Goal: Task Accomplishment & Management: Manage account settings

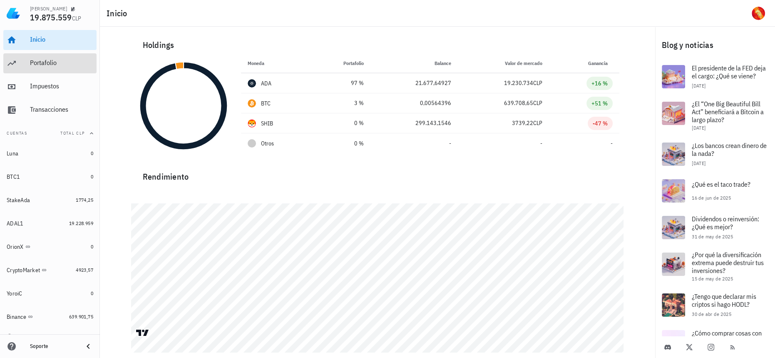
click at [83, 60] on div "Portafolio" at bounding box center [61, 63] width 63 height 8
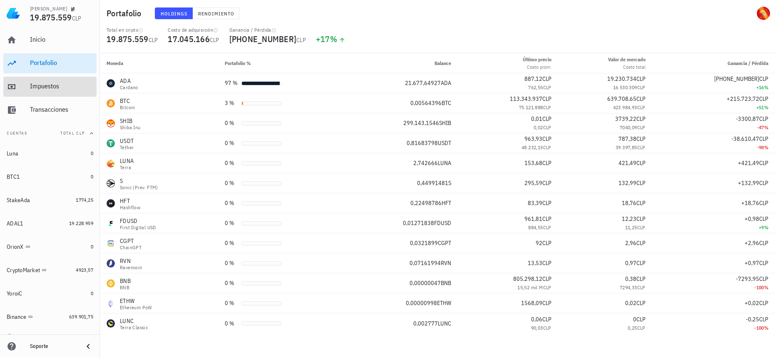
click at [47, 90] on div "Impuestos" at bounding box center [61, 86] width 63 height 8
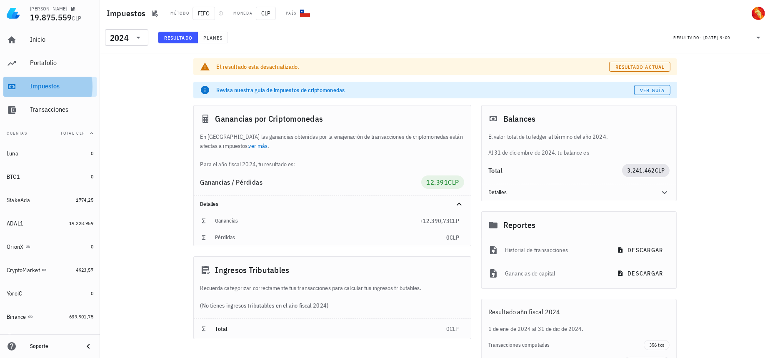
click at [65, 77] on div "Impuestos" at bounding box center [61, 86] width 63 height 19
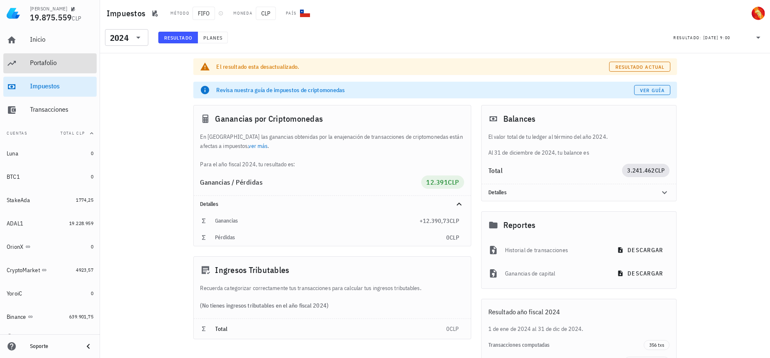
click at [67, 65] on div "Portafolio" at bounding box center [61, 63] width 63 height 8
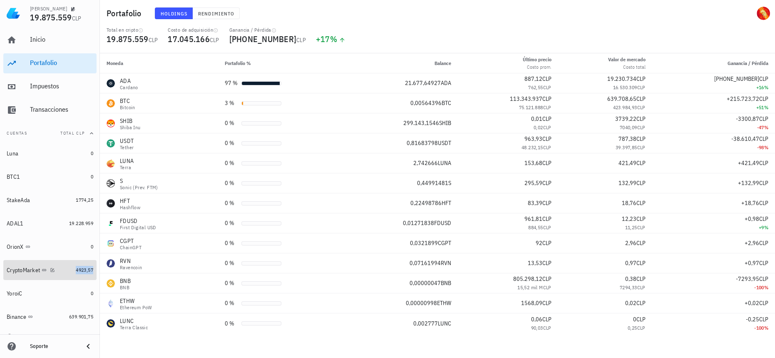
click at [76, 273] on span "4923,57" at bounding box center [84, 270] width 17 height 6
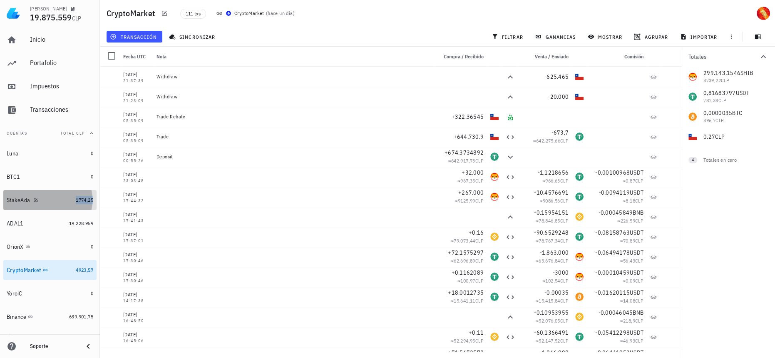
click at [76, 198] on span "1774,25" at bounding box center [84, 200] width 17 height 6
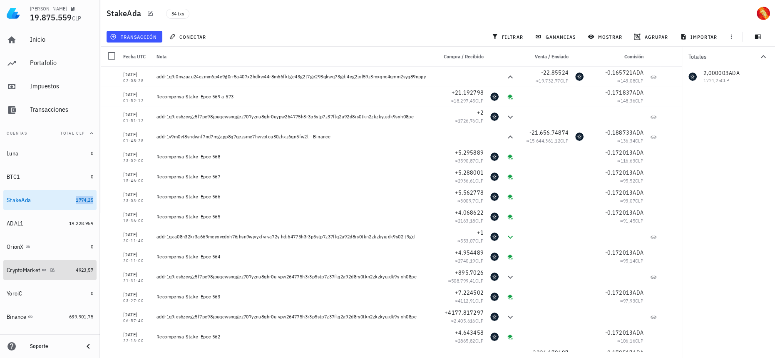
click at [67, 271] on link "CryptoMarket 4923,57" at bounding box center [49, 270] width 93 height 20
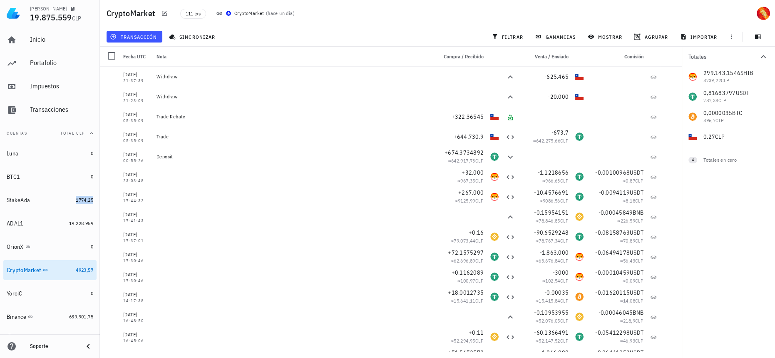
scroll to position [10, 0]
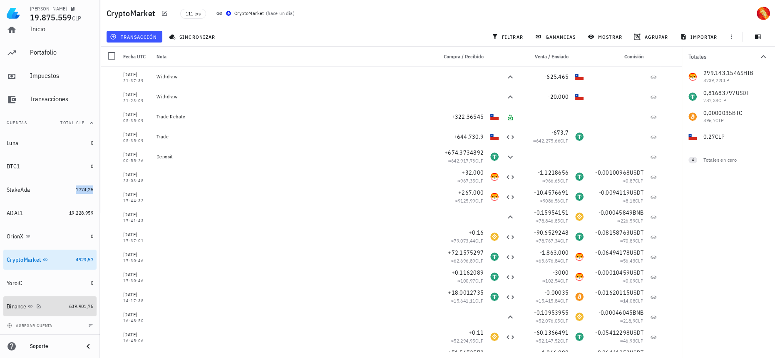
click at [60, 302] on link "Binance 639.901,75" at bounding box center [49, 306] width 93 height 20
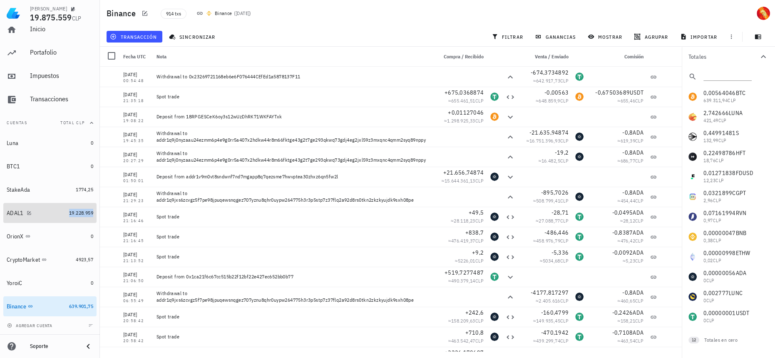
click at [75, 213] on span "19.228.959" at bounding box center [81, 212] width 24 height 6
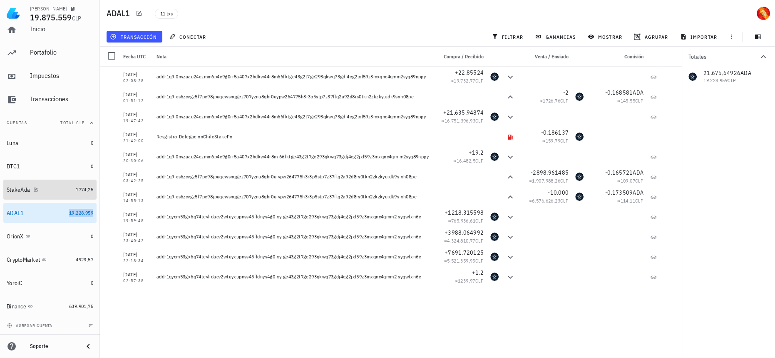
click at [67, 187] on link "StakeAda 1774,25" at bounding box center [49, 189] width 93 height 20
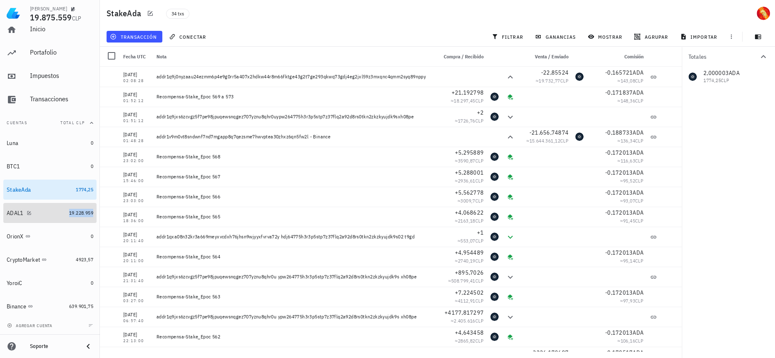
click at [79, 205] on link "ADAL1 19.228.959" at bounding box center [49, 213] width 93 height 20
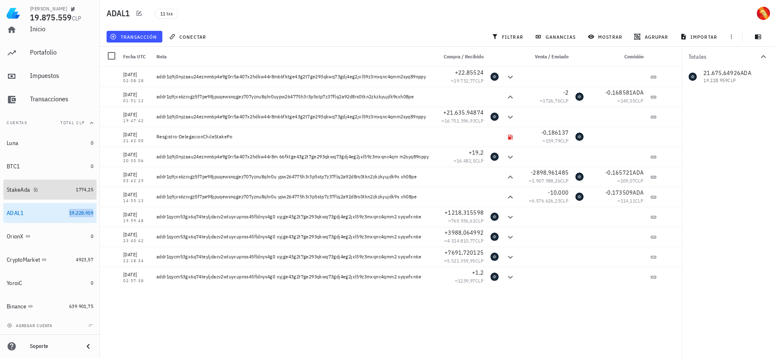
click at [69, 183] on link "StakeAda 1774,25" at bounding box center [49, 189] width 93 height 20
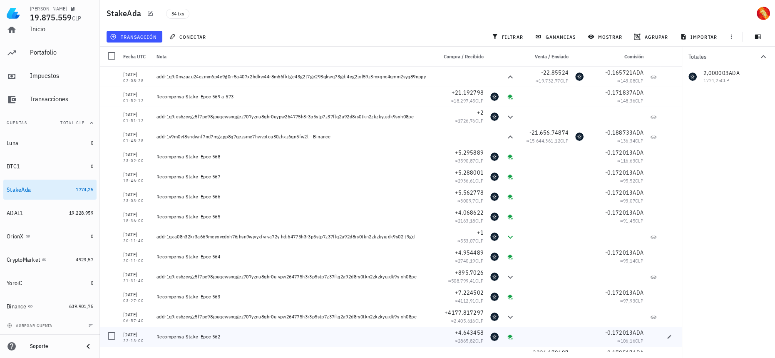
click at [397, 346] on div "Recompensa-Stake_Epoc 562" at bounding box center [293, 337] width 281 height 20
click at [64, 232] on div "OrionX" at bounding box center [47, 236] width 81 height 8
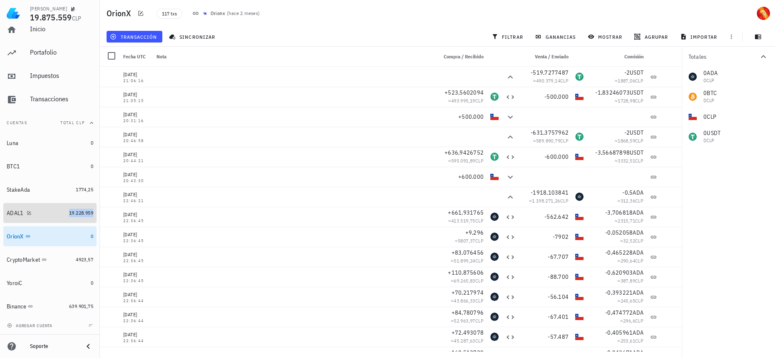
click at [69, 215] on span "19.228.959" at bounding box center [81, 212] width 24 height 6
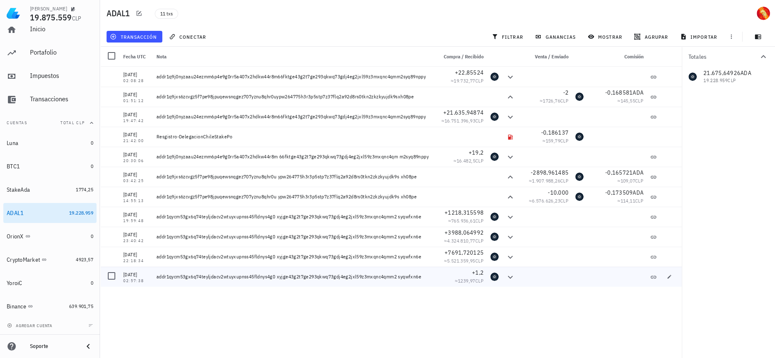
click at [363, 278] on div "addr1qycm53gx6q74teyljdacv2wtuyxupnss45fldnys4g0 xyjge43g2t7ge293qkwq73gdj4eg2j…" at bounding box center [294, 276] width 274 height 7
click at [564, 328] on div "[DATE] 02:08:28 addr1q9j0nyzaau24ezmm6p4e9g0rr5a407x2hdkw44r8m66fktge43g2t7ge29…" at bounding box center [391, 209] width 582 height 284
click at [65, 240] on div "OrionX" at bounding box center [47, 236] width 81 height 18
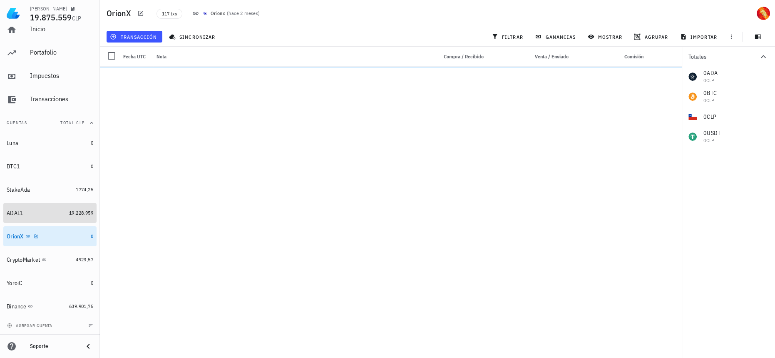
click at [69, 213] on span "19.228.959" at bounding box center [81, 212] width 24 height 6
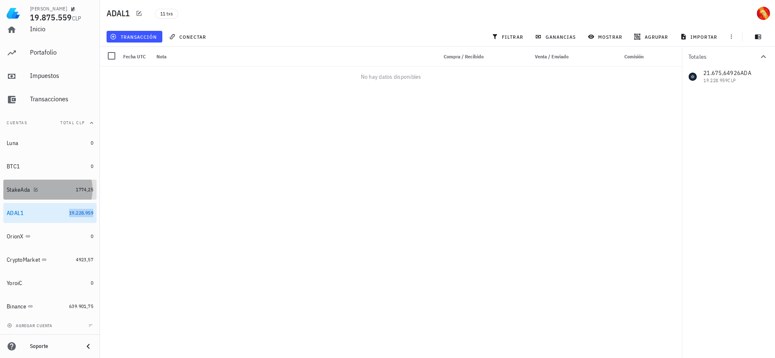
click at [62, 179] on link "StakeAda 1774,25" at bounding box center [49, 189] width 93 height 20
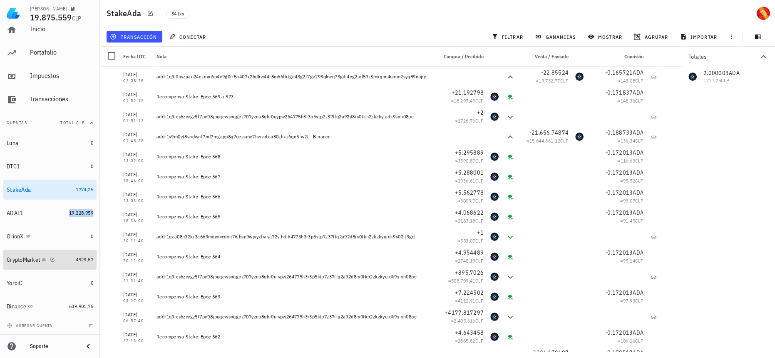
click at [76, 263] on link "CryptoMarket 4923,57" at bounding box center [49, 259] width 93 height 20
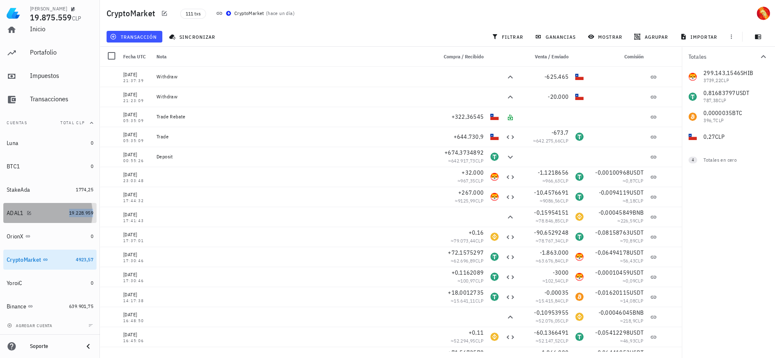
click at [80, 219] on link "ADAL1 19.228.959" at bounding box center [49, 213] width 93 height 20
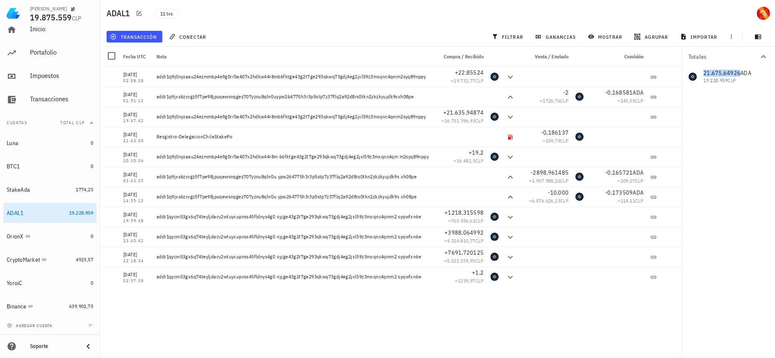
drag, startPoint x: 738, startPoint y: 73, endPoint x: 705, endPoint y: 72, distance: 33.3
click at [705, 72] on div "21.675,64926 ADA 19.228.959 CLP" at bounding box center [728, 77] width 93 height 20
copy span "21.675,64926"
drag, startPoint x: 698, startPoint y: 177, endPoint x: 617, endPoint y: 196, distance: 82.6
click at [698, 177] on div "Totales 21.675,64926 ADA 19.228.959 CLP" at bounding box center [728, 202] width 93 height 311
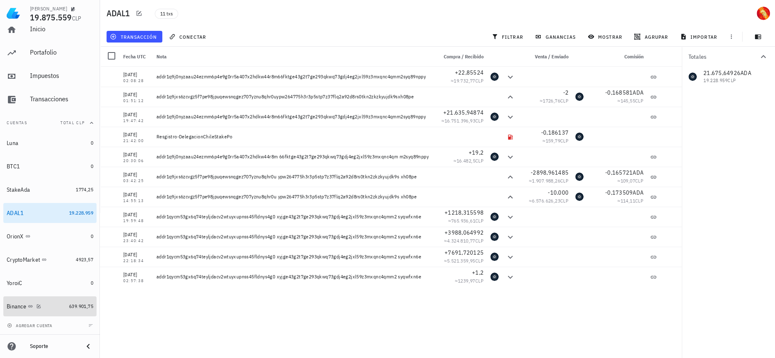
click at [70, 297] on link "Binance 639.901,75" at bounding box center [49, 306] width 93 height 20
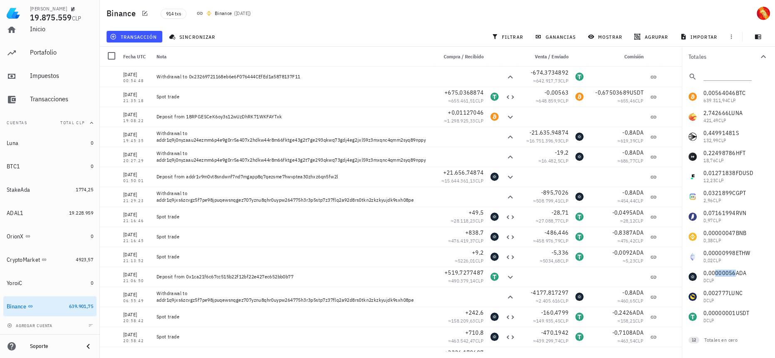
drag, startPoint x: 714, startPoint y: 273, endPoint x: 735, endPoint y: 274, distance: 20.8
click at [735, 274] on div "0,00564046 BTC 639.311,94 CLP 2,742666 LUNA 421,49 CLP 0,44991481 S 132,99 CLP …" at bounding box center [728, 207] width 93 height 240
click at [83, 264] on link "CryptoMarket 4923,57" at bounding box center [49, 259] width 93 height 20
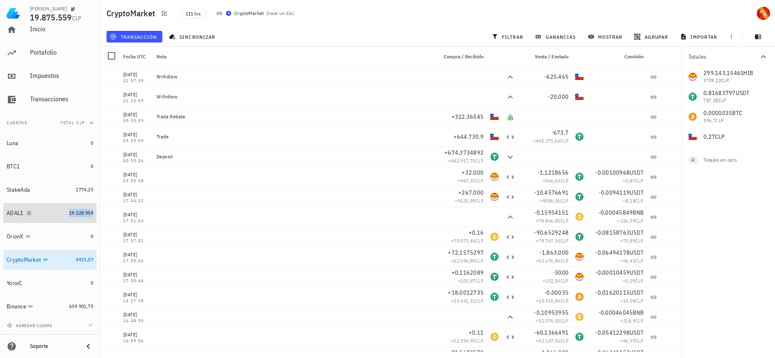
click at [71, 215] on span "19.228.959" at bounding box center [81, 212] width 24 height 6
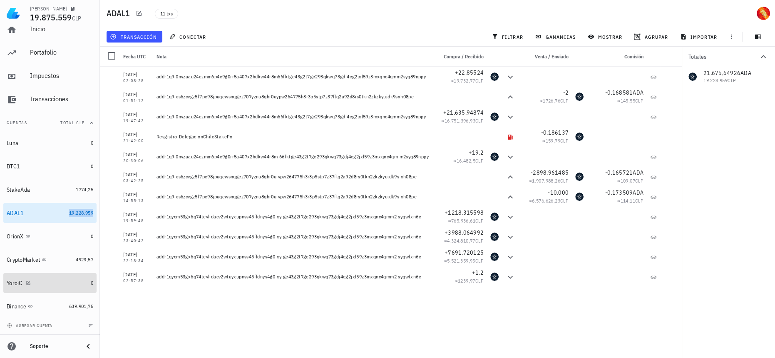
click at [69, 288] on div "YoroiC" at bounding box center [47, 283] width 81 height 18
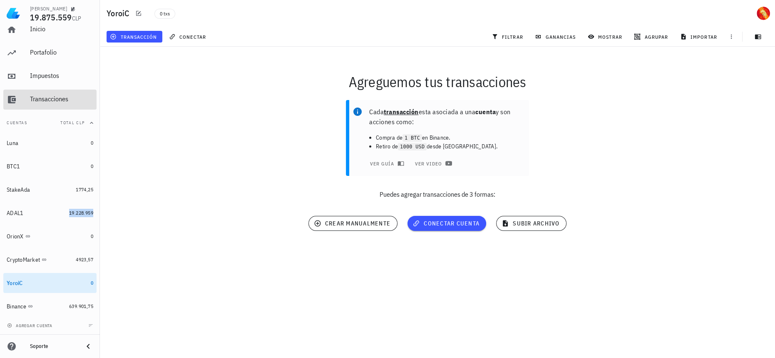
click at [56, 94] on div "Transacciones" at bounding box center [61, 99] width 63 height 19
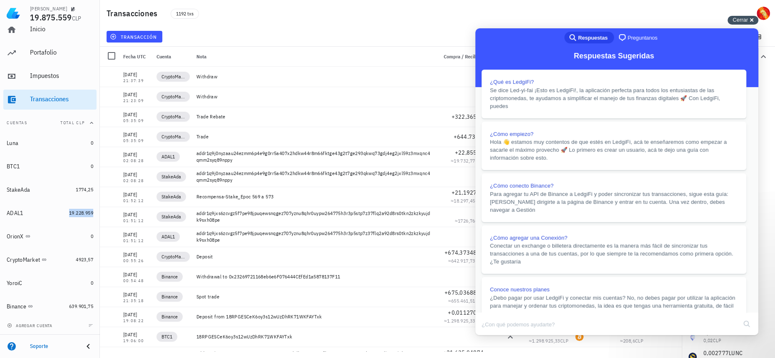
click at [750, 19] on div "Cerrar cross-small" at bounding box center [743, 20] width 31 height 9
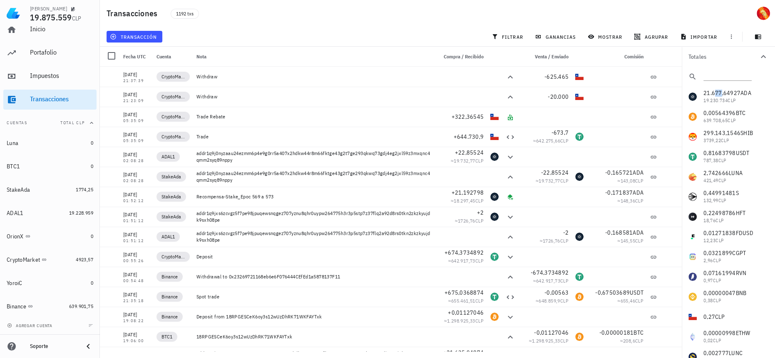
drag, startPoint x: 715, startPoint y: 93, endPoint x: 721, endPoint y: 94, distance: 5.8
click at [721, 94] on div "21.677,64927 ADA 19.230.734 CLP 0,00564396 BTC 639.708,65 CLP 299.143,1546 SHIB…" at bounding box center [728, 227] width 93 height 280
click at [76, 306] on span "639.901,75" at bounding box center [81, 306] width 24 height 6
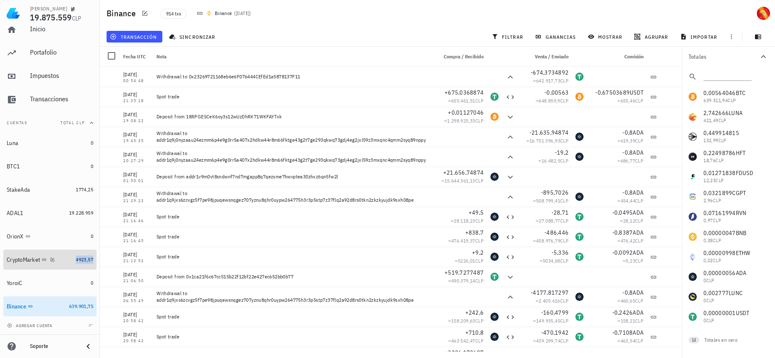
click at [80, 262] on span "4923,57" at bounding box center [84, 259] width 17 height 6
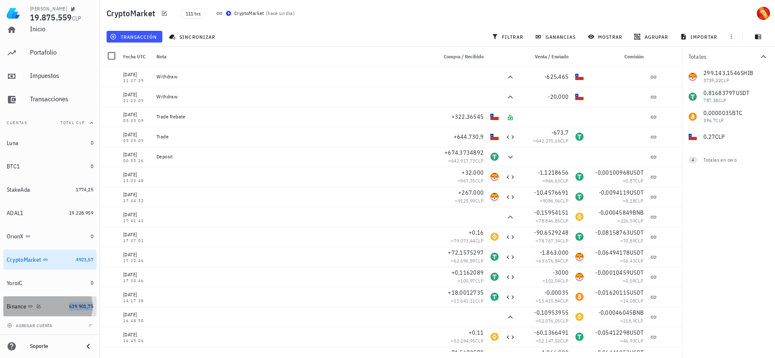
click at [75, 304] on span "639.901,75" at bounding box center [81, 306] width 24 height 6
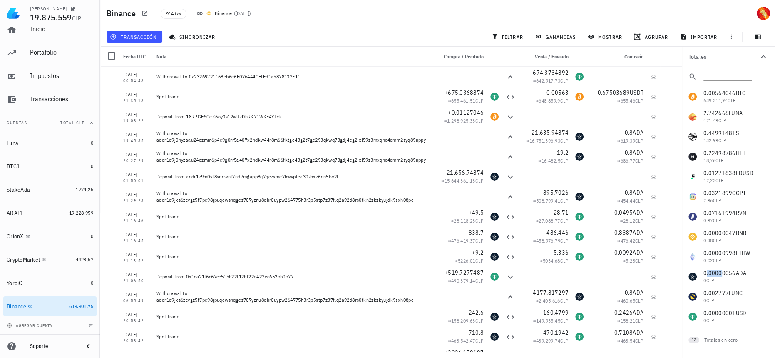
drag, startPoint x: 707, startPoint y: 275, endPoint x: 720, endPoint y: 274, distance: 13.7
click at [720, 274] on div "0,00564046 BTC 639.311,94 CLP 2,742666 LUNA 421,49 CLP 0,44991481 S 132,99 CLP …" at bounding box center [728, 207] width 93 height 240
drag, startPoint x: 736, startPoint y: 271, endPoint x: 702, endPoint y: 274, distance: 34.2
click at [702, 274] on div "0,00564046 BTC 639.311,94 CLP 2,742666 LUNA 421,49 CLP 0,44991481 S 132,99 CLP …" at bounding box center [728, 207] width 93 height 240
copy span "0,00000056"
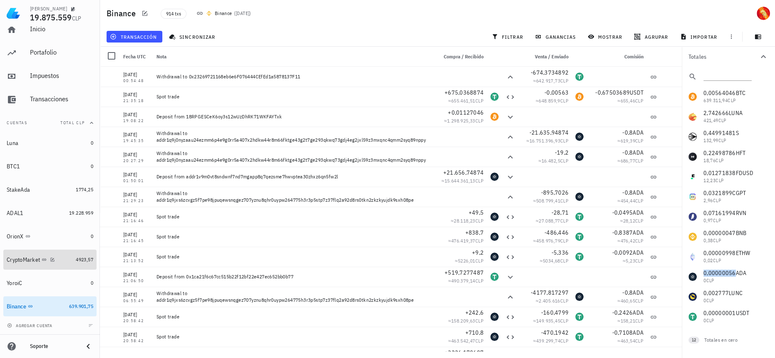
click at [57, 259] on div "CryptoMarket" at bounding box center [40, 260] width 66 height 8
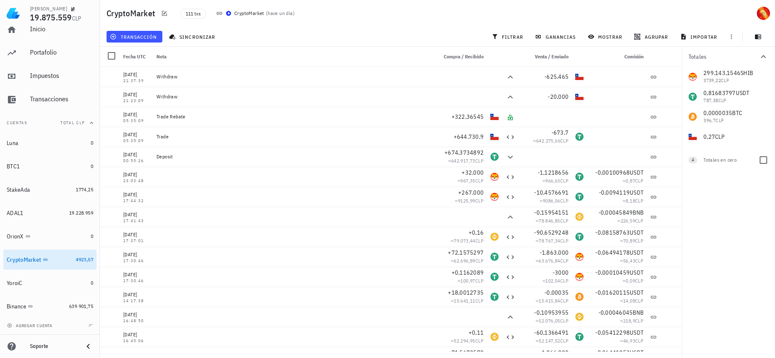
click at [723, 157] on div "Totales en cero" at bounding box center [728, 159] width 48 height 7
click at [72, 216] on span "19.228.959" at bounding box center [81, 212] width 24 height 6
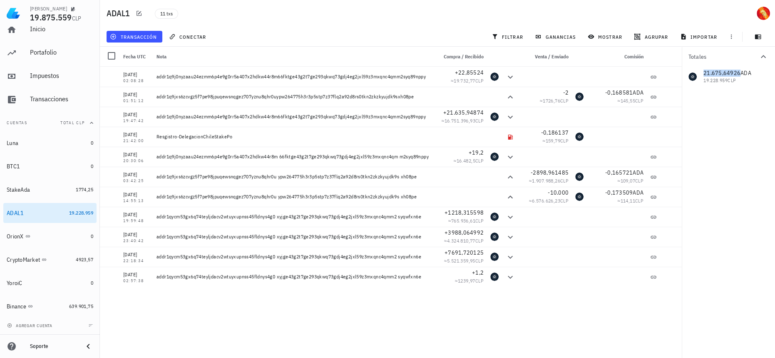
drag, startPoint x: 738, startPoint y: 75, endPoint x: 705, endPoint y: 73, distance: 33.8
click at [705, 73] on div "21.675,64926 ADA 19.228.959 CLP" at bounding box center [728, 77] width 93 height 20
copy span "21.675,64926"
drag, startPoint x: 775, startPoint y: 240, endPoint x: 755, endPoint y: 243, distance: 19.8
click at [775, 240] on div "Totales 21.675,64926 ADA 19.228.959 CLP" at bounding box center [728, 202] width 93 height 311
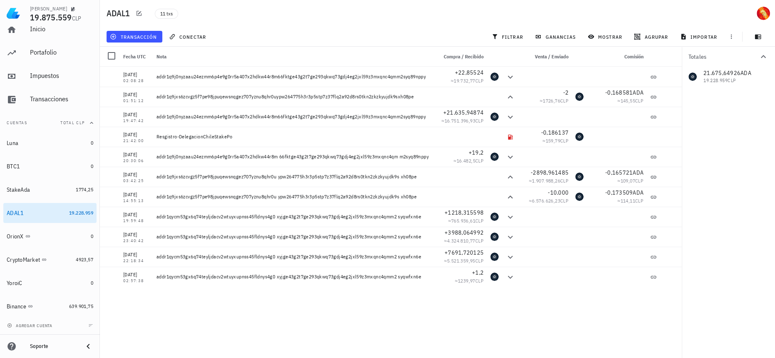
click at [756, 133] on div "Totales 21.675,64926 ADA 19.228.959 CLP" at bounding box center [728, 202] width 93 height 311
click at [74, 194] on link "StakeAda 1774,25" at bounding box center [49, 189] width 93 height 20
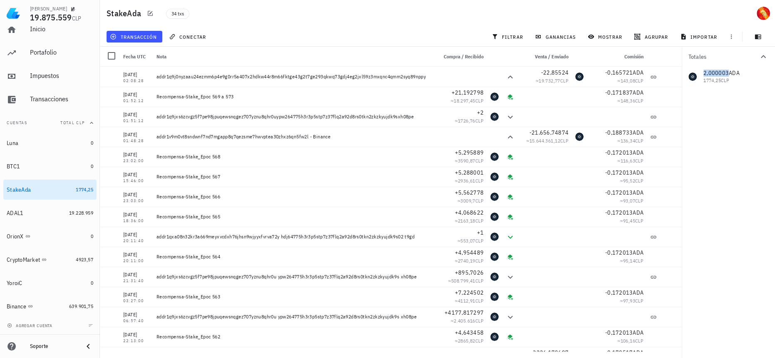
drag, startPoint x: 726, startPoint y: 75, endPoint x: 704, endPoint y: 73, distance: 21.8
click at [704, 73] on div "2,000003 ADA 1774,25 CLP" at bounding box center [728, 77] width 93 height 20
copy span "2,000003"
click at [743, 179] on div "Totales 2,000003 ADA 1774,25 CLP" at bounding box center [728, 202] width 93 height 311
click at [59, 106] on div "Transacciones" at bounding box center [61, 99] width 63 height 19
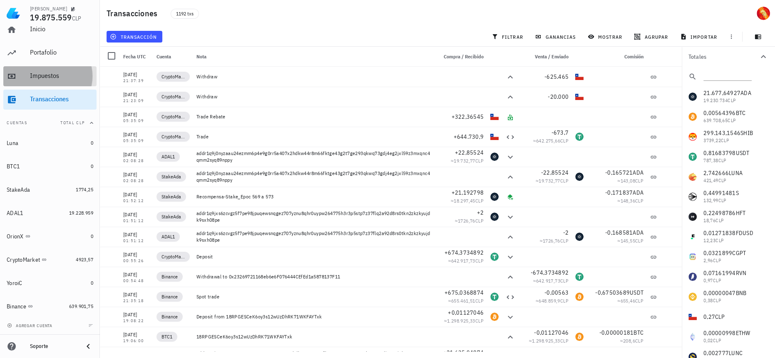
click at [65, 77] on div "Impuestos" at bounding box center [61, 76] width 63 height 8
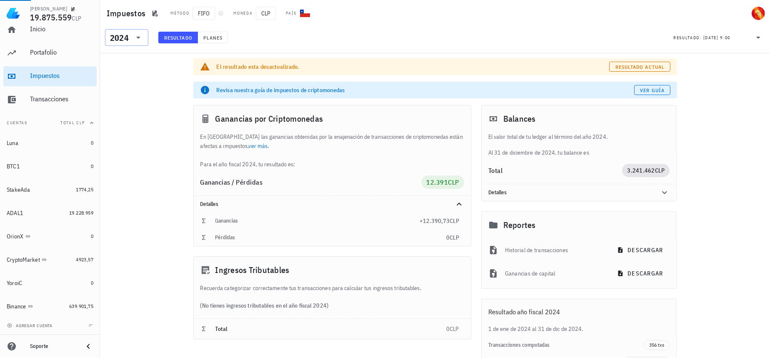
click at [122, 33] on div "2024" at bounding box center [121, 37] width 22 height 17
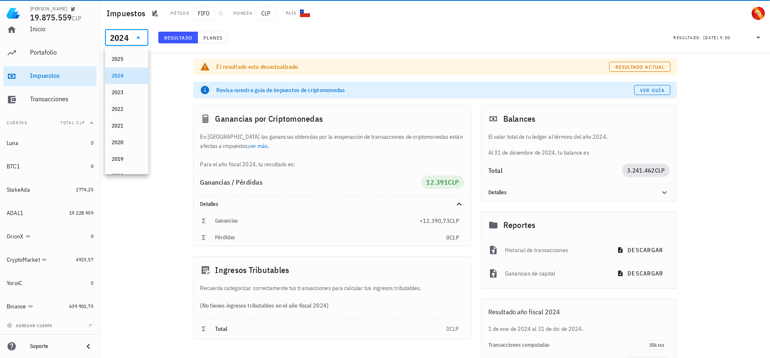
click at [125, 70] on div "2024" at bounding box center [127, 75] width 30 height 13
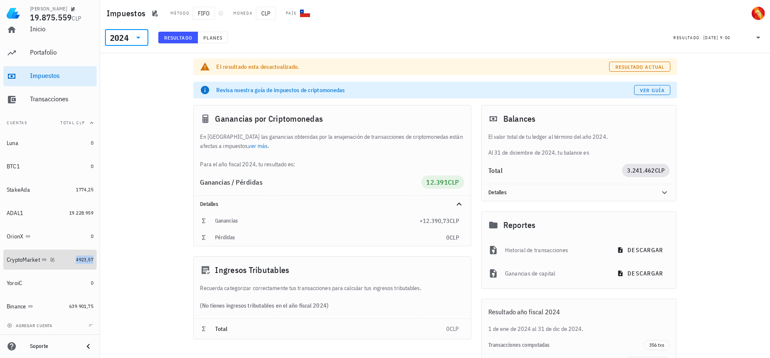
click at [76, 261] on span "4923,57" at bounding box center [84, 259] width 17 height 6
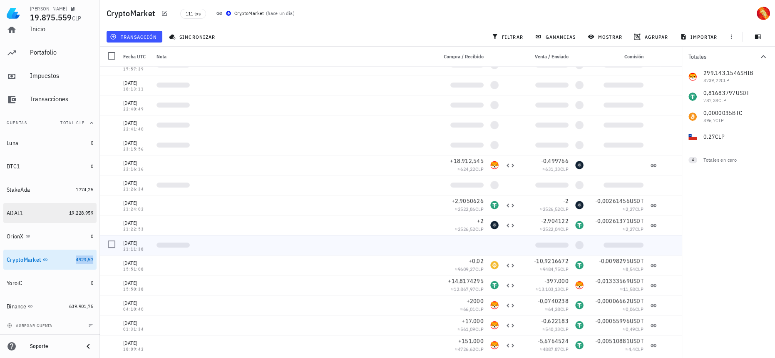
scroll to position [303, 0]
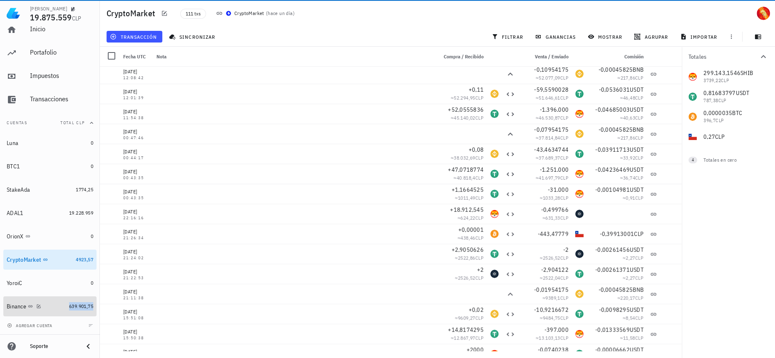
click at [69, 304] on span "639.901,75" at bounding box center [81, 306] width 24 height 6
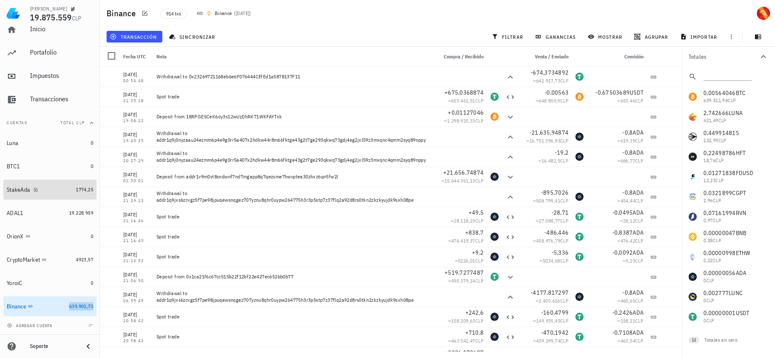
click at [71, 179] on link "StakeAda 1774,25" at bounding box center [49, 189] width 93 height 20
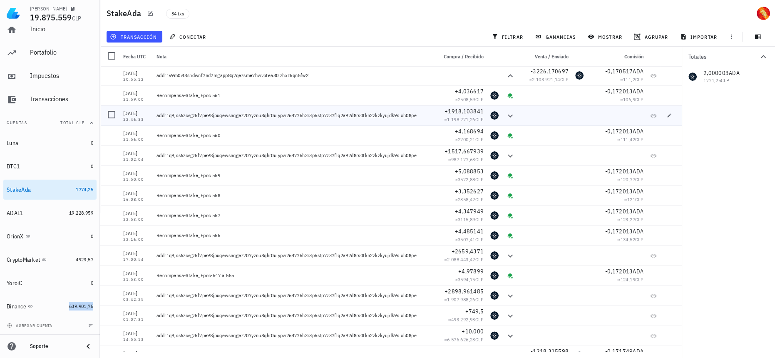
scroll to position [130, 0]
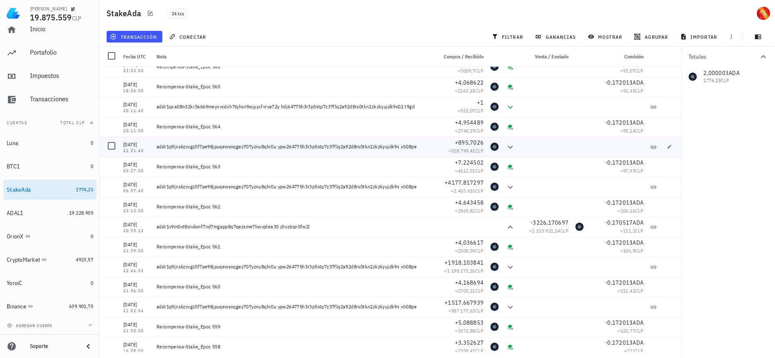
click at [338, 141] on div "addr1q9jxs6zcvgz5f7pe98jpuqewsnqgez707yznu8qhr0u ypw264775h3r3p5stp7z37flq2a92d…" at bounding box center [293, 147] width 281 height 20
click at [78, 209] on span "19.228.959" at bounding box center [81, 212] width 24 height 6
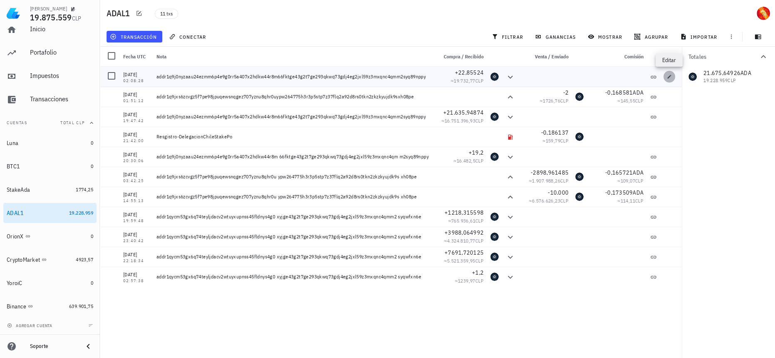
click at [671, 76] on icon "button" at bounding box center [669, 76] width 5 height 5
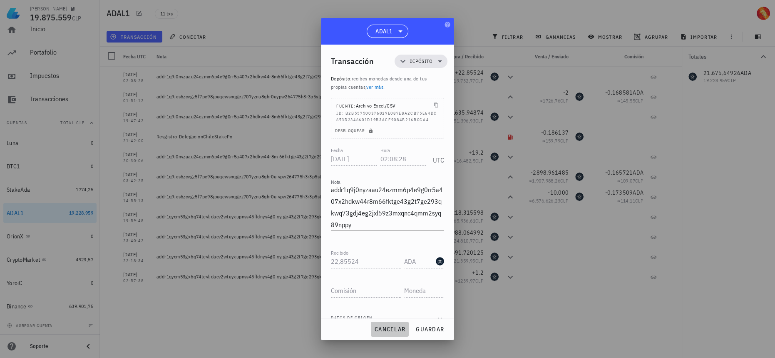
click at [383, 328] on span "cancelar" at bounding box center [389, 328] width 31 height 7
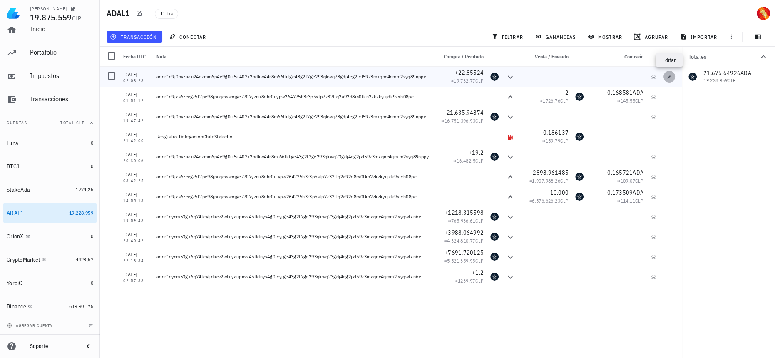
click at [667, 75] on icon "button" at bounding box center [669, 76] width 5 height 5
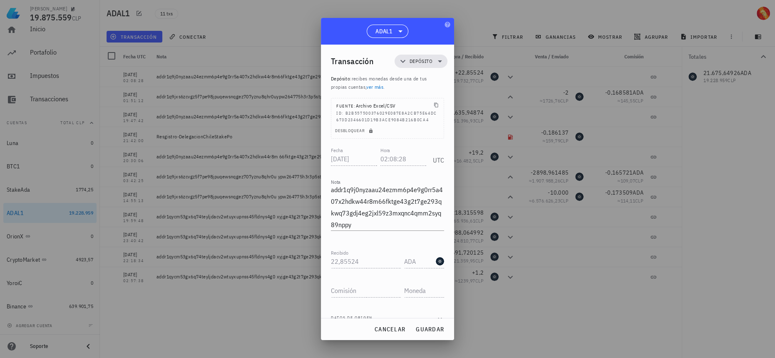
click at [533, 169] on div at bounding box center [387, 179] width 775 height 358
click at [392, 332] on span "cancelar" at bounding box center [389, 328] width 31 height 7
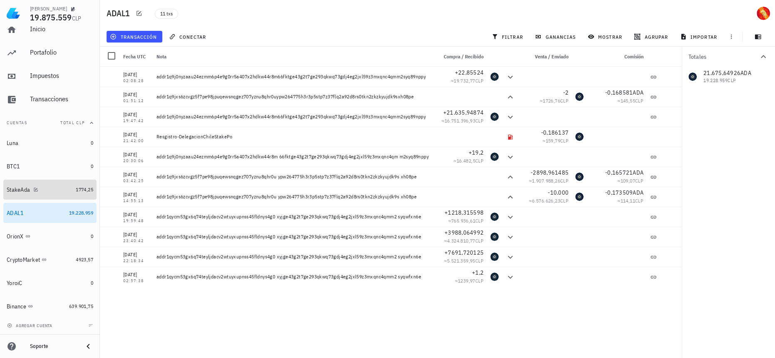
click at [67, 193] on link "StakeAda 1774,25" at bounding box center [49, 189] width 93 height 20
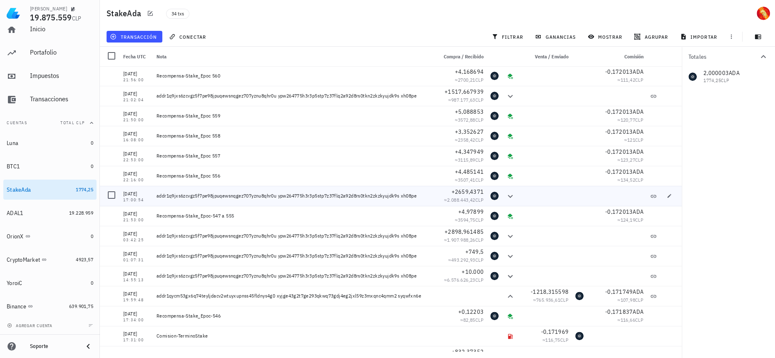
scroll to position [379, 0]
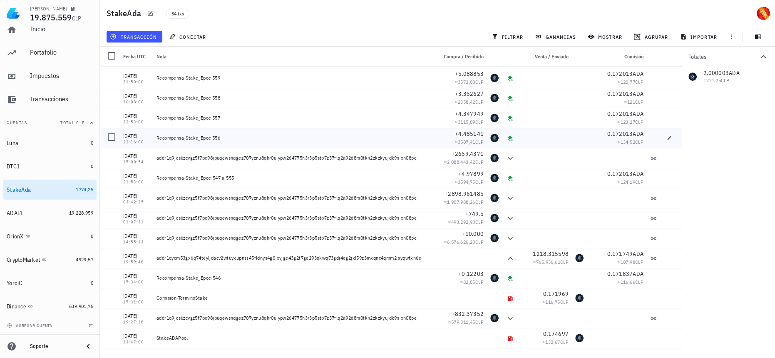
drag, startPoint x: 238, startPoint y: 140, endPoint x: 212, endPoint y: 138, distance: 25.4
click at [212, 138] on div "Recompensa-Stake_Epoc 556" at bounding box center [294, 138] width 274 height 7
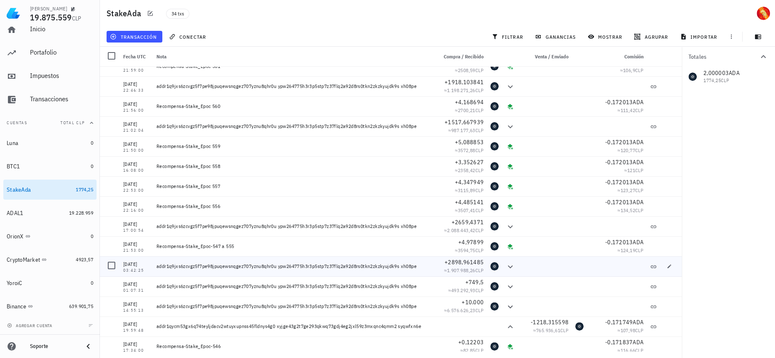
scroll to position [303, 0]
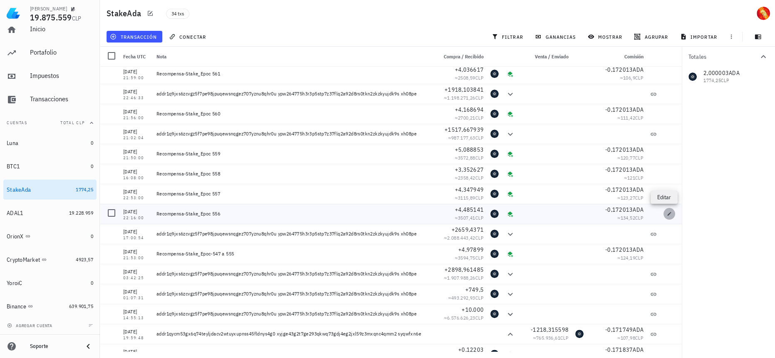
click at [667, 214] on icon "button" at bounding box center [669, 213] width 5 height 5
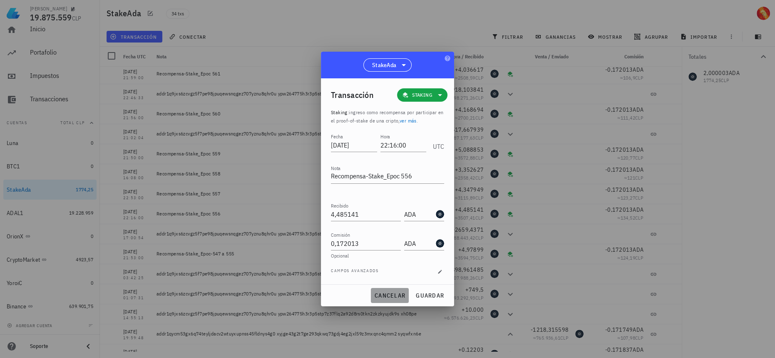
click at [405, 295] on span "cancelar" at bounding box center [389, 295] width 31 height 7
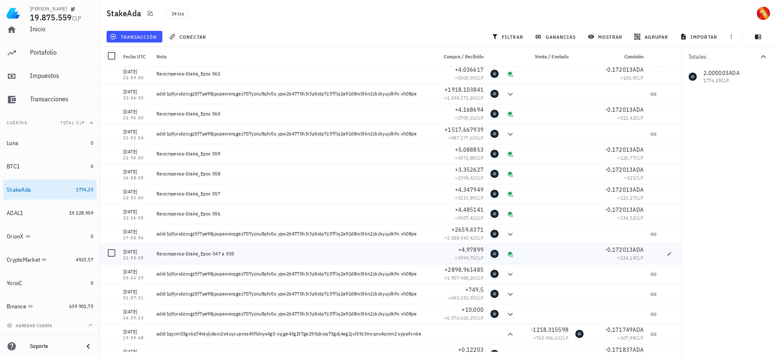
drag, startPoint x: 250, startPoint y: 253, endPoint x: 215, endPoint y: 252, distance: 35.0
click at [215, 252] on div "Recompensa-Stake_Epoc-547 a 555" at bounding box center [294, 253] width 274 height 7
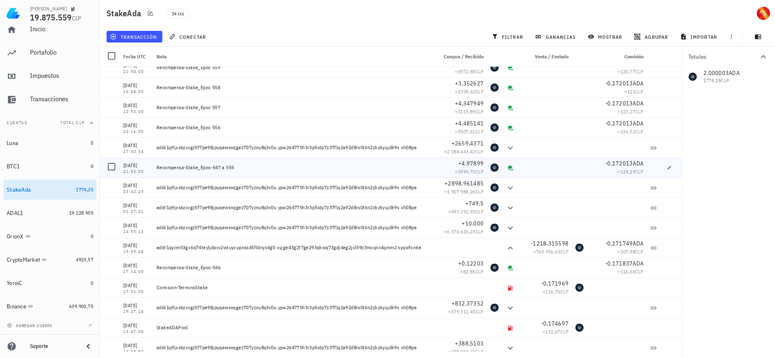
scroll to position [395, 0]
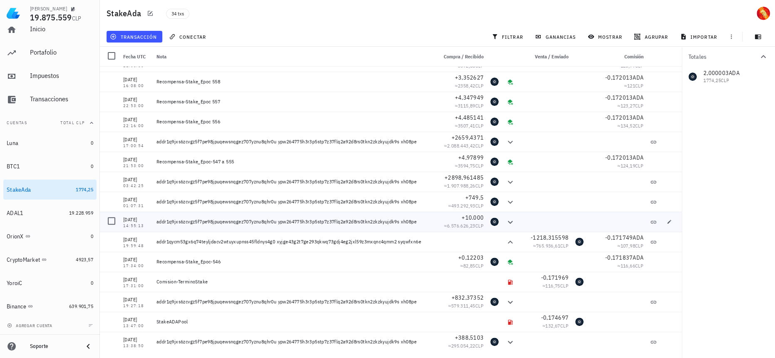
click at [536, 220] on div at bounding box center [545, 222] width 53 height 20
click at [64, 190] on div "StakeAda" at bounding box center [40, 190] width 66 height 8
click at [710, 33] on button "importar" at bounding box center [700, 37] width 46 height 12
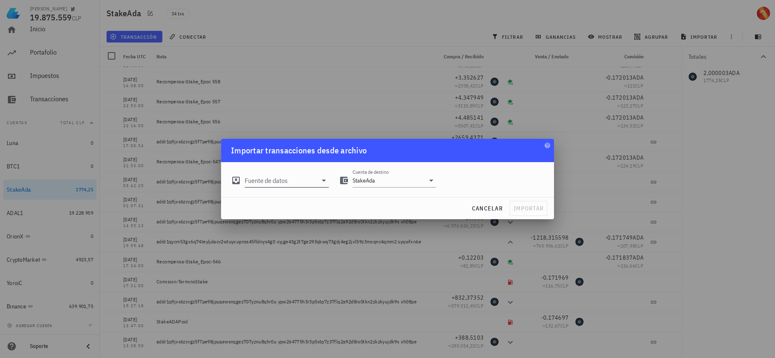
click at [290, 184] on input "Fuente de datos" at bounding box center [281, 180] width 72 height 13
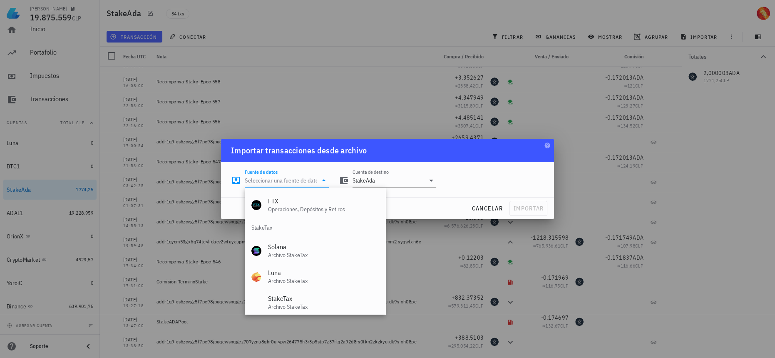
scroll to position [347, 0]
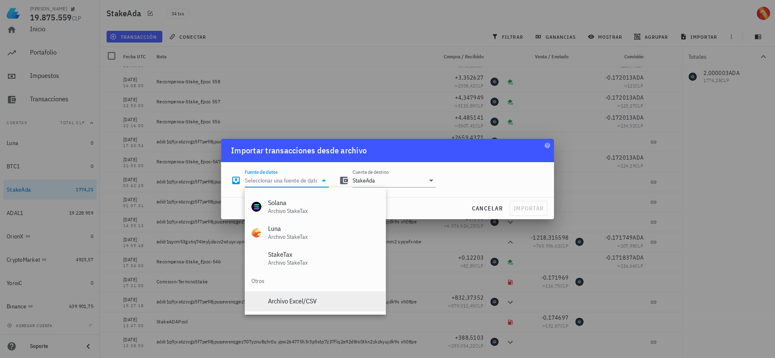
click at [314, 296] on div "Archivo Excel/CSV" at bounding box center [323, 301] width 111 height 18
type input "Archivo Excel/CSV"
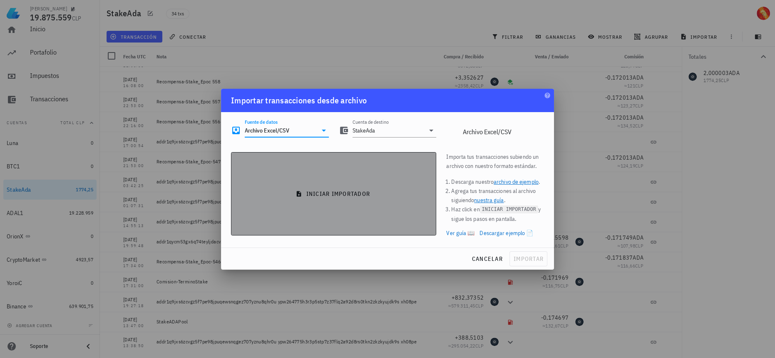
click at [327, 192] on span "iniciar importador" at bounding box center [333, 193] width 191 height 7
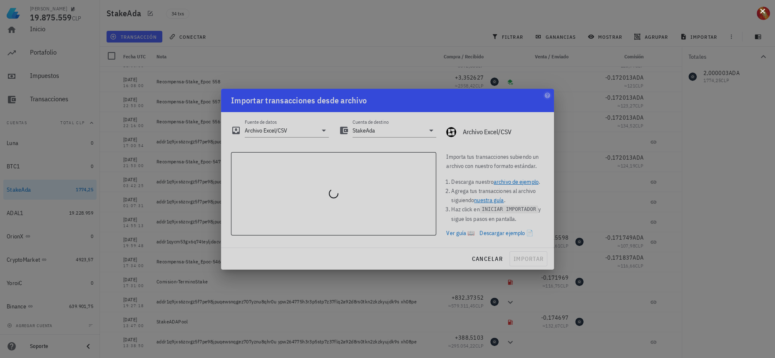
click at [764, 13] on button at bounding box center [763, 10] width 8 height 8
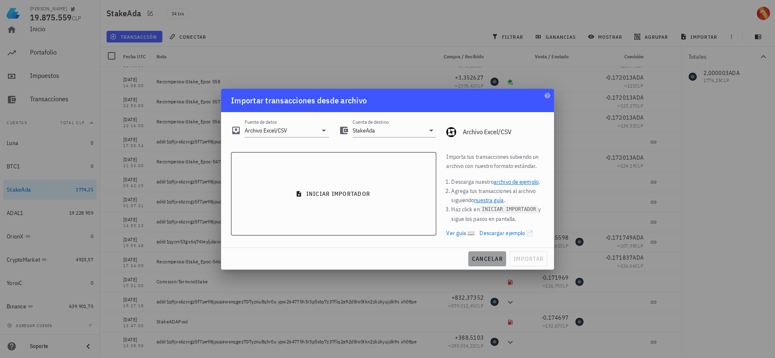
click at [497, 263] on button "cancelar" at bounding box center [488, 258] width 38 height 15
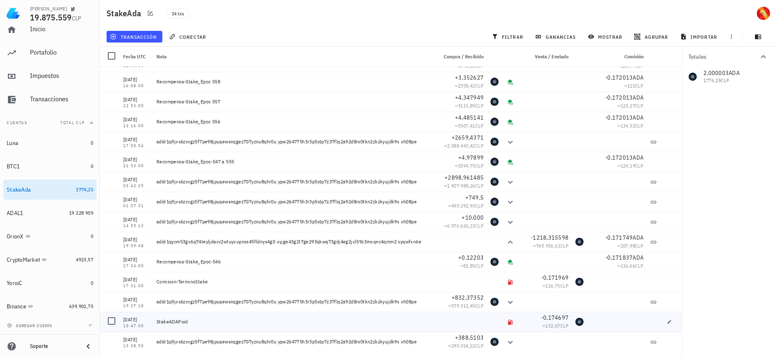
drag, startPoint x: 244, startPoint y: 322, endPoint x: 158, endPoint y: 327, distance: 86.4
click at [158, 327] on div "StakeADAPool" at bounding box center [293, 322] width 281 height 20
click at [558, 276] on span "-0,171969" at bounding box center [554, 277] width 27 height 7
click at [527, 318] on div "-0,174697" at bounding box center [545, 317] width 47 height 8
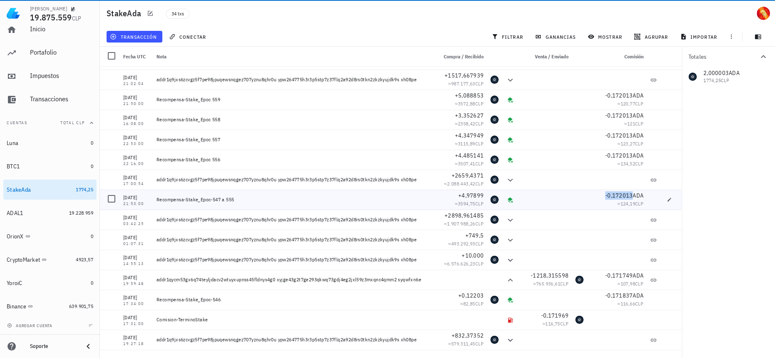
click at [606, 195] on span "-0,172013" at bounding box center [619, 195] width 27 height 7
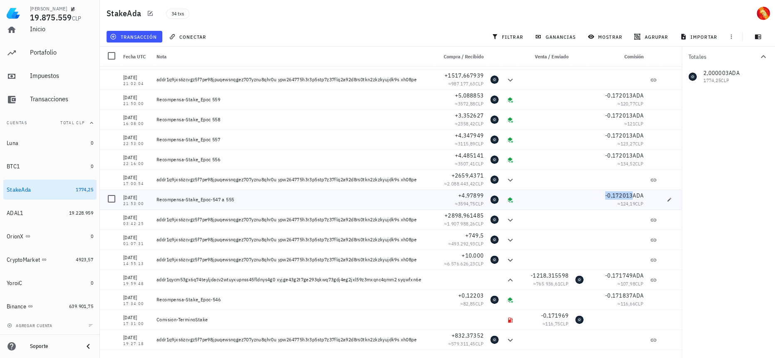
drag, startPoint x: 251, startPoint y: 199, endPoint x: 187, endPoint y: 198, distance: 64.1
click at [187, 198] on div "Recompensa-Stake_Epoc-547 a 555" at bounding box center [294, 199] width 274 height 7
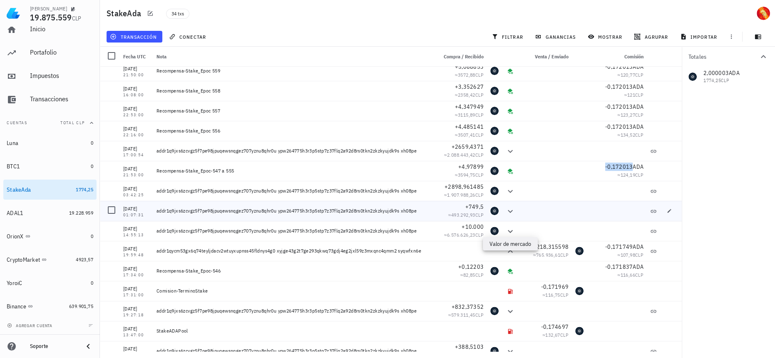
scroll to position [395, 0]
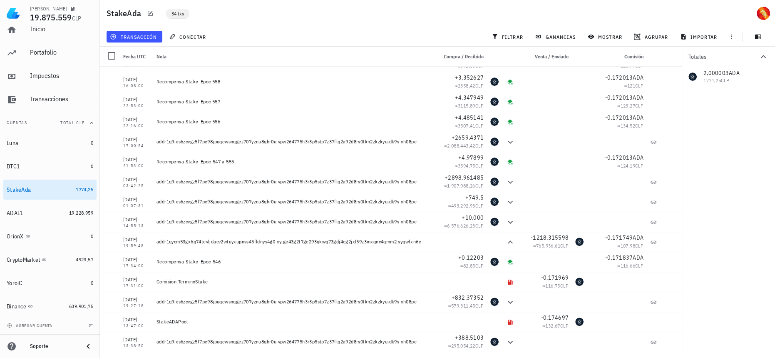
click at [178, 12] on span "34 txs" at bounding box center [178, 13] width 12 height 9
drag, startPoint x: 137, startPoint y: 277, endPoint x: 143, endPoint y: 278, distance: 6.3
click at [143, 278] on div "[DATE]" at bounding box center [136, 279] width 27 height 8
click at [170, 262] on div "Recompensa-Stake_Epoc-546" at bounding box center [294, 261] width 274 height 7
drag, startPoint x: 167, startPoint y: 262, endPoint x: 223, endPoint y: 262, distance: 56.2
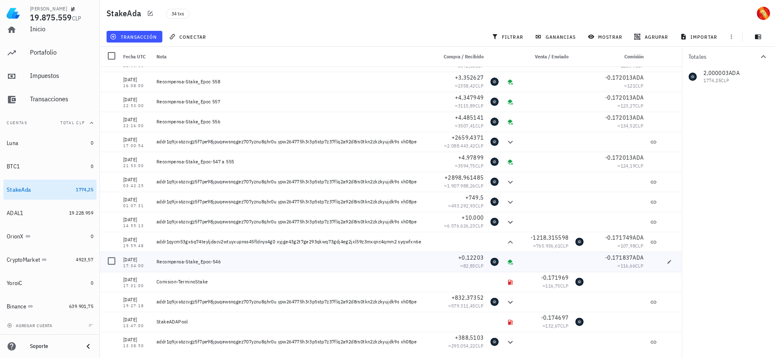
click at [223, 262] on div "Recompensa-Stake_Epoc-546" at bounding box center [294, 261] width 274 height 7
drag, startPoint x: 245, startPoint y: 264, endPoint x: 213, endPoint y: 262, distance: 32.1
click at [213, 262] on div "Recompensa-Stake_Epoc-546" at bounding box center [294, 261] width 274 height 7
copy span "-0,171837"
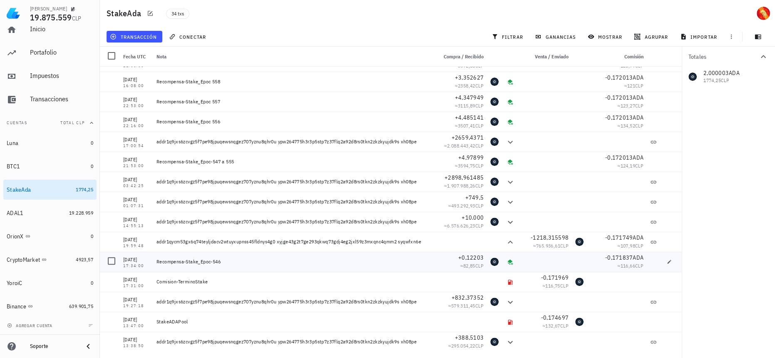
click at [245, 265] on div "Recompensa-Stake_Epoc-546" at bounding box center [293, 262] width 281 height 20
drag, startPoint x: 144, startPoint y: 247, endPoint x: 123, endPoint y: 247, distance: 21.2
click at [123, 247] on div "[DATE] 19:59:48" at bounding box center [136, 242] width 33 height 20
copy div "19:59:48"
click at [149, 264] on div "17:34:00" at bounding box center [136, 266] width 27 height 4
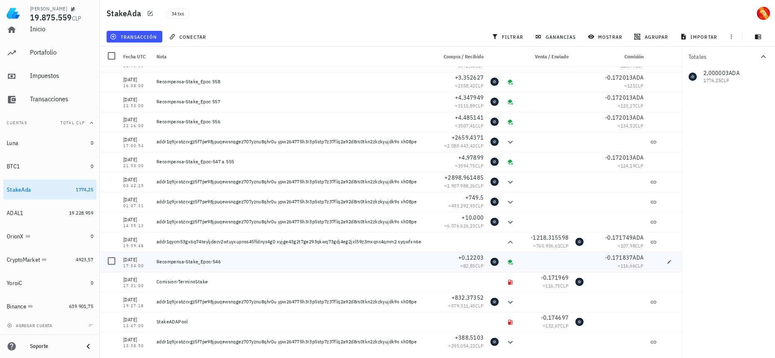
drag, startPoint x: 143, startPoint y: 264, endPoint x: 123, endPoint y: 266, distance: 20.0
click at [123, 266] on div "[DATE] 17:34:00" at bounding box center [136, 262] width 33 height 20
click at [146, 265] on div "17:34:00" at bounding box center [136, 266] width 27 height 4
drag, startPoint x: 147, startPoint y: 265, endPoint x: 121, endPoint y: 266, distance: 25.8
click at [121, 266] on div "[DATE] 17:34:00" at bounding box center [136, 262] width 33 height 20
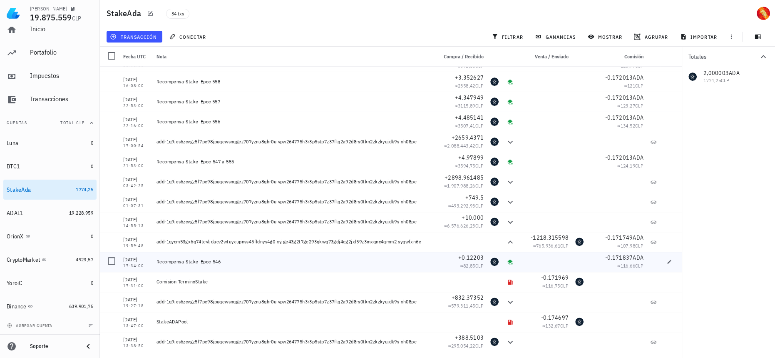
copy div "17:34:00"
drag, startPoint x: 125, startPoint y: 281, endPoint x: 136, endPoint y: 281, distance: 10.8
click at [136, 281] on div "[DATE]" at bounding box center [136, 279] width 27 height 8
click at [667, 280] on icon "button" at bounding box center [669, 281] width 5 height 5
type input "[DATE]"
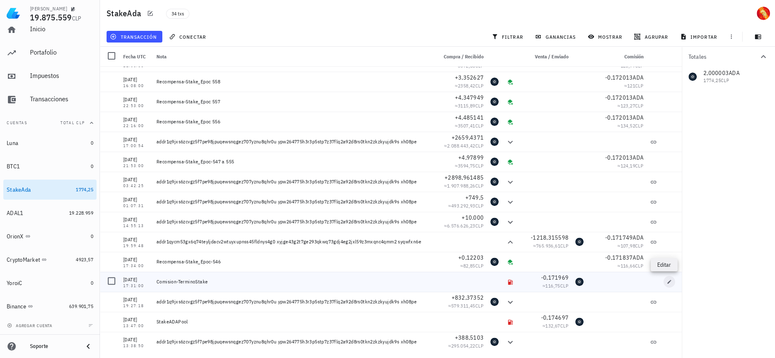
type input "17:31:00"
type textarea "Comision-TerminoStake"
type input "0,171969"
type input "ADA"
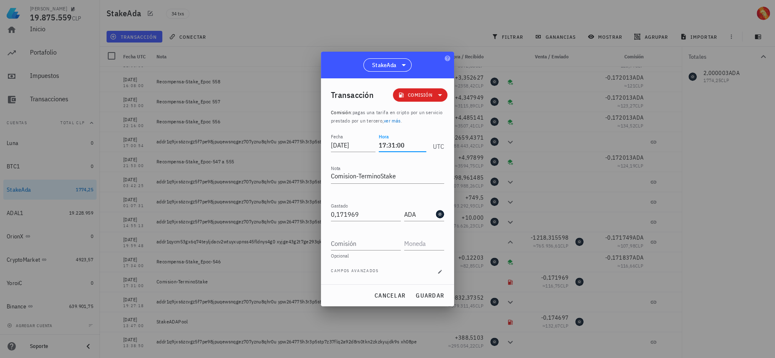
click at [387, 144] on input "17:31:00" at bounding box center [402, 144] width 47 height 13
click at [395, 145] on input "22:03:00" at bounding box center [402, 144] width 47 height 13
click at [436, 297] on span "guardar" at bounding box center [430, 295] width 29 height 7
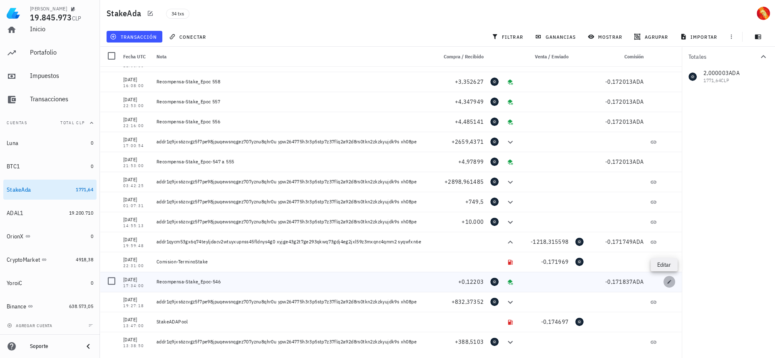
click at [667, 281] on icon "button" at bounding box center [669, 281] width 5 height 5
type input "17:34:00"
type textarea "Recompensa-Stake_Epoc-546"
type input "0,12203"
type input "ADA"
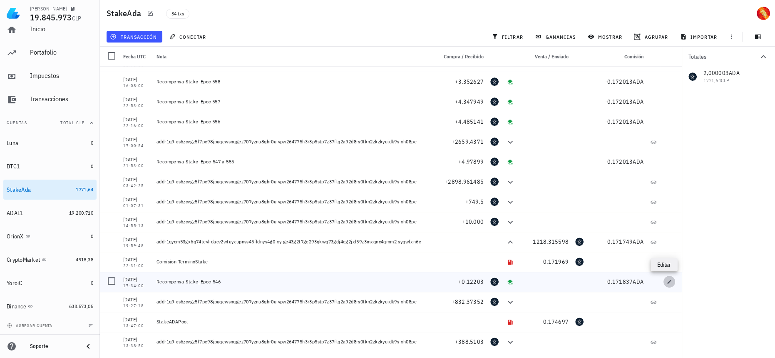
type input "0,171837"
type input "ADA"
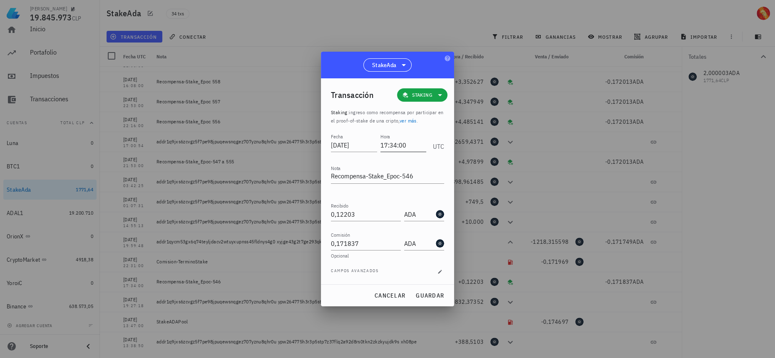
click at [388, 142] on input "17:34:00" at bounding box center [404, 144] width 46 height 13
click at [435, 294] on span "guardar" at bounding box center [430, 295] width 29 height 7
type input "17:34:00"
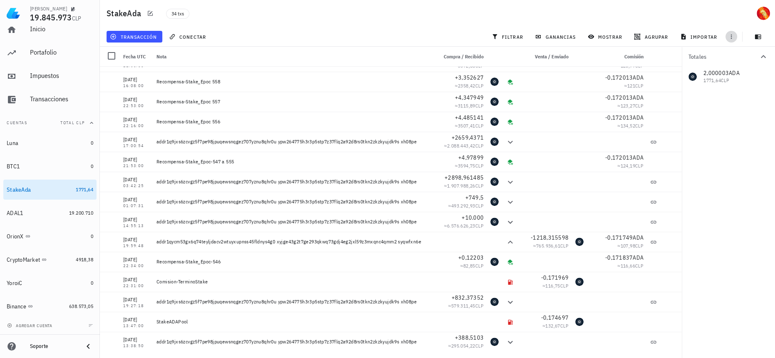
click at [733, 38] on icon "button" at bounding box center [731, 36] width 7 height 7
click at [737, 55] on span "exportar" at bounding box center [740, 57] width 35 height 7
click at [239, 12] on div "34 txs" at bounding box center [319, 13] width 316 height 21
click at [708, 37] on span "importar" at bounding box center [699, 36] width 35 height 7
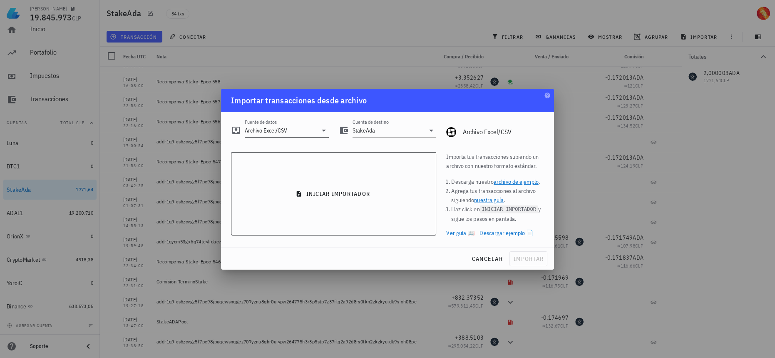
click at [316, 129] on input "Archivo Excel/CSV" at bounding box center [281, 130] width 72 height 13
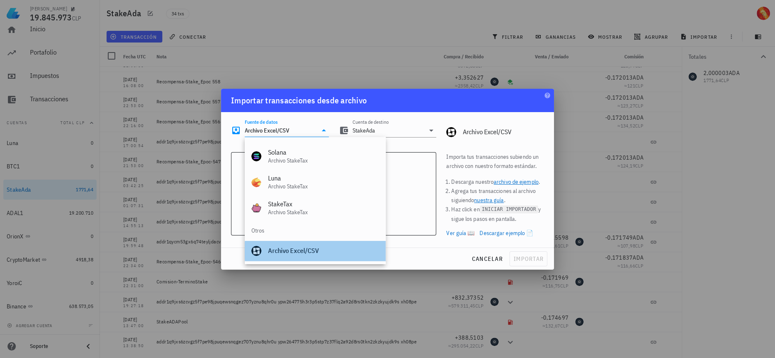
click at [344, 252] on div "Archivo Excel/CSV" at bounding box center [323, 251] width 111 height 8
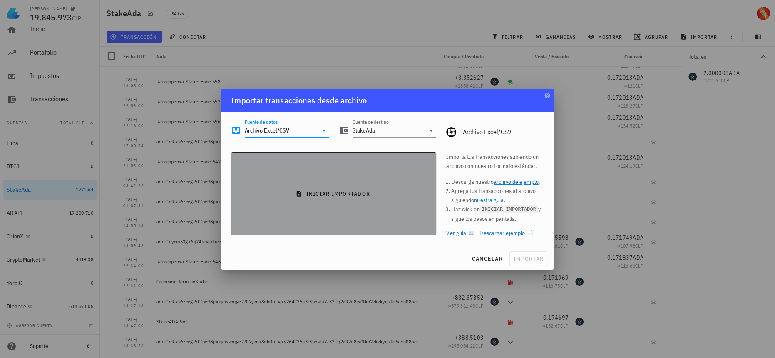
click at [404, 209] on button "iniciar importador" at bounding box center [333, 193] width 205 height 83
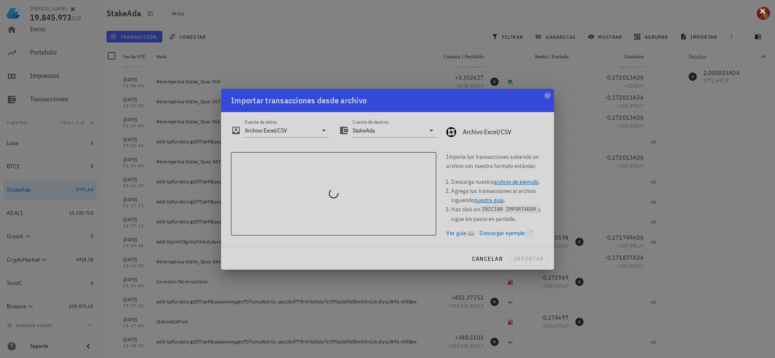
click at [761, 14] on button at bounding box center [763, 10] width 8 height 8
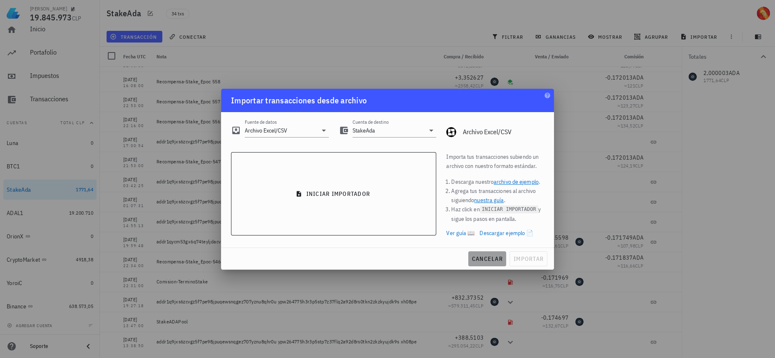
click at [483, 258] on span "cancelar" at bounding box center [487, 258] width 31 height 7
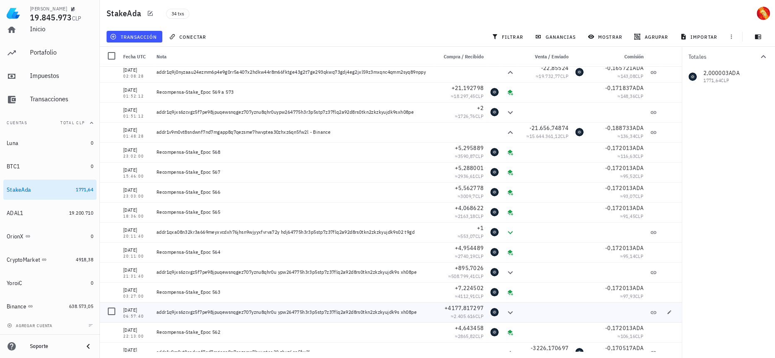
scroll to position [0, 0]
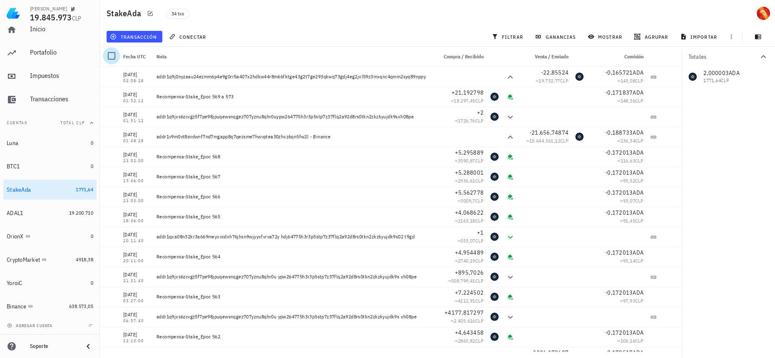
click at [114, 56] on div at bounding box center [112, 56] width 14 height 14
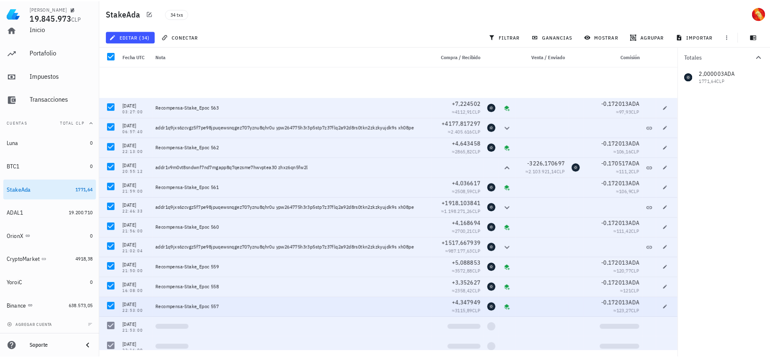
scroll to position [395, 0]
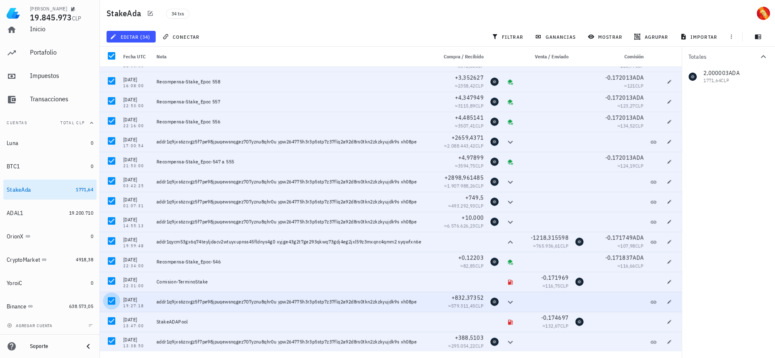
click at [110, 300] on div at bounding box center [112, 301] width 14 height 14
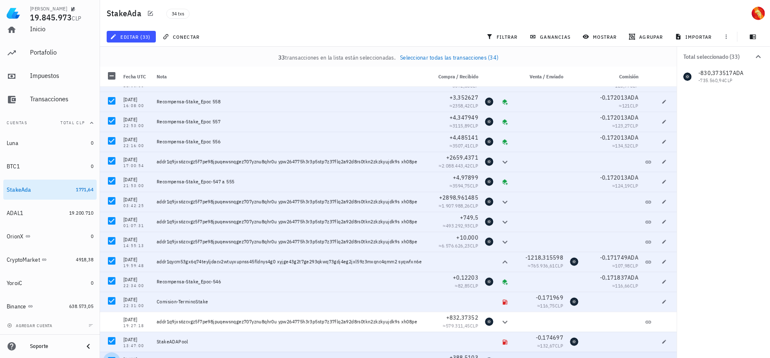
click at [110, 357] on div at bounding box center [112, 361] width 14 height 14
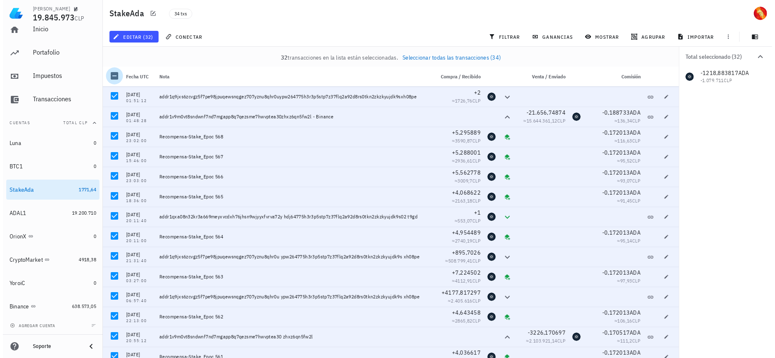
scroll to position [0, 0]
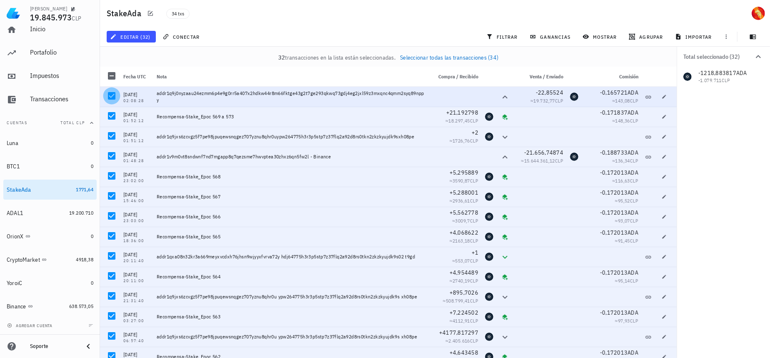
click at [114, 100] on div at bounding box center [112, 96] width 14 height 14
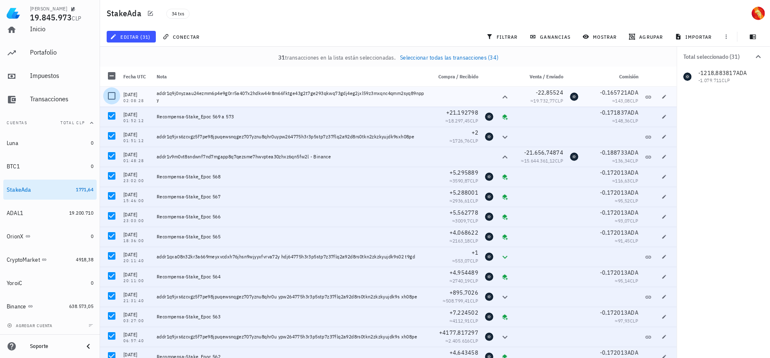
click at [114, 100] on div at bounding box center [112, 96] width 14 height 14
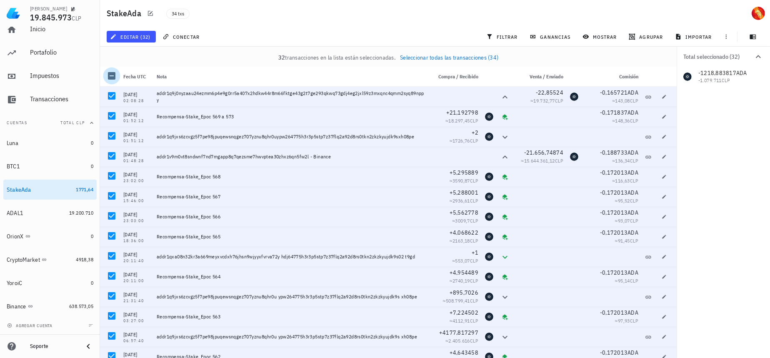
click at [114, 76] on div at bounding box center [112, 76] width 14 height 14
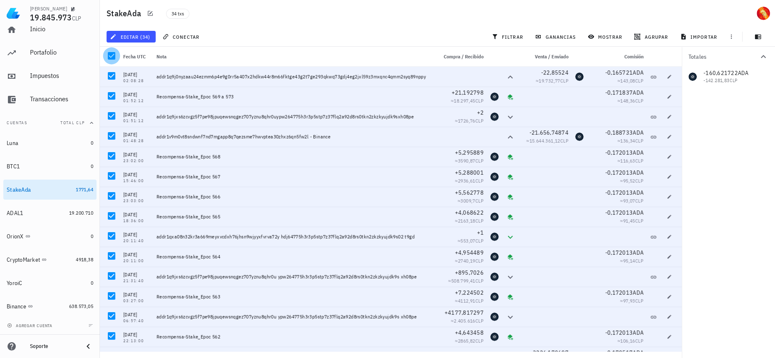
click at [112, 55] on div at bounding box center [112, 56] width 14 height 14
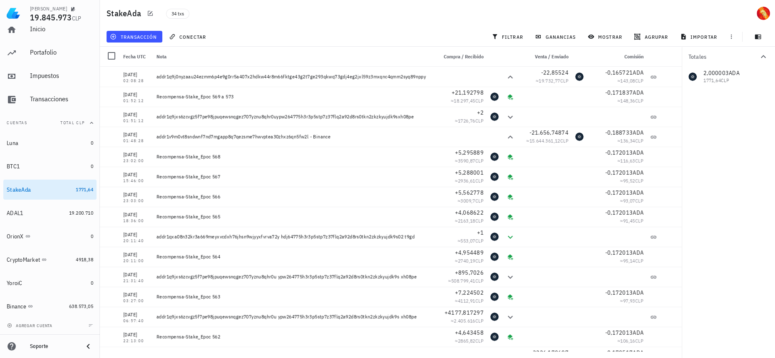
click at [710, 254] on div "Totales 2,000003 ADA 1771,64 CLP" at bounding box center [728, 202] width 93 height 311
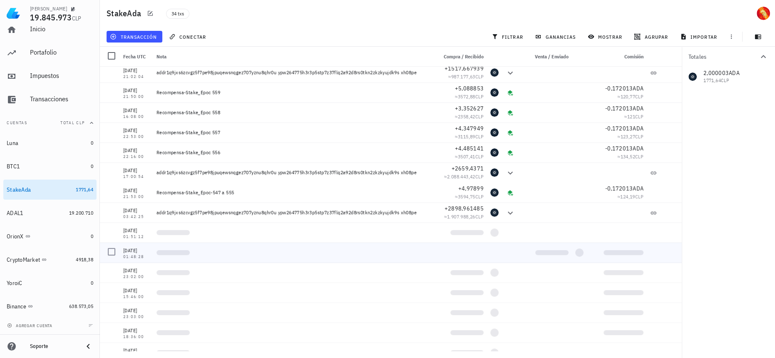
scroll to position [395, 0]
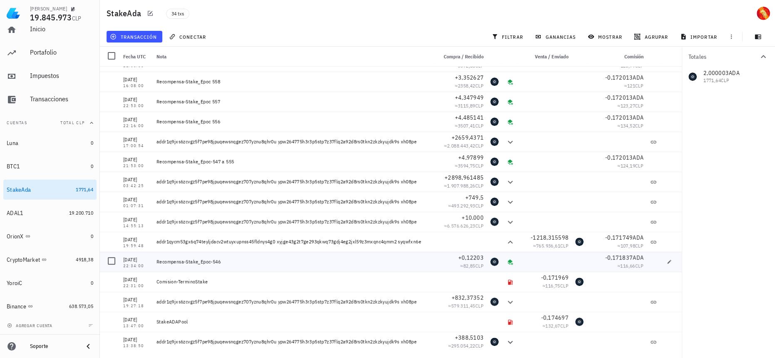
drag, startPoint x: 224, startPoint y: 260, endPoint x: 172, endPoint y: 257, distance: 51.7
click at [172, 257] on div "Recompensa-Stake_Epoc-546" at bounding box center [293, 262] width 281 height 20
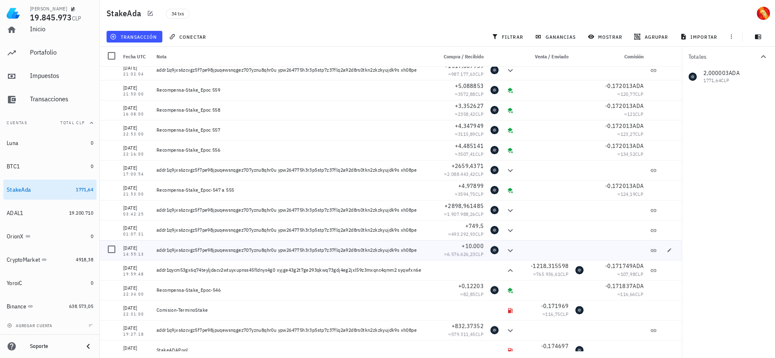
scroll to position [357, 0]
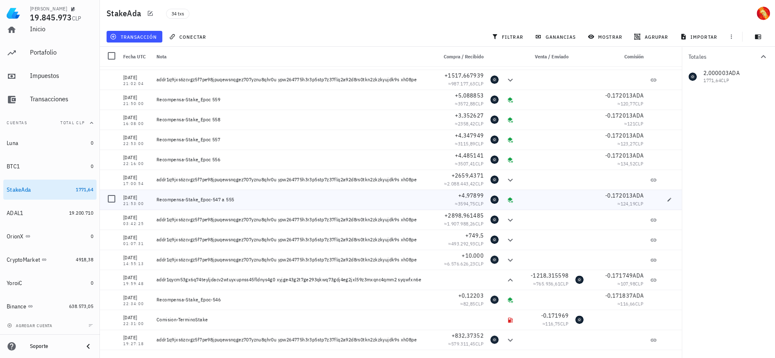
drag, startPoint x: 250, startPoint y: 201, endPoint x: 156, endPoint y: 202, distance: 94.1
click at [156, 202] on div "Recompensa-Stake_Epoc-547 a 555" at bounding box center [293, 199] width 281 height 20
drag, startPoint x: 255, startPoint y: 303, endPoint x: 157, endPoint y: 299, distance: 98.3
click at [157, 299] on div "Recompensa-Stake_Epoc-546" at bounding box center [293, 299] width 281 height 20
copy div "Recompensa-Stake_Epoc-546"
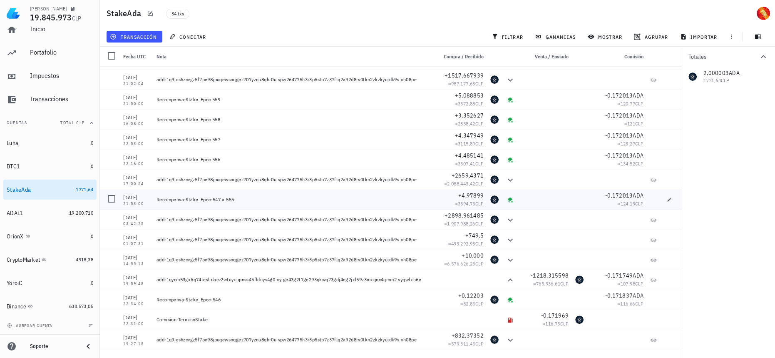
drag, startPoint x: 242, startPoint y: 198, endPoint x: 158, endPoint y: 199, distance: 83.7
click at [158, 199] on div "Recompensa-Stake_Epoc-547 a 555" at bounding box center [294, 199] width 274 height 7
copy div "Recompensa-Stake_Epoc-547 a 555"
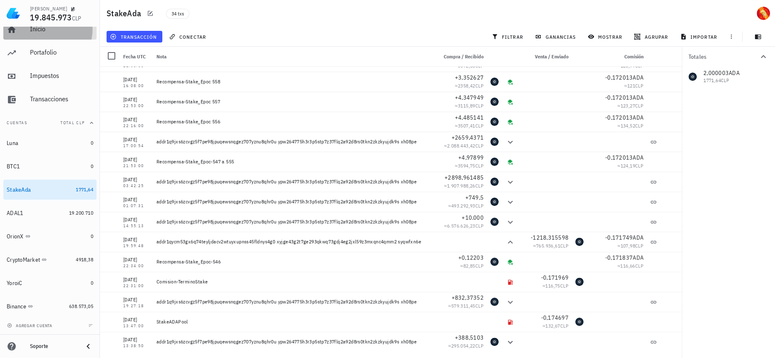
click at [49, 32] on div "Inicio" at bounding box center [61, 29] width 63 height 8
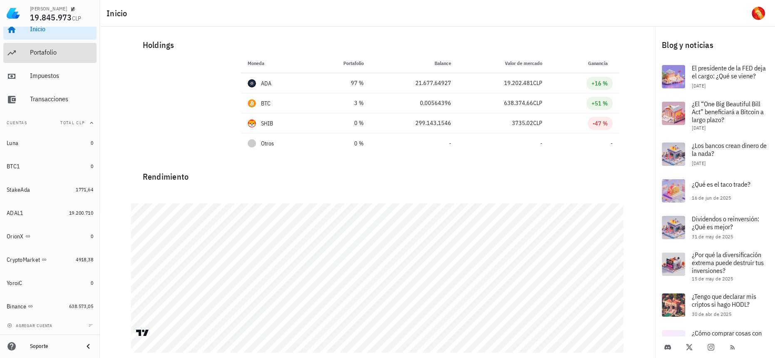
click at [75, 54] on div "Portafolio" at bounding box center [61, 52] width 63 height 8
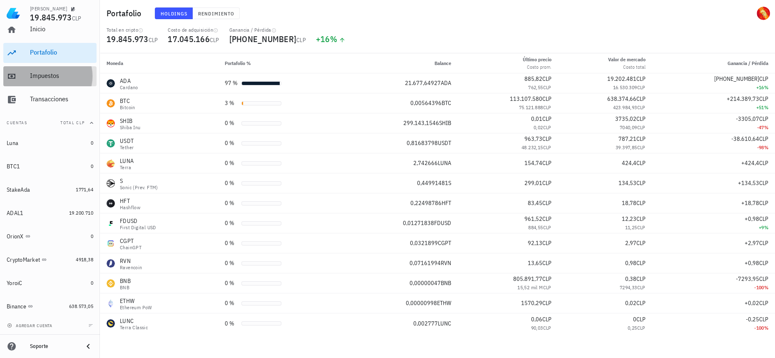
click at [67, 83] on div "Impuestos" at bounding box center [61, 76] width 63 height 19
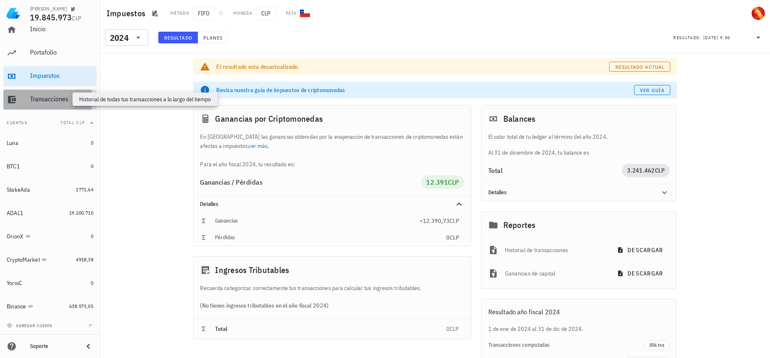
click at [60, 101] on div "Transacciones" at bounding box center [61, 99] width 63 height 8
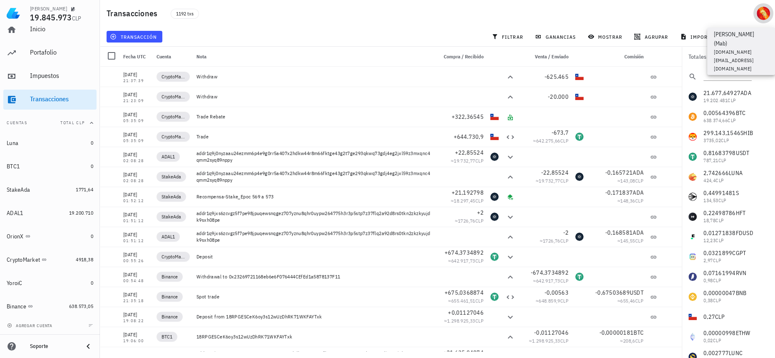
click at [762, 12] on div "avatar" at bounding box center [763, 13] width 13 height 13
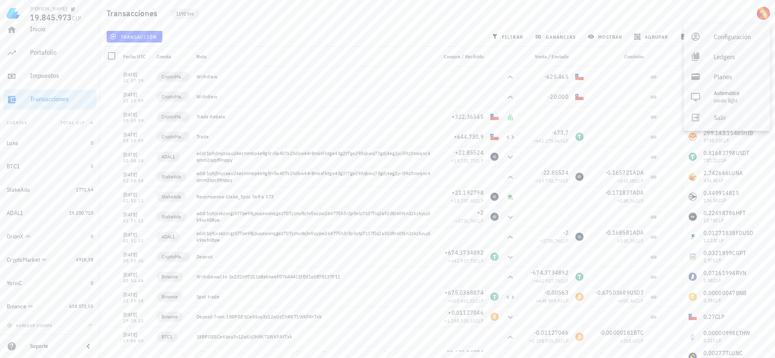
click at [188, 14] on span "1192 txs" at bounding box center [184, 13] width 17 height 9
click at [76, 218] on link "ADAL1 19.200.710" at bounding box center [49, 213] width 93 height 20
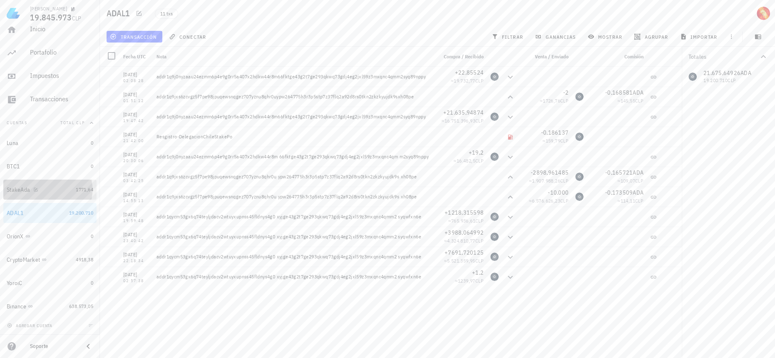
click at [66, 188] on div "StakeAda" at bounding box center [40, 190] width 66 height 8
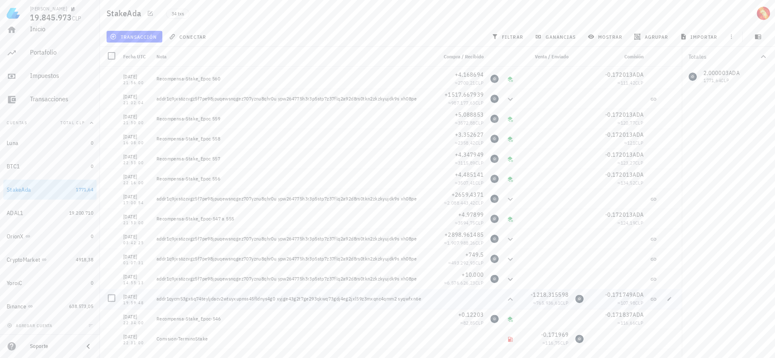
scroll to position [395, 0]
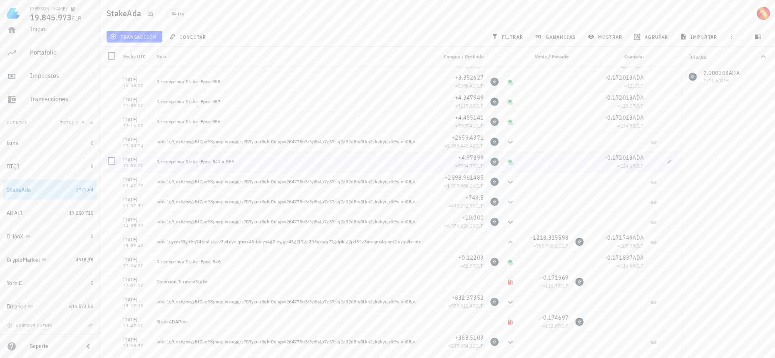
drag, startPoint x: 244, startPoint y: 163, endPoint x: 156, endPoint y: 162, distance: 88.3
click at [156, 162] on div "Recompensa-Stake_Epoc-547 a 555" at bounding box center [293, 162] width 281 height 20
copy div "Recompensa-Stake_Epoc-547 a 555"
drag, startPoint x: 225, startPoint y: 262, endPoint x: 214, endPoint y: 262, distance: 11.3
click at [214, 262] on div "Recompensa-Stake_Epoc-546" at bounding box center [294, 261] width 274 height 7
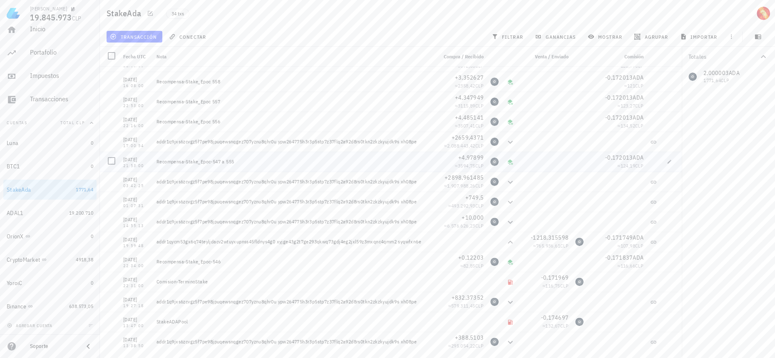
drag, startPoint x: 236, startPoint y: 164, endPoint x: 214, endPoint y: 161, distance: 22.2
click at [214, 161] on div "Recompensa-Stake_Epoc-547 a 555" at bounding box center [294, 161] width 274 height 7
click at [132, 165] on div "21:53:00" at bounding box center [136, 166] width 27 height 4
drag, startPoint x: 252, startPoint y: 164, endPoint x: 210, endPoint y: 163, distance: 42.1
click at [210, 163] on div "Recompensa-Stake_Epoc-547 a 555" at bounding box center [294, 161] width 274 height 7
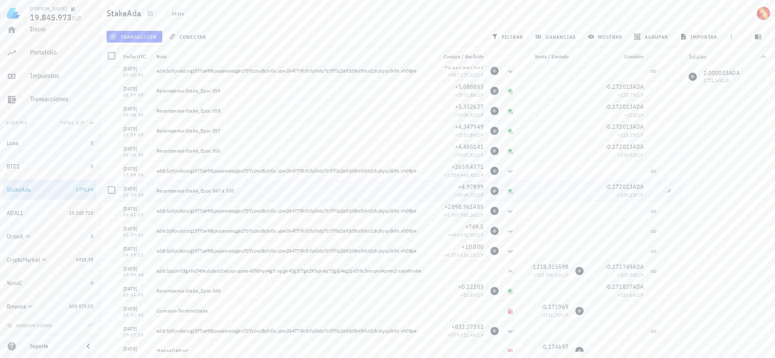
scroll to position [357, 0]
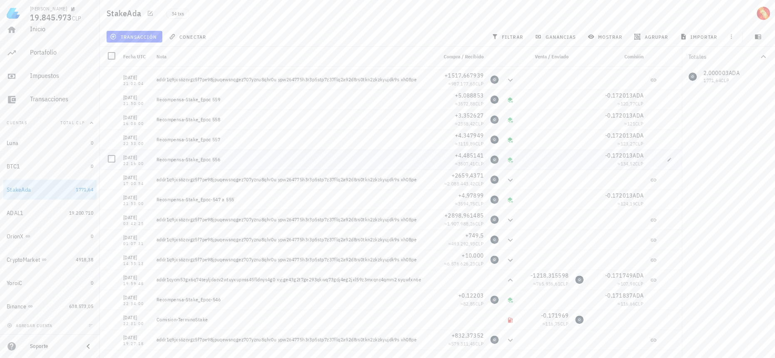
drag, startPoint x: 225, startPoint y: 160, endPoint x: 214, endPoint y: 158, distance: 11.8
click at [214, 158] on div "Recompensa-Stake_Epoc 556" at bounding box center [294, 159] width 274 height 7
click at [624, 156] on span "-0,172013" at bounding box center [619, 155] width 27 height 7
click at [626, 155] on span "-0,172013" at bounding box center [619, 155] width 27 height 7
click at [616, 157] on span "-0,172013" at bounding box center [619, 155] width 27 height 7
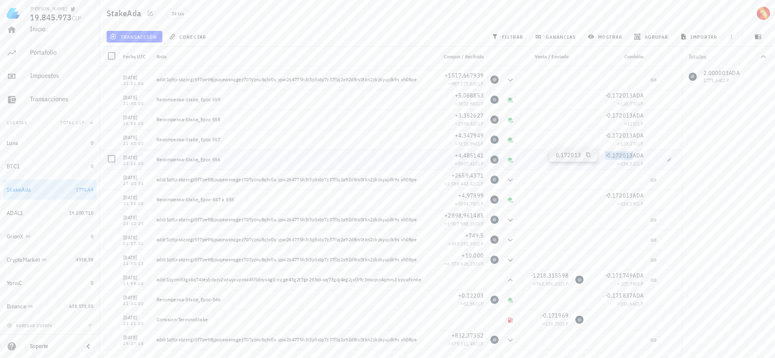
drag, startPoint x: 608, startPoint y: 154, endPoint x: 597, endPoint y: 154, distance: 11.2
click at [608, 154] on span "-0,172013" at bounding box center [619, 155] width 27 height 7
click at [606, 154] on span "-0,172013" at bounding box center [619, 155] width 27 height 7
click at [667, 162] on span "button" at bounding box center [670, 159] width 12 height 5
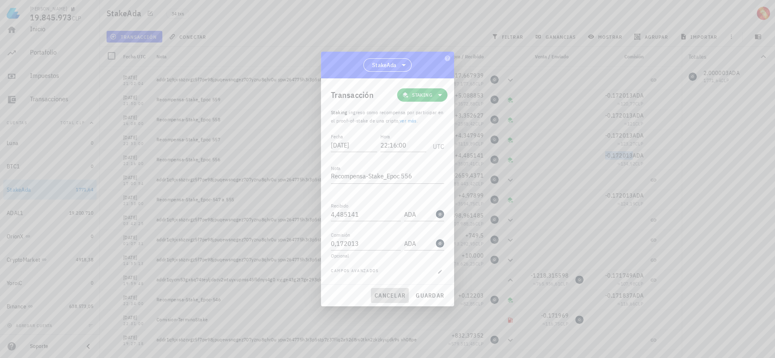
click at [383, 292] on span "cancelar" at bounding box center [389, 295] width 31 height 7
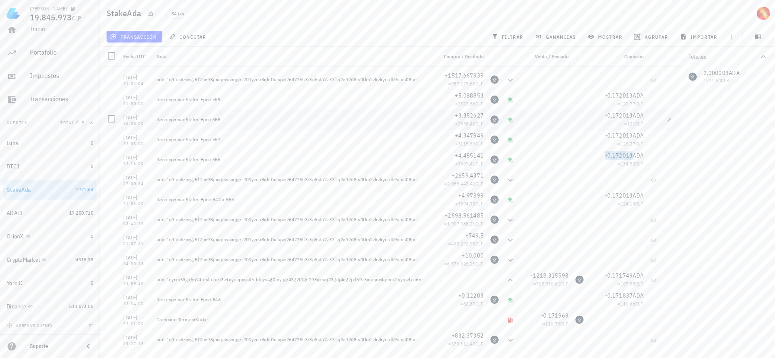
drag, startPoint x: 131, startPoint y: 118, endPoint x: 141, endPoint y: 118, distance: 9.6
click at [141, 118] on div "[DATE]" at bounding box center [136, 117] width 27 height 8
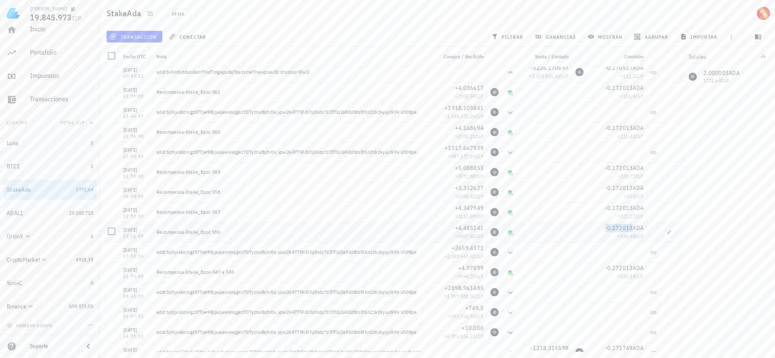
scroll to position [281, 0]
drag, startPoint x: 228, startPoint y: 177, endPoint x: 202, endPoint y: 175, distance: 26.3
click at [202, 175] on div "Recompensa-Stake_Epoc 559" at bounding box center [294, 175] width 274 height 7
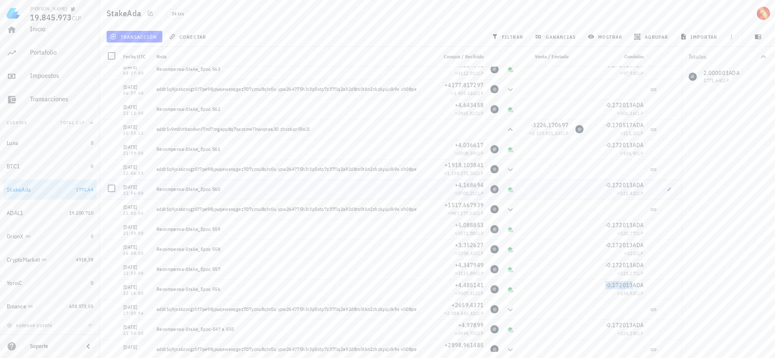
scroll to position [244, 0]
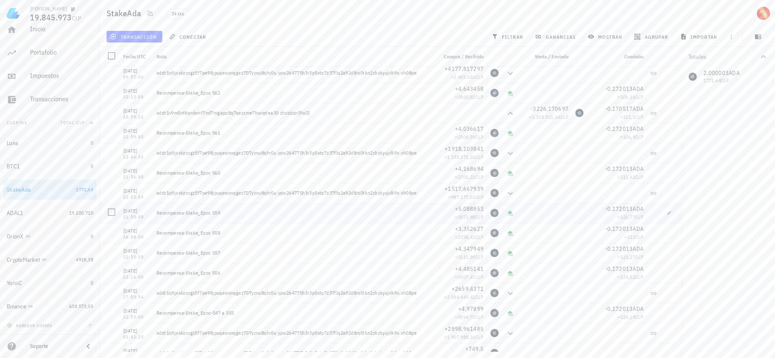
drag, startPoint x: 234, startPoint y: 213, endPoint x: 213, endPoint y: 212, distance: 21.3
click at [213, 212] on div "Recompensa-Stake_Epoc 559" at bounding box center [294, 212] width 274 height 7
click at [125, 211] on div "[DATE]" at bounding box center [136, 211] width 27 height 8
drag, startPoint x: 123, startPoint y: 210, endPoint x: 127, endPoint y: 211, distance: 4.2
click at [127, 211] on div "[DATE]" at bounding box center [136, 211] width 27 height 8
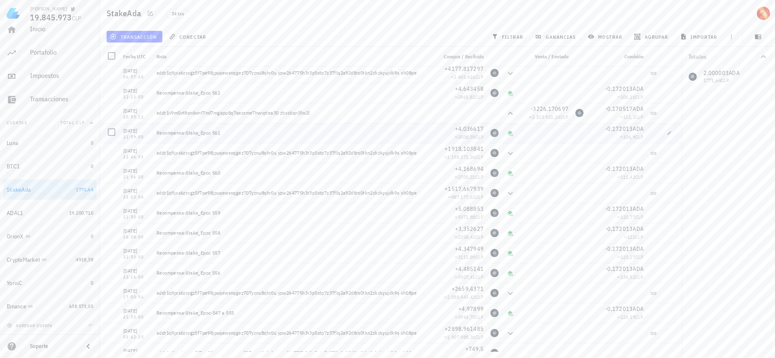
drag, startPoint x: 234, startPoint y: 136, endPoint x: 198, endPoint y: 135, distance: 36.7
click at [198, 135] on div "Recompensa-Stake_Epoc 561" at bounding box center [294, 133] width 274 height 7
click at [229, 136] on div "Recompensa-Stake_Epoc 561" at bounding box center [294, 133] width 274 height 7
drag, startPoint x: 230, startPoint y: 134, endPoint x: 204, endPoint y: 135, distance: 26.7
click at [204, 135] on div "Recompensa-Stake_Epoc 561" at bounding box center [294, 133] width 274 height 7
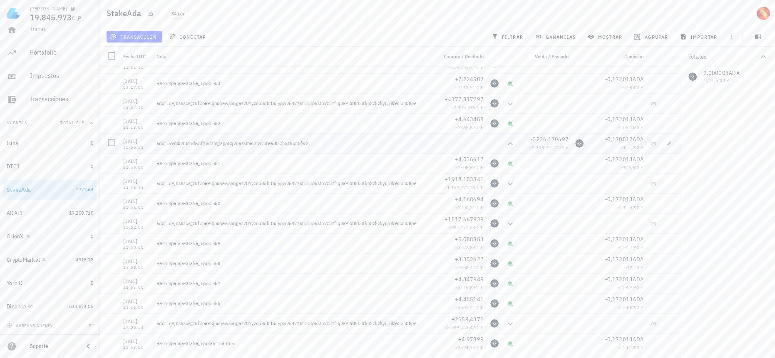
scroll to position [206, 0]
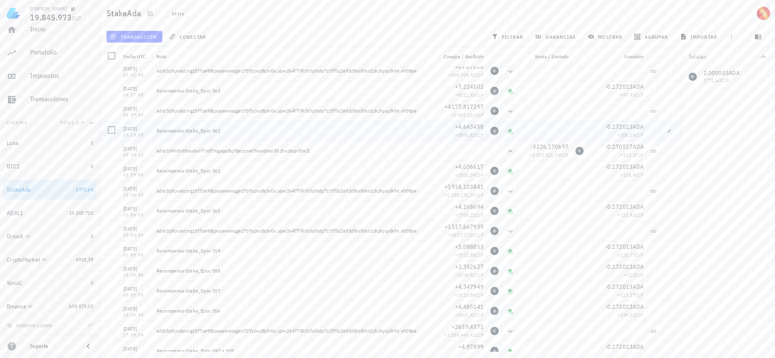
drag, startPoint x: 242, startPoint y: 130, endPoint x: 209, endPoint y: 132, distance: 32.2
click at [209, 132] on div "Recompensa-Stake_Epoc 562" at bounding box center [294, 130] width 274 height 7
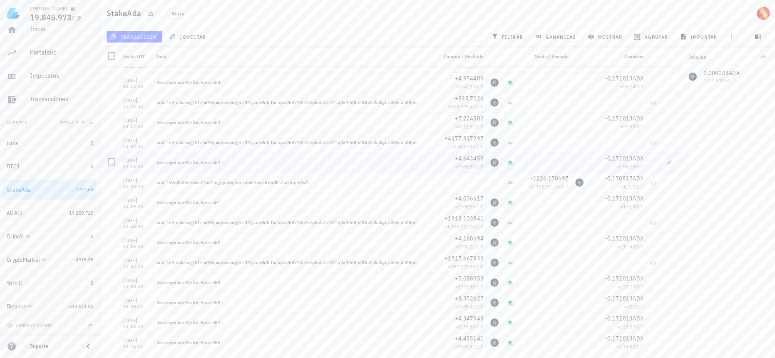
scroll to position [168, 0]
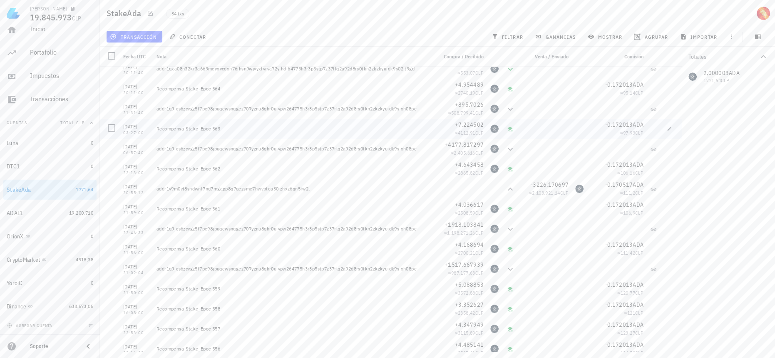
drag, startPoint x: 232, startPoint y: 128, endPoint x: 212, endPoint y: 125, distance: 19.8
click at [212, 125] on div "Recompensa-Stake_Epoc 563" at bounding box center [293, 129] width 281 height 20
click at [213, 87] on div "Recompensa-Stake_Epoc 564" at bounding box center [294, 88] width 274 height 7
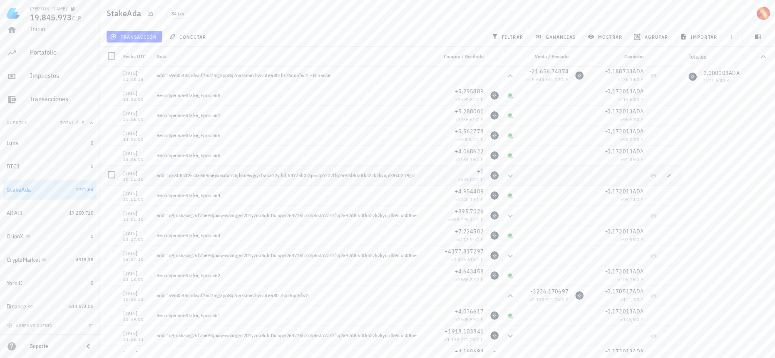
scroll to position [54, 0]
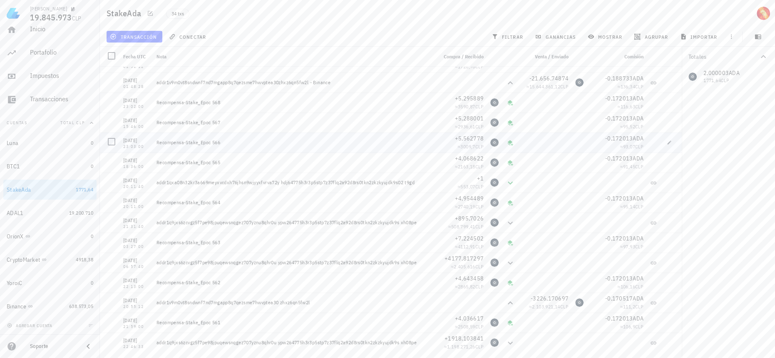
drag, startPoint x: 231, startPoint y: 144, endPoint x: 203, endPoint y: 140, distance: 28.3
click at [203, 140] on div "Recompensa-Stake_Epoc 566" at bounding box center [294, 142] width 274 height 7
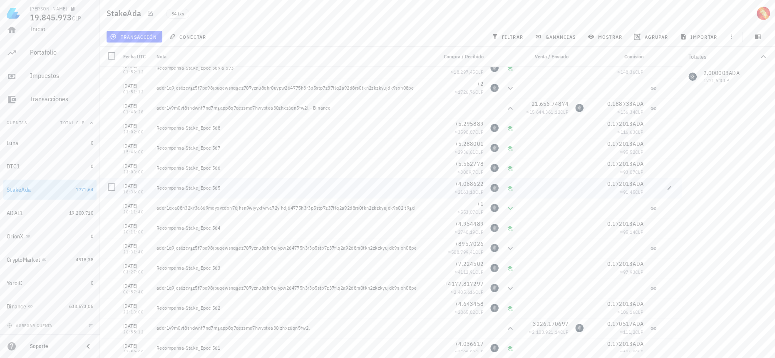
scroll to position [16, 0]
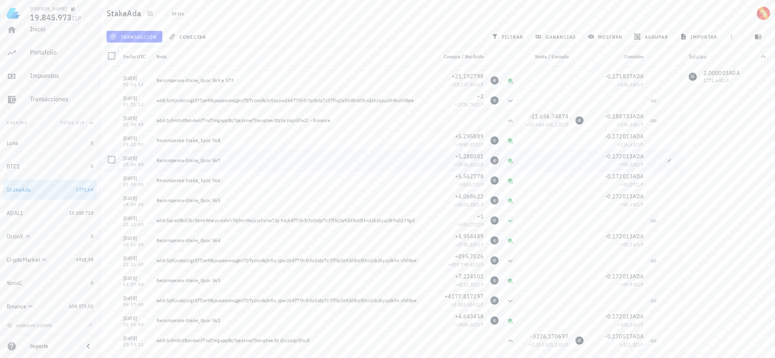
drag, startPoint x: 224, startPoint y: 160, endPoint x: 213, endPoint y: 158, distance: 11.0
click at [213, 158] on div "Recompensa-Stake_Epoc 567" at bounding box center [294, 160] width 274 height 7
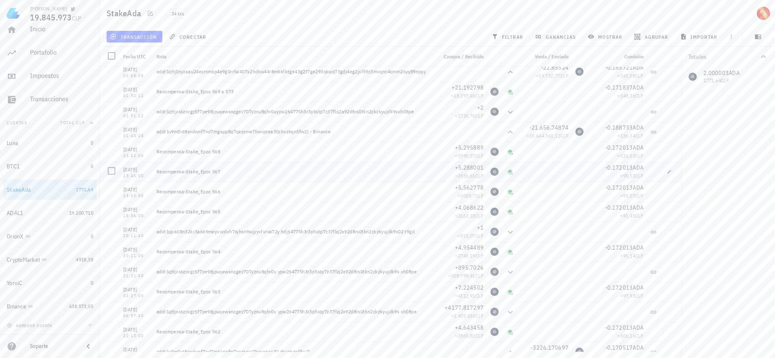
scroll to position [0, 0]
drag, startPoint x: 231, startPoint y: 158, endPoint x: 215, endPoint y: 156, distance: 15.5
click at [215, 156] on div "Recompensa-Stake_Epoc 568" at bounding box center [294, 156] width 274 height 7
drag, startPoint x: 243, startPoint y: 98, endPoint x: 214, endPoint y: 96, distance: 29.2
click at [214, 96] on div "Recompensa-Stake_Epoc 569 a 573" at bounding box center [294, 96] width 274 height 7
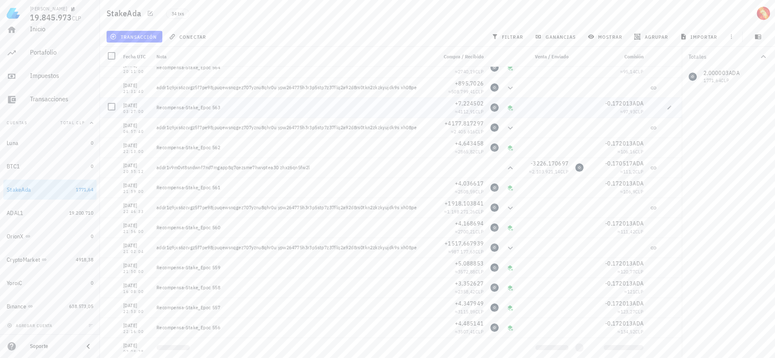
scroll to position [395, 0]
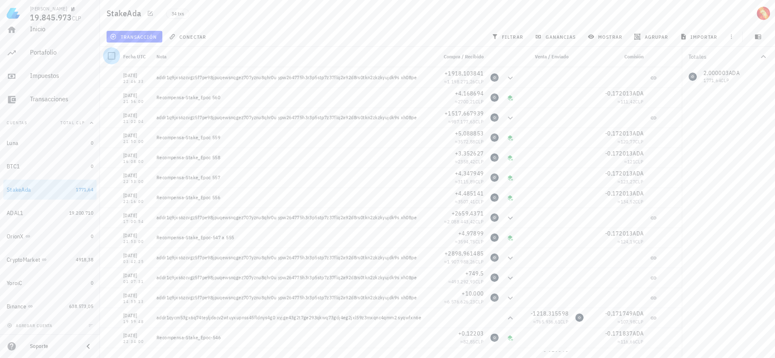
click at [112, 54] on div at bounding box center [112, 56] width 14 height 14
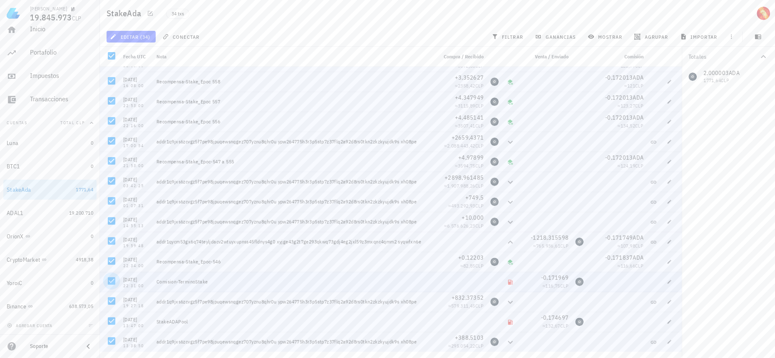
click at [112, 281] on div at bounding box center [112, 281] width 14 height 14
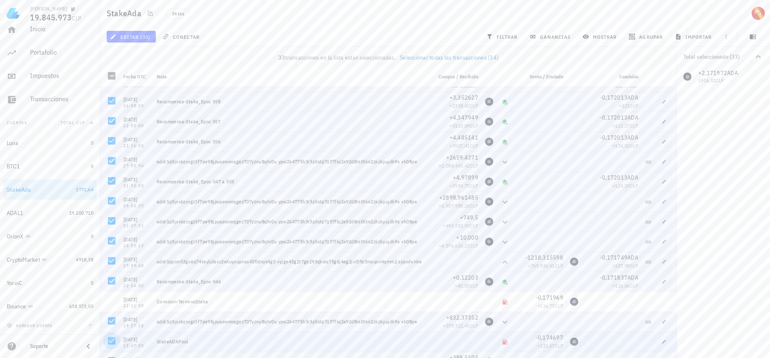
click at [111, 339] on div at bounding box center [112, 341] width 14 height 14
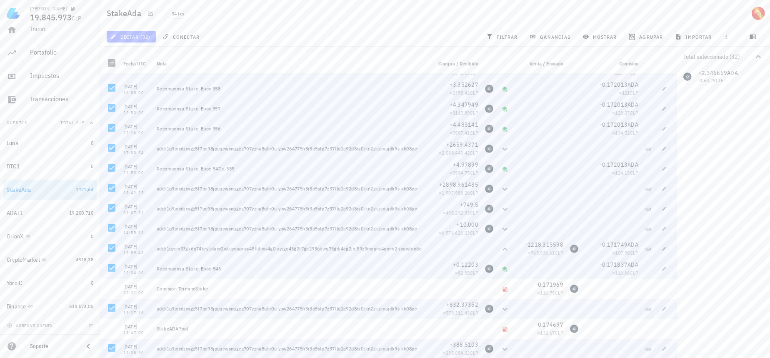
click at [145, 38] on span "editar (32)" at bounding box center [131, 36] width 39 height 7
click at [150, 85] on div "Eliminar" at bounding box center [156, 88] width 59 height 13
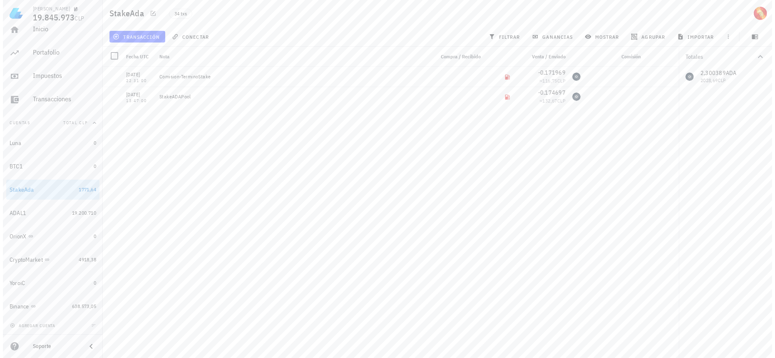
scroll to position [0, 0]
click at [687, 39] on span "importar" at bounding box center [699, 36] width 35 height 7
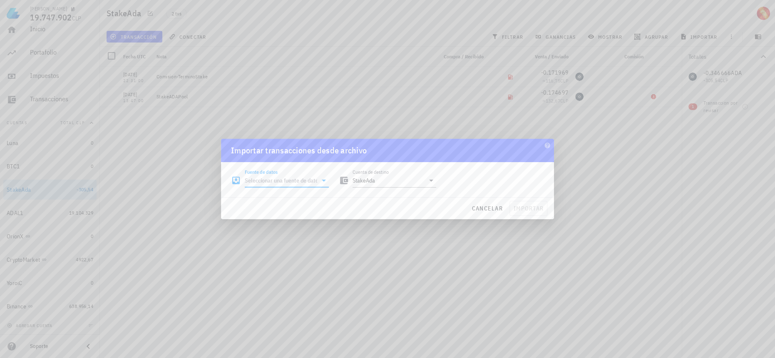
click at [302, 180] on input "Fuente de datos" at bounding box center [281, 180] width 72 height 13
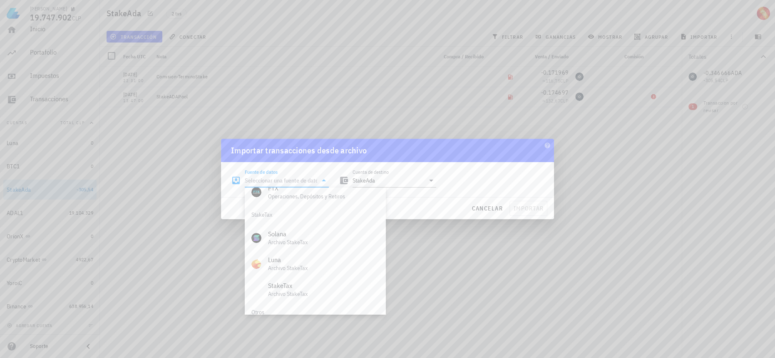
scroll to position [347, 0]
click at [305, 303] on div "Archivo Excel/CSV" at bounding box center [323, 301] width 111 height 8
type input "Archivo Excel/CSV"
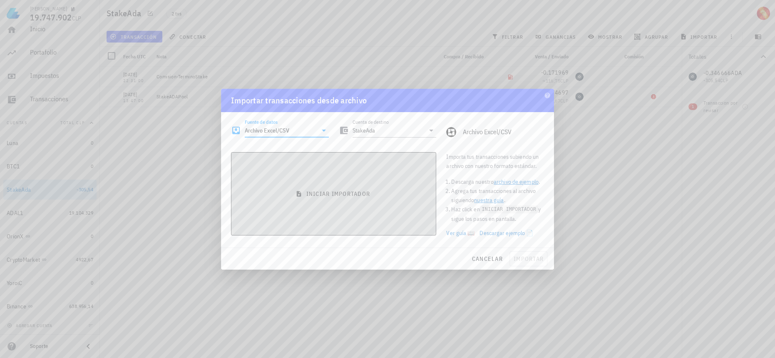
click at [379, 199] on button "iniciar importador" at bounding box center [333, 193] width 205 height 83
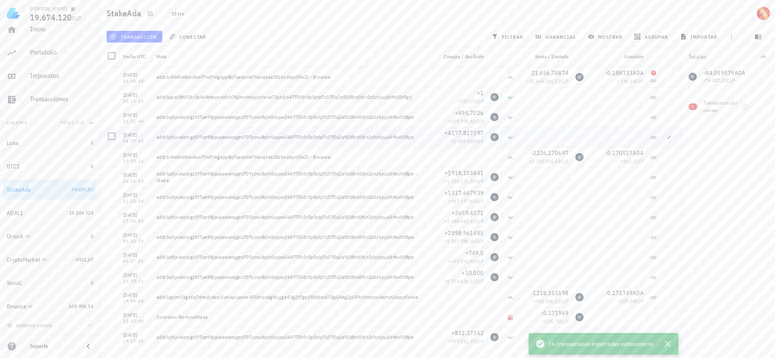
scroll to position [75, 0]
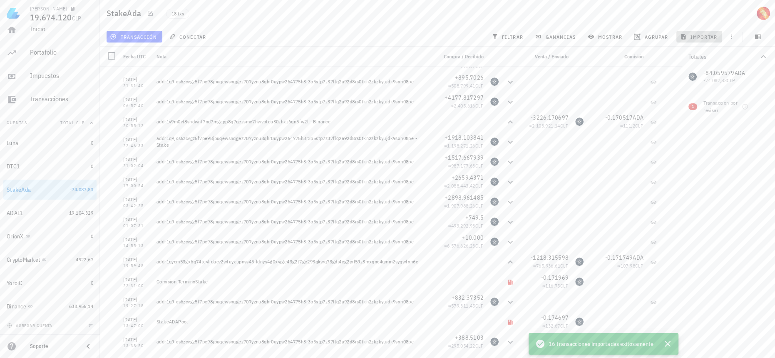
click at [695, 36] on span "importar" at bounding box center [699, 36] width 35 height 7
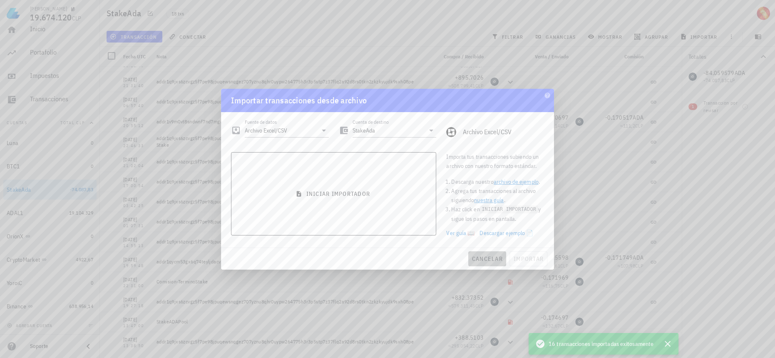
click at [492, 257] on span "cancelar" at bounding box center [487, 258] width 31 height 7
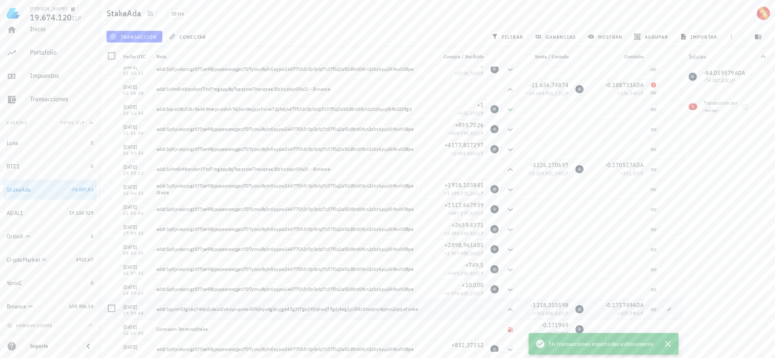
scroll to position [0, 0]
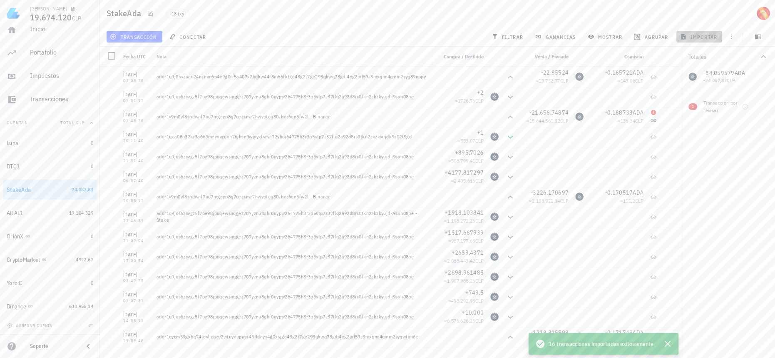
click at [686, 35] on icon "button" at bounding box center [683, 36] width 7 height 7
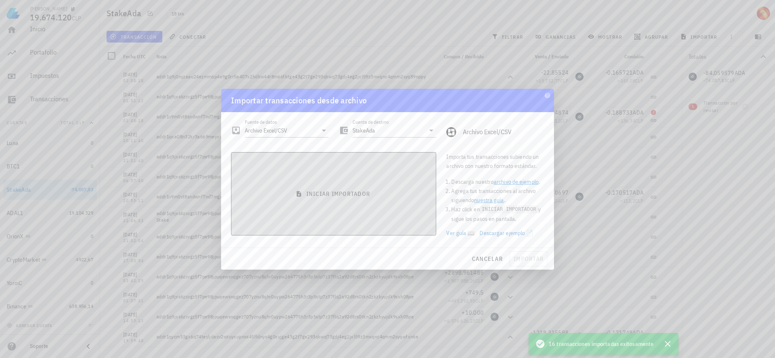
click at [324, 173] on button "iniciar importador" at bounding box center [333, 193] width 205 height 83
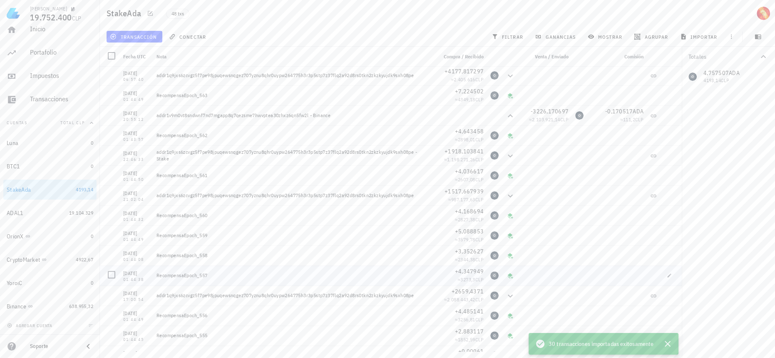
scroll to position [341, 0]
click at [693, 37] on span "importar" at bounding box center [699, 36] width 35 height 7
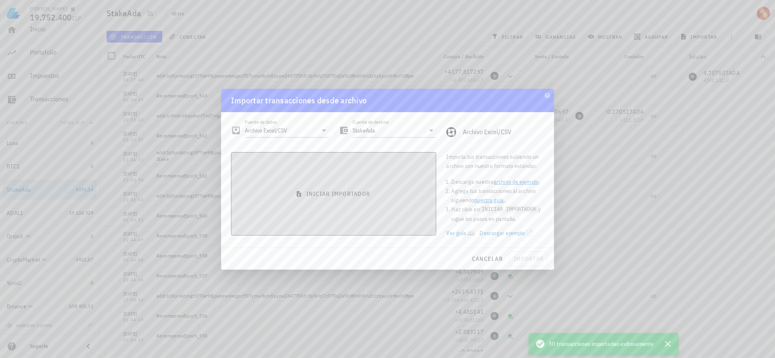
click at [324, 179] on button "iniciar importador" at bounding box center [333, 193] width 205 height 83
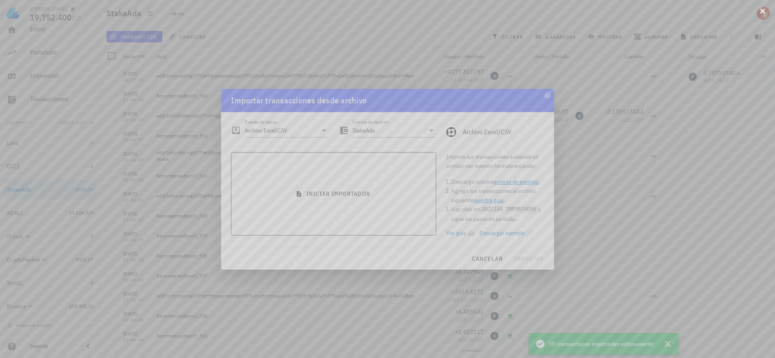
click at [766, 13] on button at bounding box center [763, 10] width 8 height 8
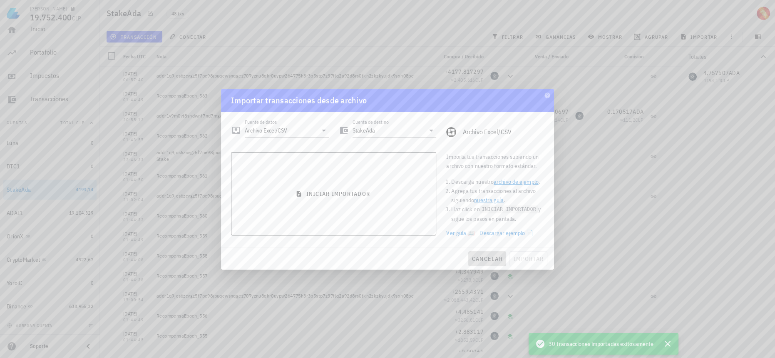
click at [494, 254] on button "cancelar" at bounding box center [488, 258] width 38 height 15
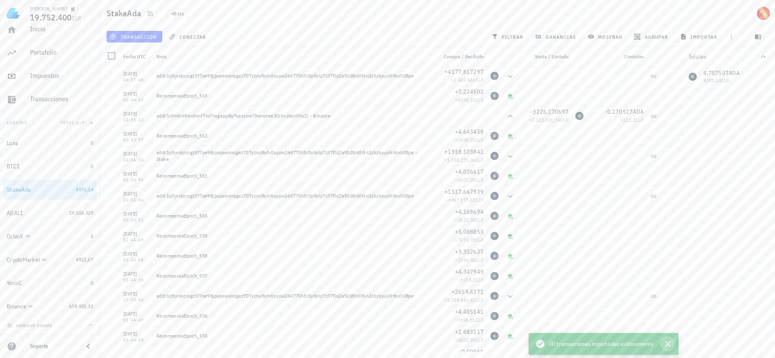
click at [666, 341] on icon "button" at bounding box center [668, 344] width 10 height 10
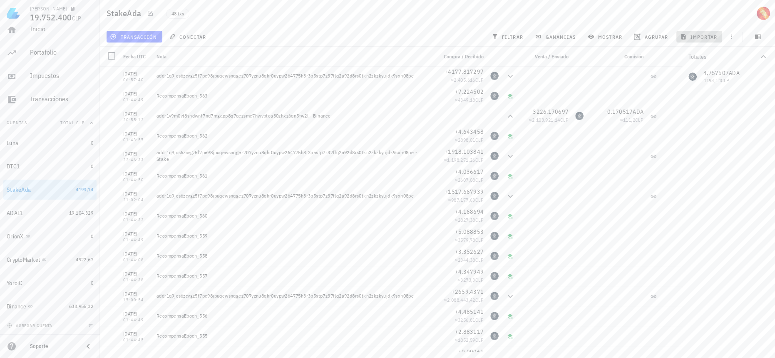
click at [700, 37] on span "importar" at bounding box center [699, 36] width 35 height 7
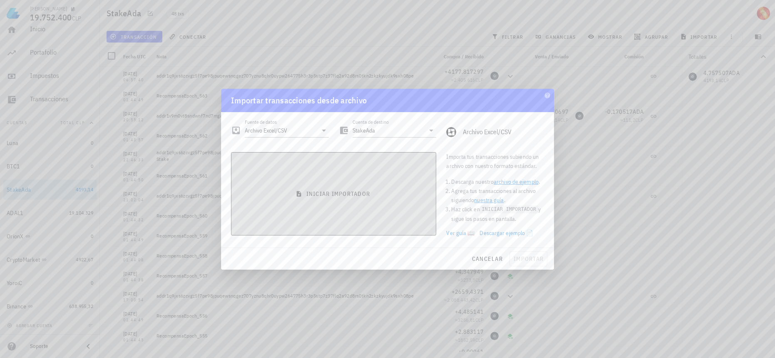
click at [314, 224] on button "iniciar importador" at bounding box center [333, 193] width 205 height 83
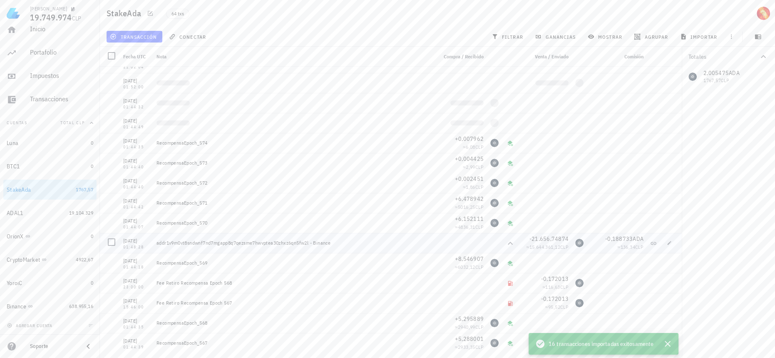
scroll to position [0, 0]
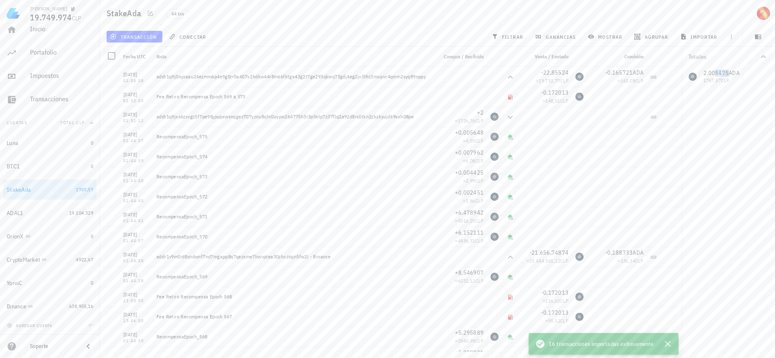
drag, startPoint x: 716, startPoint y: 73, endPoint x: 730, endPoint y: 75, distance: 13.5
click at [730, 75] on div "2,005475 ADA 1767,57 CLP" at bounding box center [728, 77] width 93 height 20
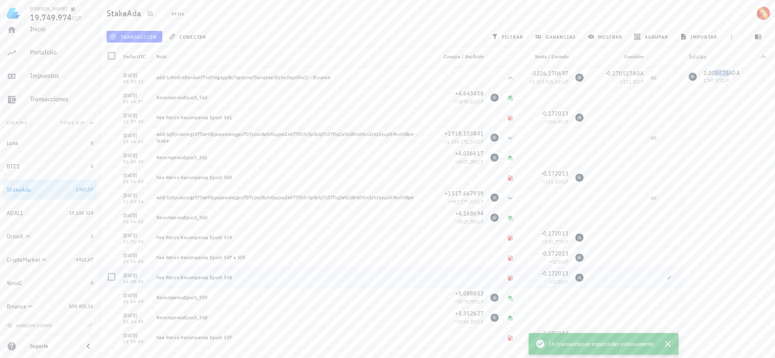
scroll to position [606, 0]
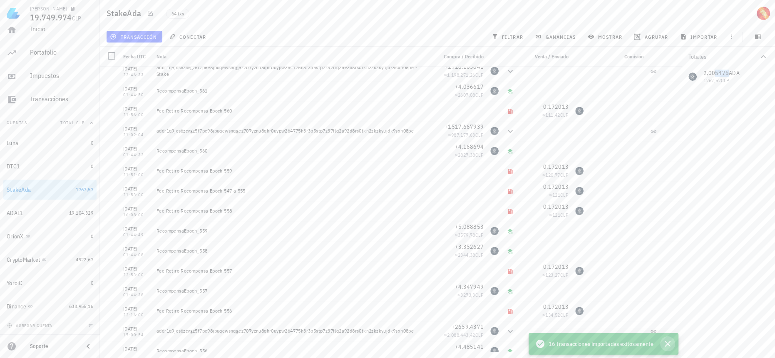
click at [669, 342] on icon "button" at bounding box center [668, 344] width 6 height 6
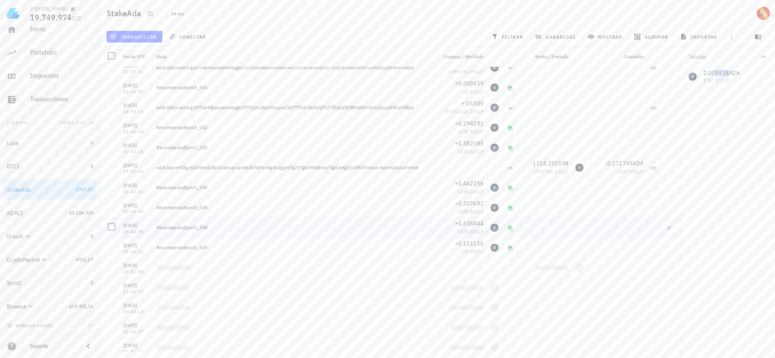
scroll to position [995, 0]
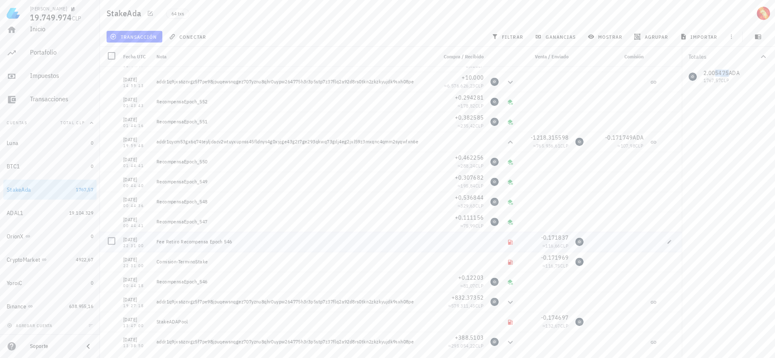
drag, startPoint x: 248, startPoint y: 242, endPoint x: 221, endPoint y: 242, distance: 26.7
click at [221, 242] on div "Fee Retiro Recompensa Epoch 546" at bounding box center [294, 241] width 274 height 7
drag, startPoint x: 234, startPoint y: 223, endPoint x: 200, endPoint y: 220, distance: 34.7
click at [200, 220] on div "RecompensaEpoch_547" at bounding box center [294, 221] width 274 height 7
drag, startPoint x: 255, startPoint y: 238, endPoint x: 213, endPoint y: 239, distance: 42.5
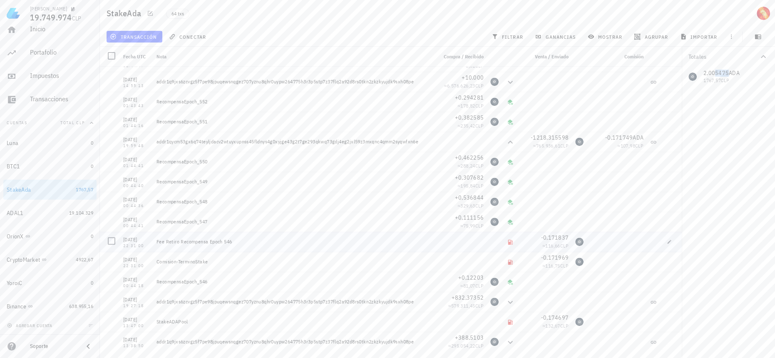
click at [213, 239] on div "Fee Retiro Recompensa Epoch 546" at bounding box center [294, 241] width 274 height 7
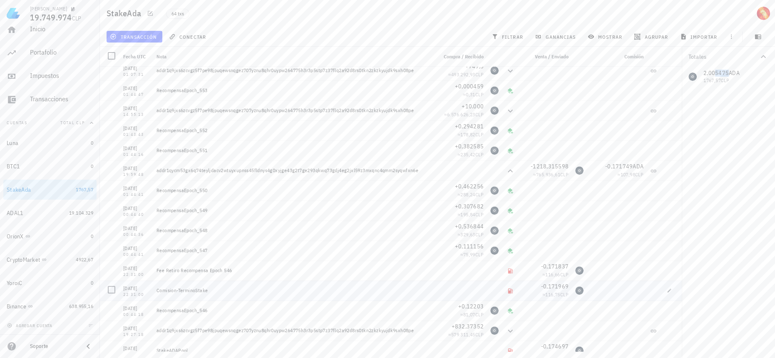
scroll to position [957, 0]
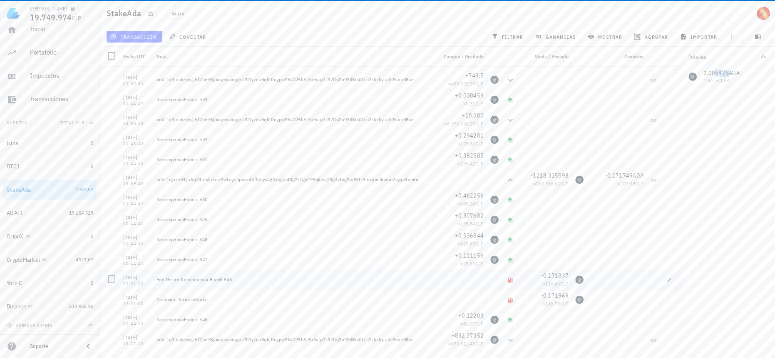
click at [245, 278] on div "Fee Retiro Recompensa Epoch 546" at bounding box center [294, 279] width 274 height 7
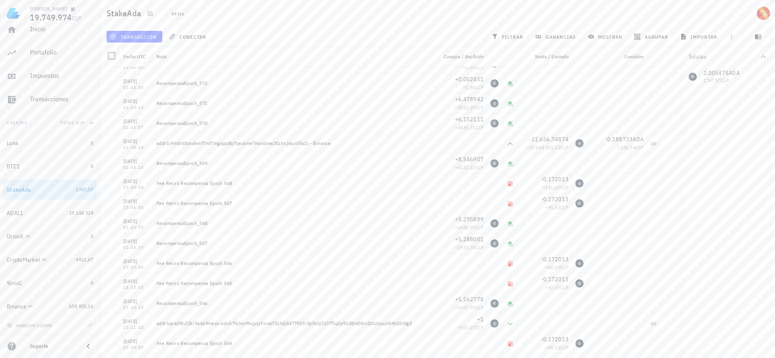
scroll to position [151, 0]
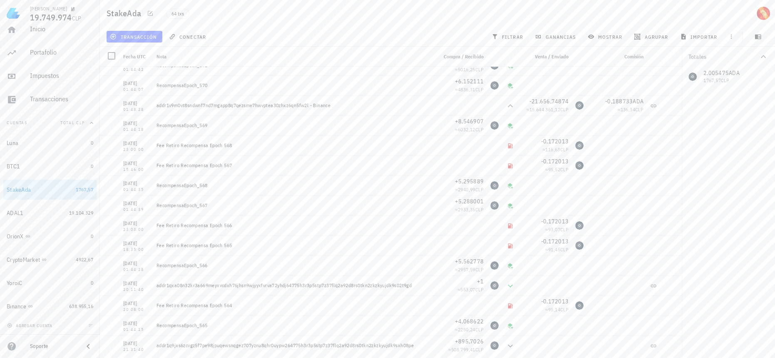
click at [682, 172] on div at bounding box center [682, 202] width 0 height 311
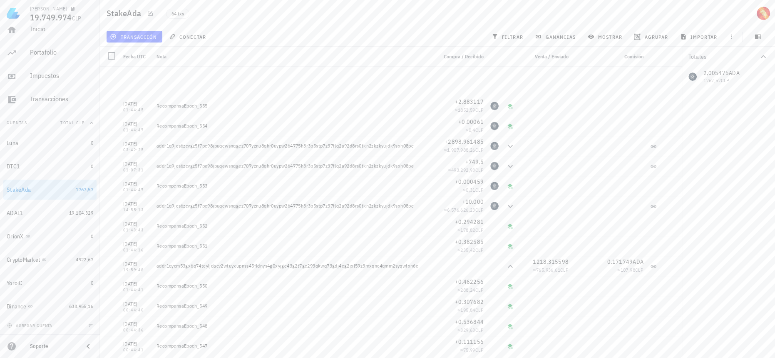
scroll to position [995, 0]
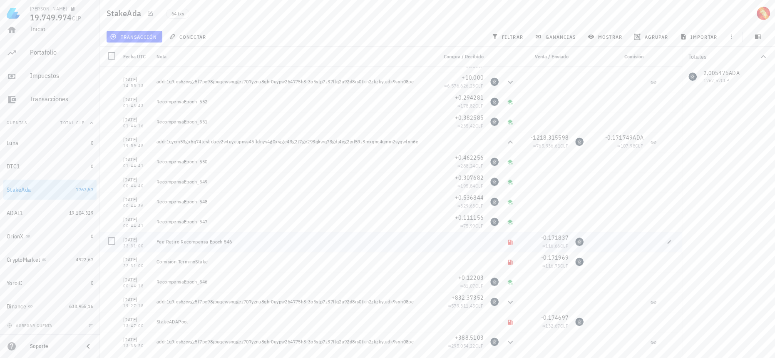
click at [235, 242] on div "Fee Retiro Recompensa Epoch 546" at bounding box center [294, 241] width 274 height 7
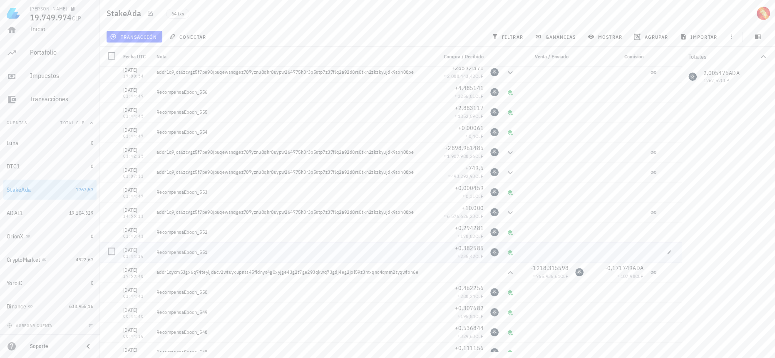
scroll to position [805, 0]
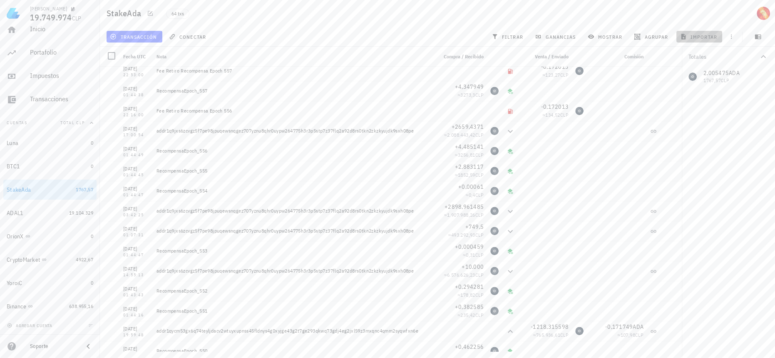
click at [696, 40] on span "importar" at bounding box center [699, 36] width 35 height 7
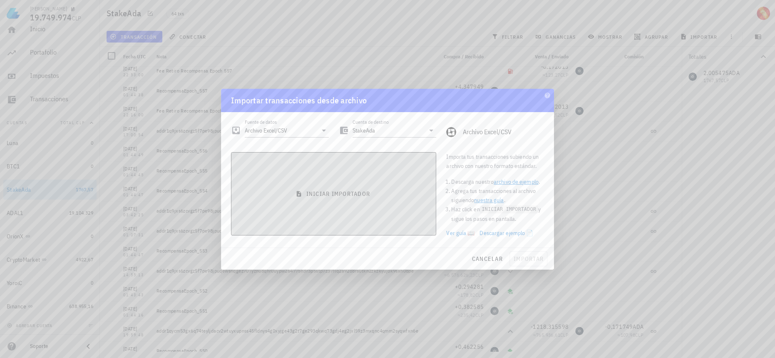
click at [344, 187] on button "iniciar importador" at bounding box center [333, 193] width 205 height 83
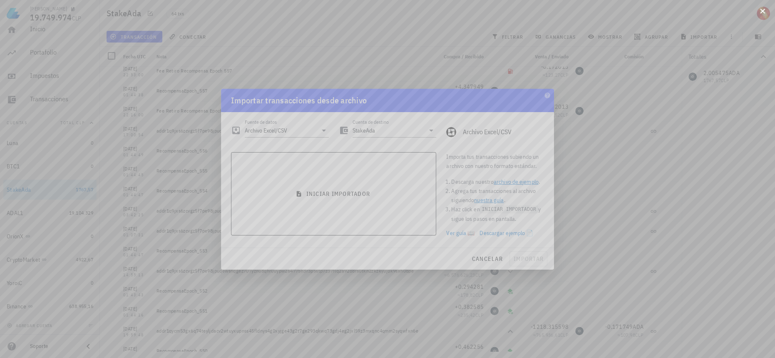
click at [758, 11] on div at bounding box center [387, 179] width 775 height 358
click at [762, 12] on button at bounding box center [763, 10] width 8 height 8
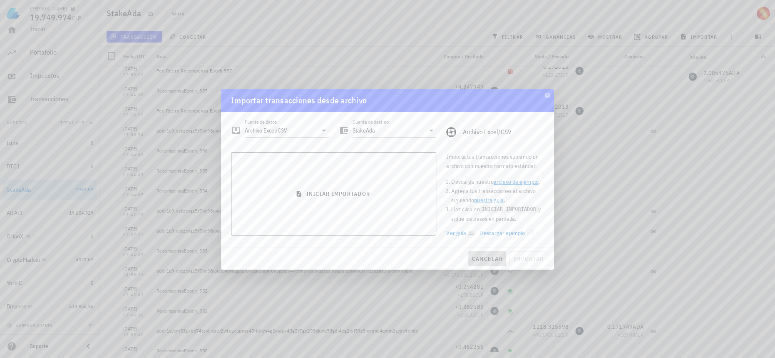
click at [494, 263] on button "cancelar" at bounding box center [488, 258] width 38 height 15
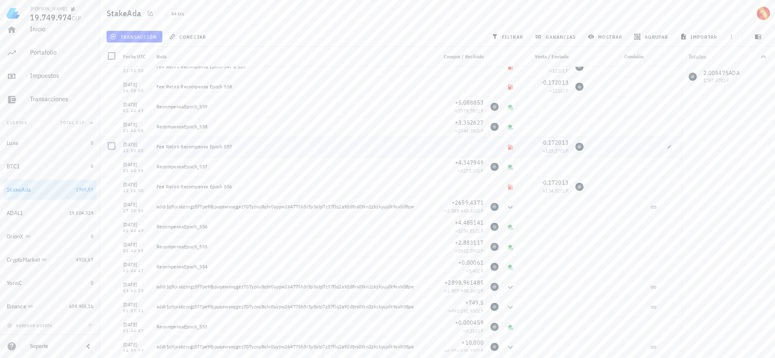
scroll to position [692, 0]
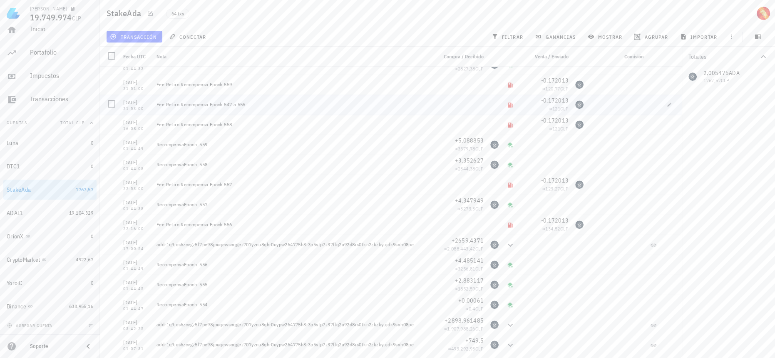
drag, startPoint x: 255, startPoint y: 105, endPoint x: 225, endPoint y: 106, distance: 30.0
click at [225, 106] on div "Fee Retiro Recompensa Epoch 547 a 555" at bounding box center [294, 104] width 274 height 7
click at [137, 110] on div "21:53:00" at bounding box center [136, 109] width 27 height 4
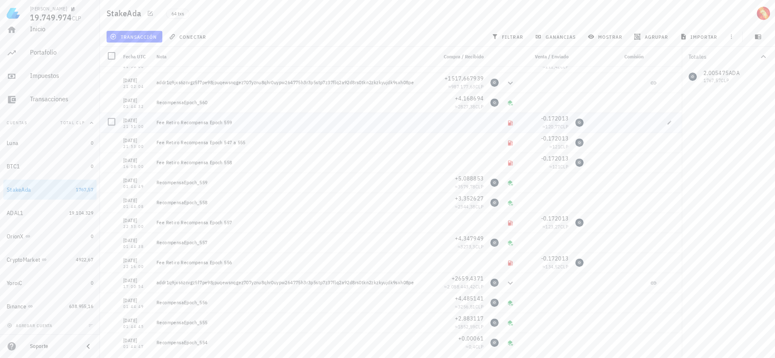
drag, startPoint x: 238, startPoint y: 122, endPoint x: 223, endPoint y: 123, distance: 15.0
click at [223, 123] on div "Fee Retiro Recompensa Epoch 559" at bounding box center [294, 122] width 274 height 7
drag, startPoint x: 223, startPoint y: 182, endPoint x: 196, endPoint y: 182, distance: 27.1
click at [195, 181] on div "RecompensaEpoch_559" at bounding box center [294, 182] width 274 height 7
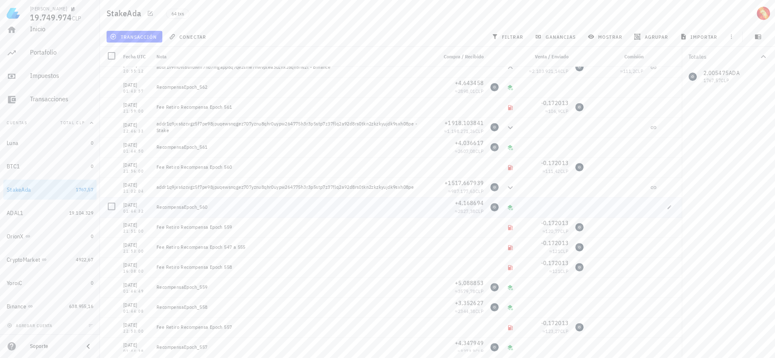
scroll to position [540, 0]
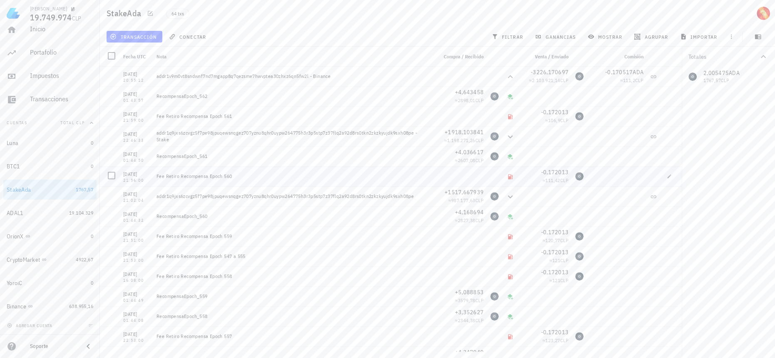
drag, startPoint x: 244, startPoint y: 179, endPoint x: 222, endPoint y: 175, distance: 23.4
click at [222, 175] on div "Fee Retiro Recompensa Epoch 560" at bounding box center [293, 176] width 281 height 20
drag, startPoint x: 219, startPoint y: 214, endPoint x: 203, endPoint y: 215, distance: 16.7
click at [203, 215] on div "RecompensaEpoch_560" at bounding box center [294, 216] width 274 height 7
click at [236, 224] on div "RecompensaEpoch_560" at bounding box center [293, 216] width 281 height 20
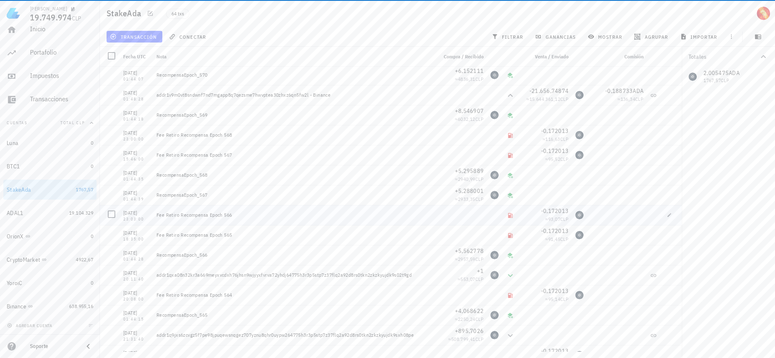
scroll to position [0, 0]
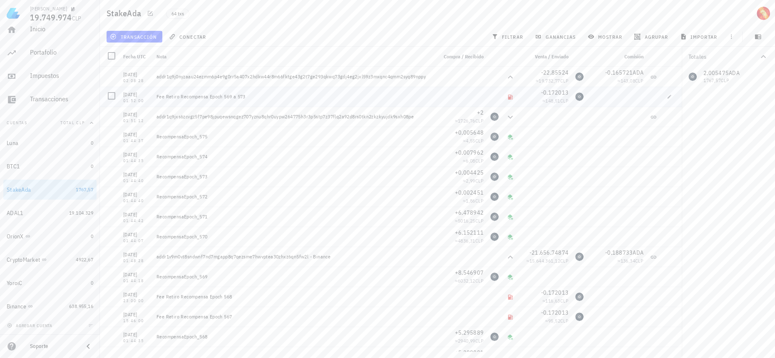
drag, startPoint x: 260, startPoint y: 98, endPoint x: 223, endPoint y: 98, distance: 37.1
click at [223, 98] on div "Fee Retiro Recompensa Epoch 569 a 573" at bounding box center [294, 96] width 274 height 7
click at [238, 127] on div "RecompensaEpoch_575" at bounding box center [293, 137] width 281 height 20
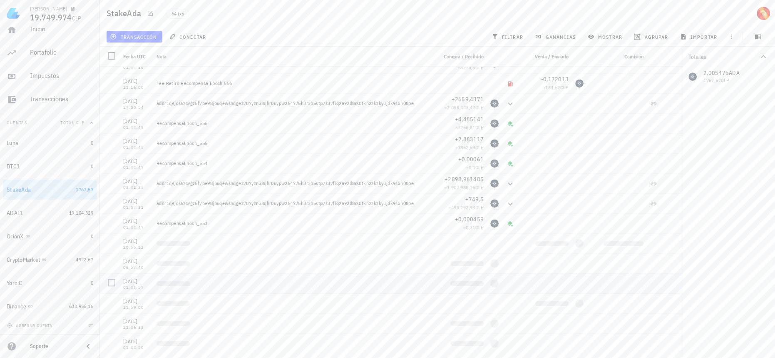
scroll to position [995, 0]
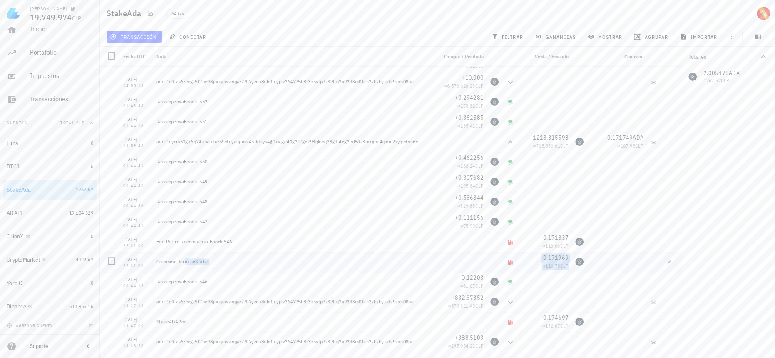
drag, startPoint x: 583, startPoint y: 259, endPoint x: 174, endPoint y: 262, distance: 408.1
click at [174, 262] on div "[DATE] 22:31:00 Comision-TerminoStake -0,171969 ≈ 116,75 CLP" at bounding box center [391, 262] width 582 height 20
click at [187, 239] on div "Fee Retiro Recompensa Epoch 546" at bounding box center [294, 241] width 274 height 7
drag, startPoint x: 164, startPoint y: 242, endPoint x: 234, endPoint y: 242, distance: 70.0
click at [234, 242] on div "Fee Retiro Recompensa Epoch 546" at bounding box center [294, 241] width 274 height 7
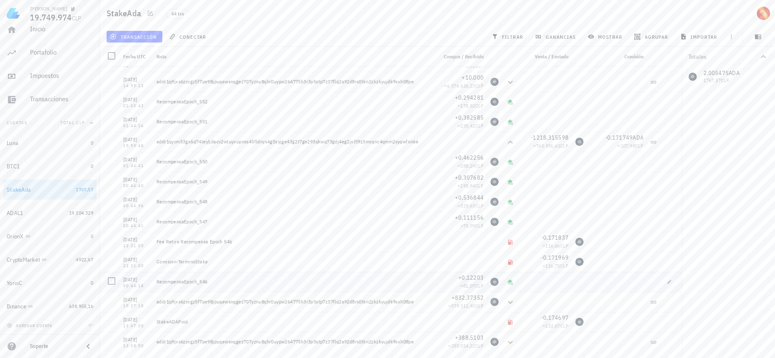
drag, startPoint x: 162, startPoint y: 282, endPoint x: 213, endPoint y: 280, distance: 50.9
click at [213, 280] on div "RecompensaEpoch_546" at bounding box center [294, 281] width 274 height 7
drag, startPoint x: 145, startPoint y: 286, endPoint x: 123, endPoint y: 284, distance: 21.3
click at [123, 284] on div "00:44:18" at bounding box center [136, 286] width 27 height 4
drag, startPoint x: 130, startPoint y: 277, endPoint x: 140, endPoint y: 278, distance: 10.9
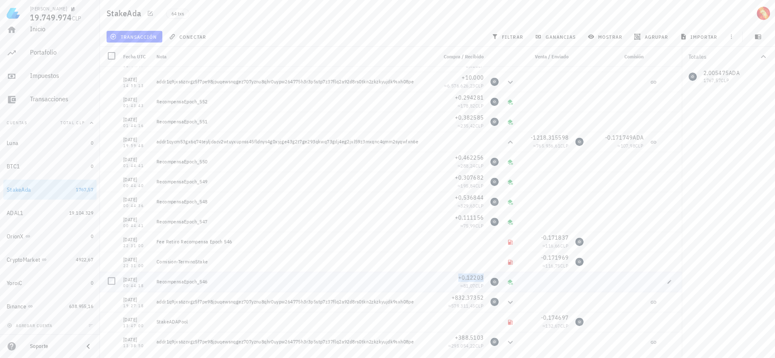
click at [140, 278] on div "[DATE]" at bounding box center [136, 279] width 27 height 8
click at [135, 279] on div "[DATE]" at bounding box center [136, 279] width 27 height 8
drag, startPoint x: 125, startPoint y: 277, endPoint x: 137, endPoint y: 277, distance: 11.7
click at [137, 277] on div "[DATE]" at bounding box center [136, 279] width 27 height 8
click at [461, 276] on span "+0,12203" at bounding box center [471, 277] width 25 height 7
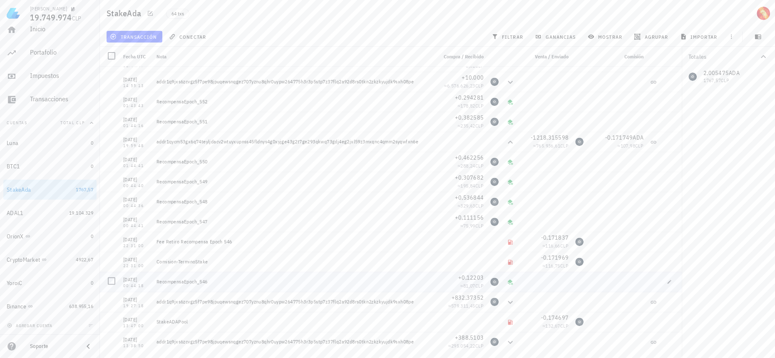
click at [184, 280] on div "RecompensaEpoch_546" at bounding box center [294, 281] width 274 height 7
drag, startPoint x: 171, startPoint y: 259, endPoint x: 208, endPoint y: 261, distance: 37.1
click at [208, 261] on div "Comision-TerminoStake" at bounding box center [294, 261] width 274 height 7
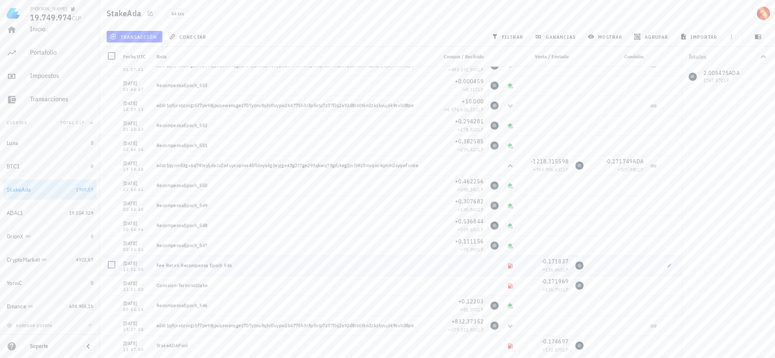
scroll to position [957, 0]
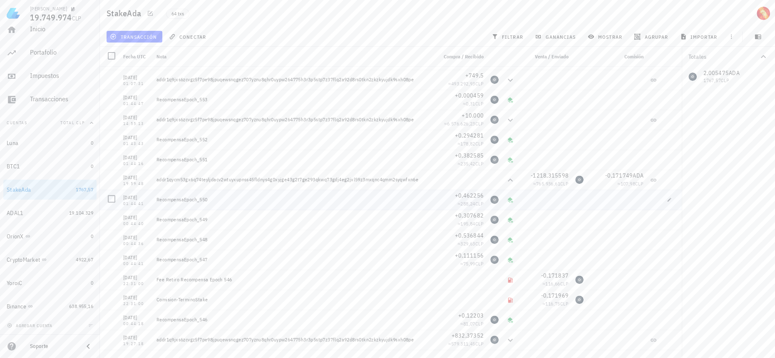
drag, startPoint x: 236, startPoint y: 279, endPoint x: 184, endPoint y: 206, distance: 89.6
click at [250, 247] on div "RecompensaEpoch_548" at bounding box center [293, 239] width 281 height 20
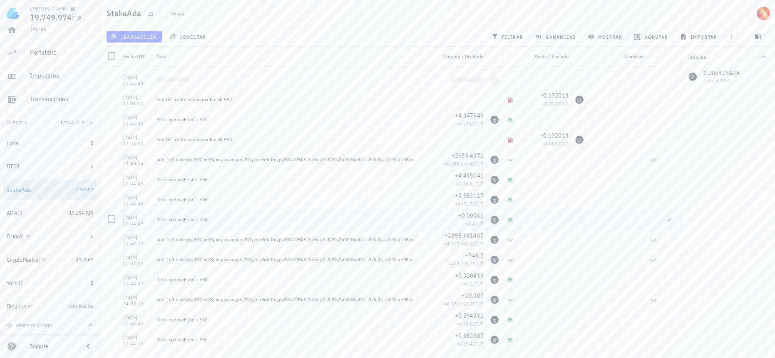
scroll to position [768, 0]
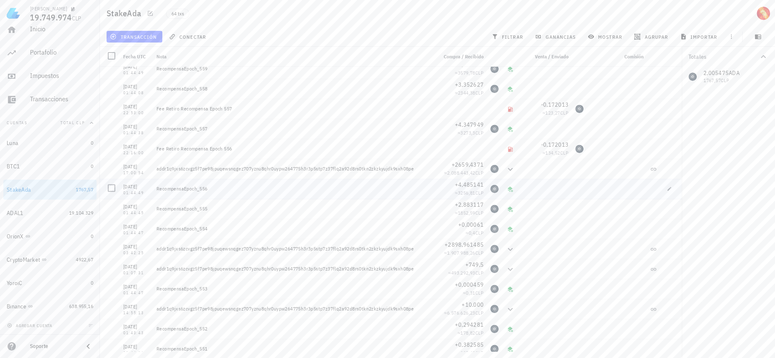
drag, startPoint x: 218, startPoint y: 264, endPoint x: 169, endPoint y: 187, distance: 91.4
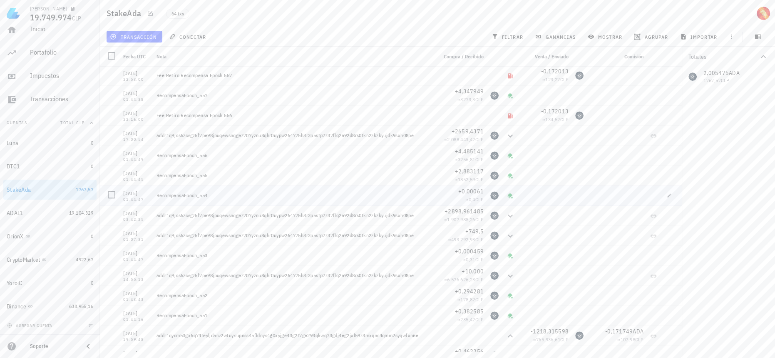
scroll to position [805, 0]
click at [250, 194] on div "RecompensaEpoch_554" at bounding box center [294, 190] width 274 height 7
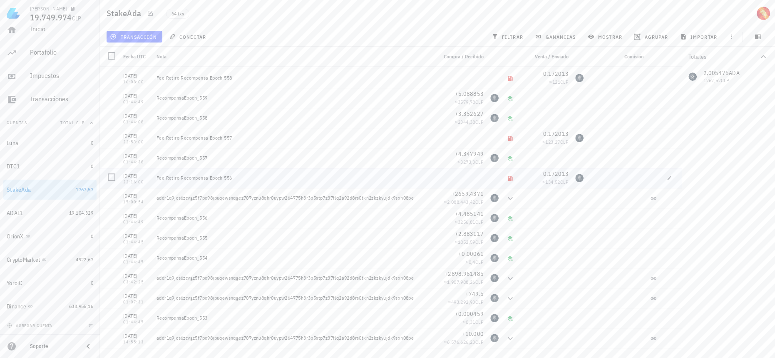
scroll to position [730, 0]
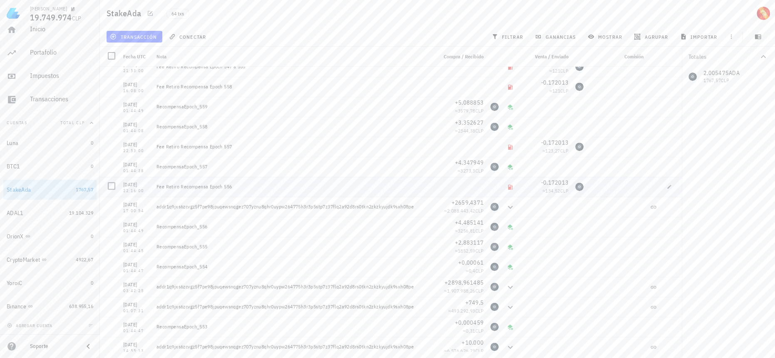
drag, startPoint x: 243, startPoint y: 185, endPoint x: 225, endPoint y: 184, distance: 17.9
click at [225, 184] on div "Fee Retiro Recompensa Epoch 556" at bounding box center [294, 186] width 274 height 7
drag, startPoint x: 213, startPoint y: 232, endPoint x: 199, endPoint y: 231, distance: 13.8
click at [199, 231] on div "RecompensaEpoch_556" at bounding box center [293, 227] width 281 height 20
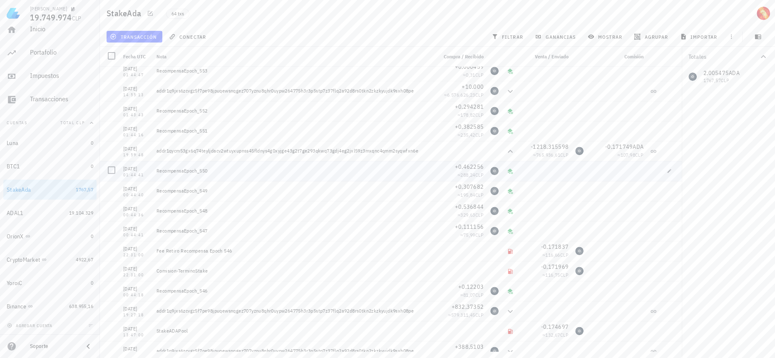
scroll to position [995, 0]
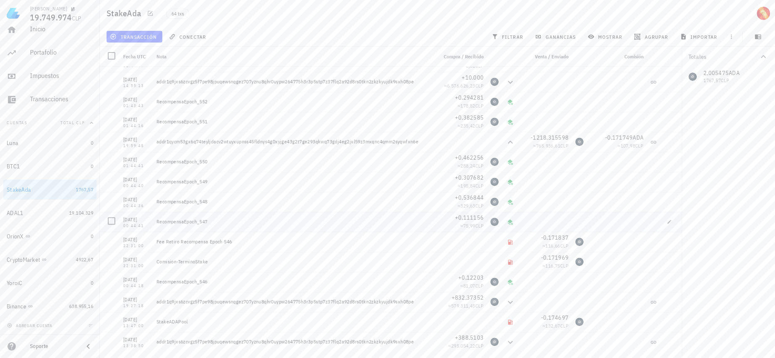
drag, startPoint x: 212, startPoint y: 217, endPoint x: 201, endPoint y: 217, distance: 11.2
click at [201, 217] on div "RecompensaEpoch_547" at bounding box center [293, 222] width 281 height 20
drag, startPoint x: 213, startPoint y: 204, endPoint x: 208, endPoint y: 194, distance: 11.2
click at [203, 202] on div "RecompensaEpoch_548" at bounding box center [294, 201] width 274 height 7
drag, startPoint x: 211, startPoint y: 179, endPoint x: 202, endPoint y: 177, distance: 9.7
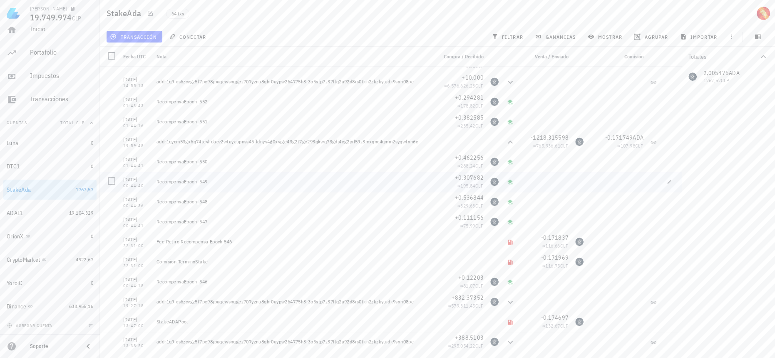
click at [202, 177] on div "RecompensaEpoch_549" at bounding box center [293, 182] width 281 height 20
drag, startPoint x: 209, startPoint y: 167, endPoint x: 204, endPoint y: 165, distance: 5.6
click at [204, 165] on div "RecompensaEpoch_550" at bounding box center [293, 162] width 281 height 20
drag, startPoint x: 216, startPoint y: 119, endPoint x: 199, endPoint y: 120, distance: 16.7
click at [199, 119] on div "RecompensaEpoch_551" at bounding box center [294, 121] width 274 height 7
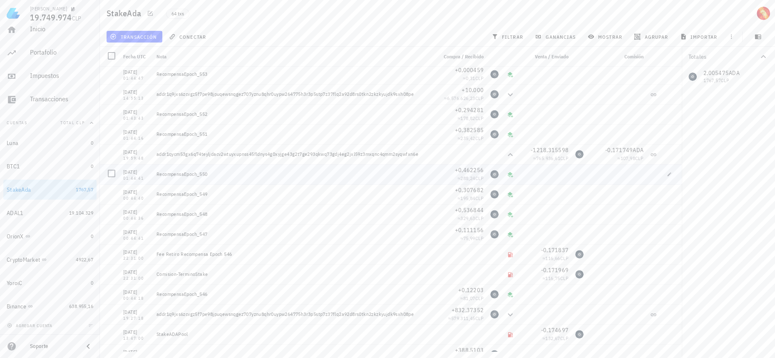
scroll to position [957, 0]
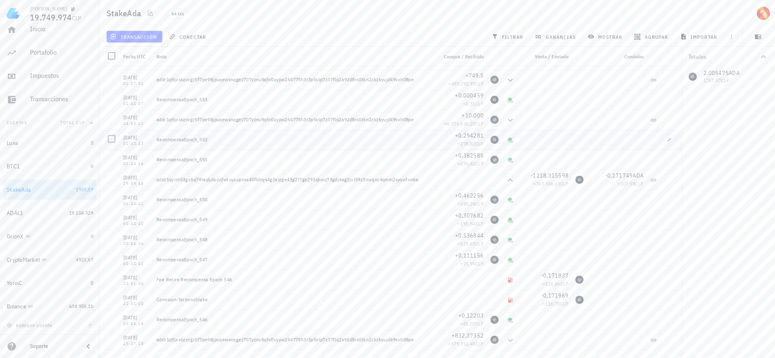
drag, startPoint x: 217, startPoint y: 141, endPoint x: 199, endPoint y: 138, distance: 18.1
click at [199, 138] on div "RecompensaEpoch_552" at bounding box center [294, 139] width 274 height 7
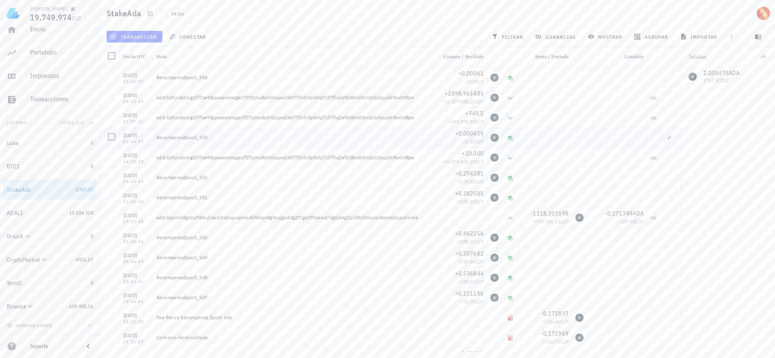
click at [204, 136] on div "RecompensaEpoch_553" at bounding box center [294, 137] width 274 height 7
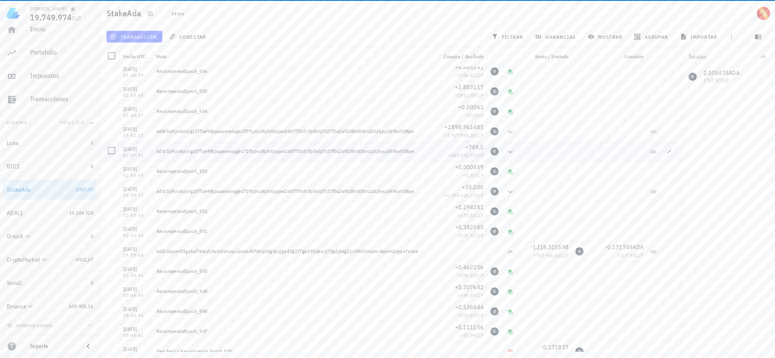
scroll to position [881, 0]
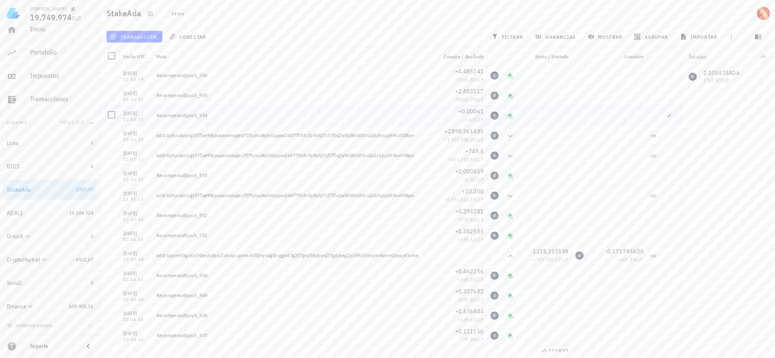
drag, startPoint x: 210, startPoint y: 113, endPoint x: 205, endPoint y: 114, distance: 5.4
click at [205, 114] on div "RecompensaEpoch_554" at bounding box center [294, 115] width 274 height 7
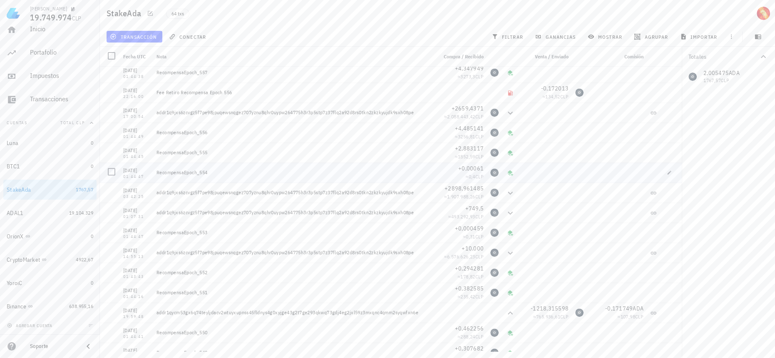
scroll to position [805, 0]
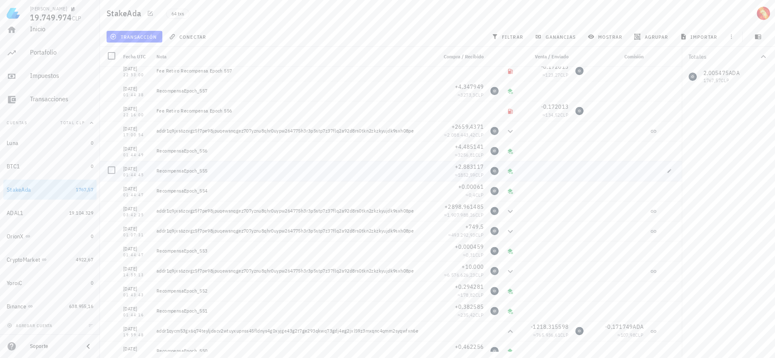
drag, startPoint x: 205, startPoint y: 169, endPoint x: 204, endPoint y: 159, distance: 10.4
click at [201, 169] on div "RecompensaEpoch_555" at bounding box center [294, 170] width 274 height 7
drag, startPoint x: 208, startPoint y: 152, endPoint x: 199, endPoint y: 150, distance: 8.9
click at [199, 150] on div "RecompensaEpoch_556" at bounding box center [294, 150] width 274 height 7
drag, startPoint x: 236, startPoint y: 112, endPoint x: 226, endPoint y: 110, distance: 9.8
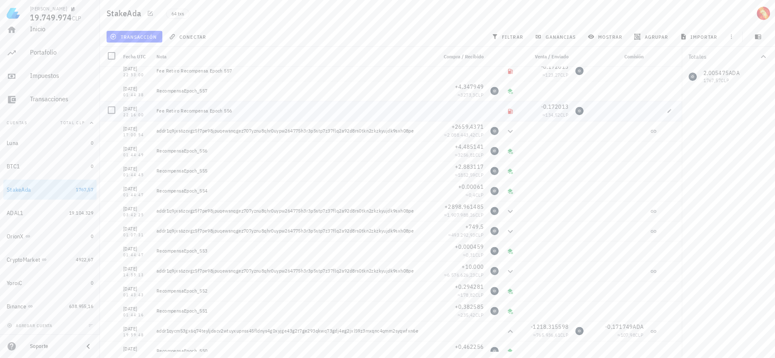
click at [226, 110] on div "Fee Retiro Recompensa Epoch 556" at bounding box center [294, 110] width 274 height 7
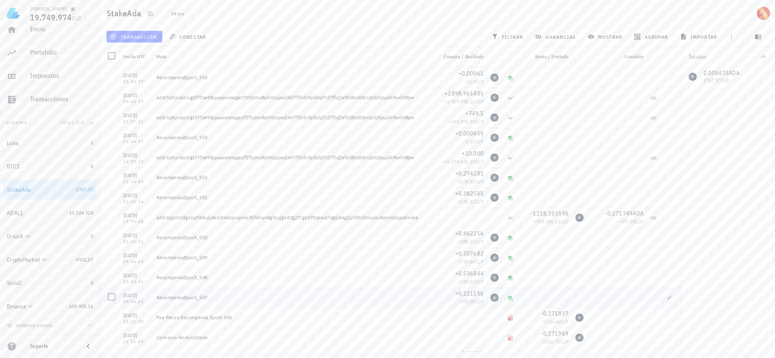
scroll to position [957, 0]
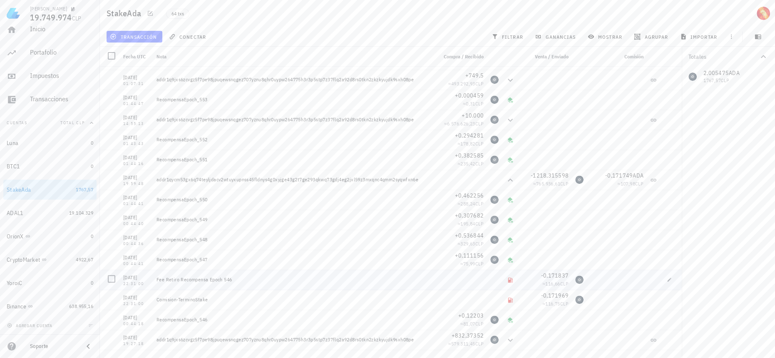
drag, startPoint x: 245, startPoint y: 278, endPoint x: 214, endPoint y: 277, distance: 30.8
click at [214, 277] on div "Fee Retiro Recompensa Epoch 546" at bounding box center [294, 279] width 274 height 7
drag, startPoint x: 224, startPoint y: 325, endPoint x: 185, endPoint y: 319, distance: 39.2
click at [185, 319] on div "RecompensaEpoch_546" at bounding box center [293, 319] width 281 height 20
drag, startPoint x: 228, startPoint y: 259, endPoint x: 196, endPoint y: 254, distance: 32.5
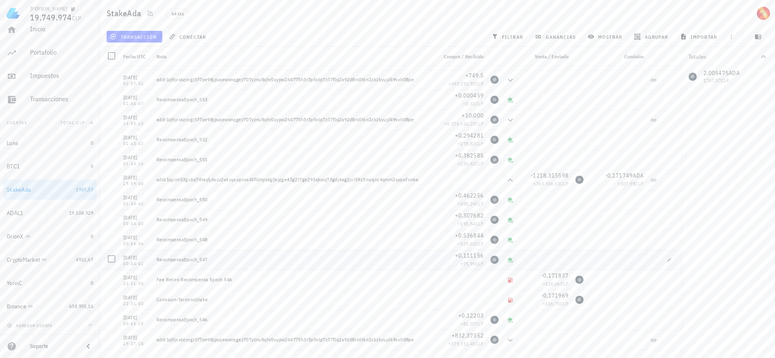
click at [196, 254] on div "RecompensaEpoch_547" at bounding box center [293, 259] width 281 height 20
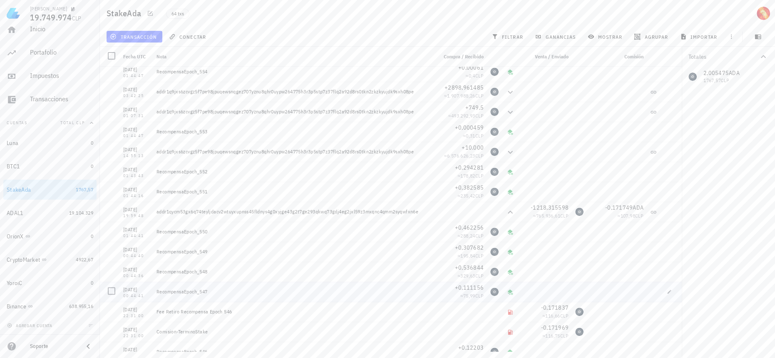
scroll to position [881, 0]
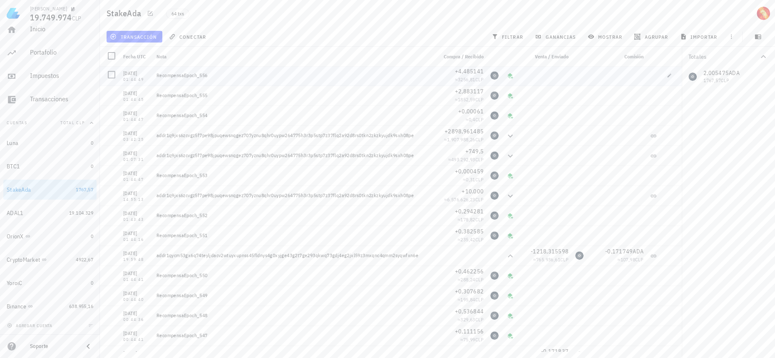
drag, startPoint x: 223, startPoint y: 263, endPoint x: 195, endPoint y: 77, distance: 188.6
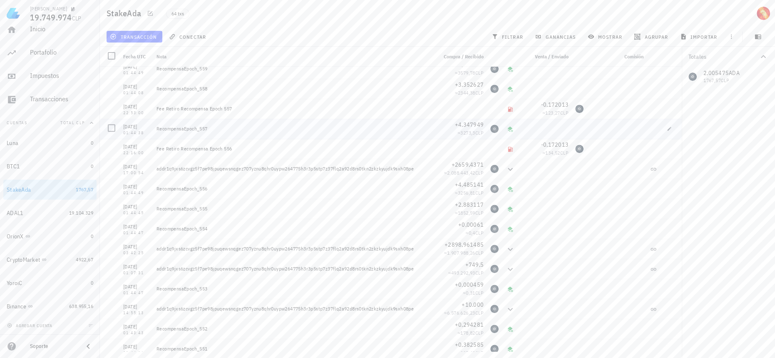
scroll to position [692, 0]
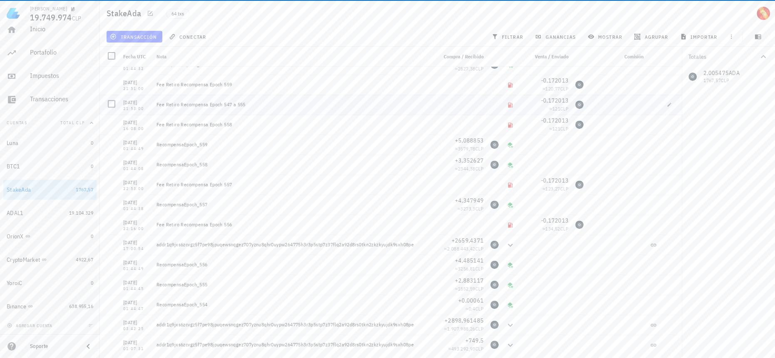
click at [232, 106] on div "Fee Retiro Recompensa Epoch 547 a 555" at bounding box center [294, 104] width 274 height 7
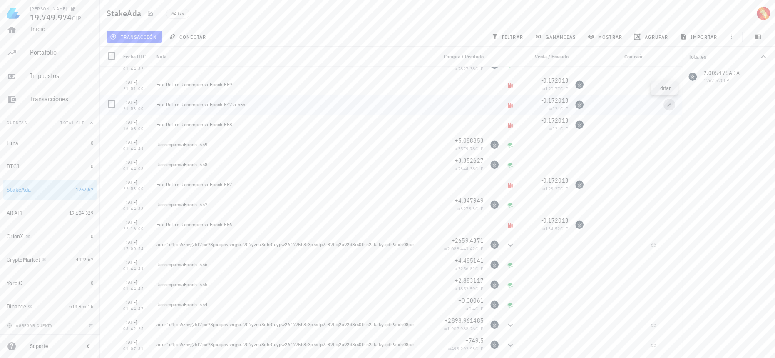
click at [667, 103] on icon "button" at bounding box center [669, 104] width 5 height 5
type input "[DATE]"
type input "21:53:00"
type textarea "Fee Retiro Recompensa Epoch 547 a 555"
type input "0,172013"
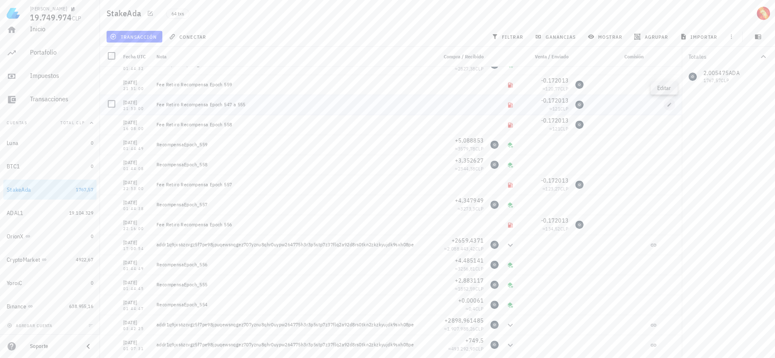
type input "ADA"
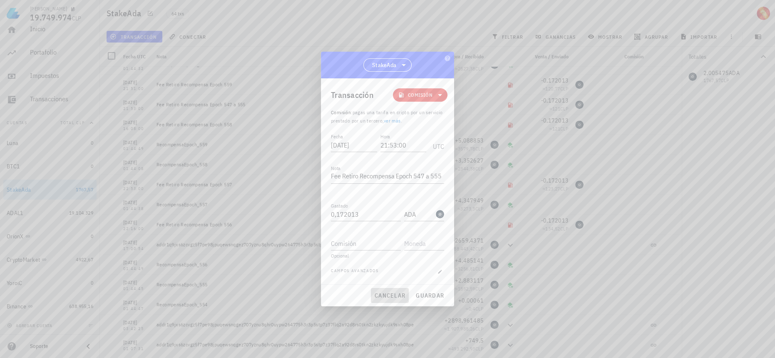
click at [397, 293] on span "cancelar" at bounding box center [389, 295] width 31 height 7
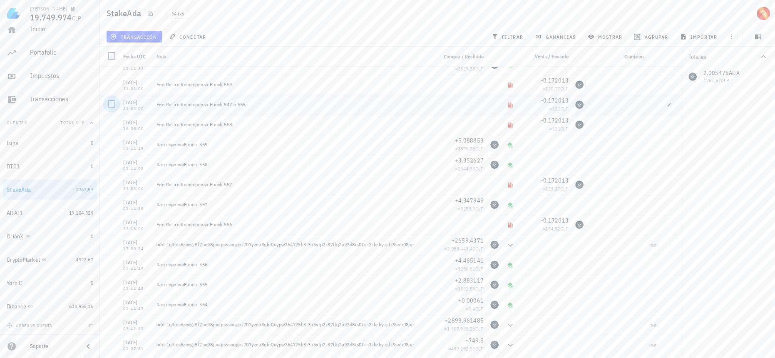
click at [112, 104] on div at bounding box center [112, 104] width 14 height 14
click at [145, 36] on span "editar (1)" at bounding box center [130, 36] width 36 height 7
click at [139, 85] on div "Eliminar" at bounding box center [156, 88] width 59 height 13
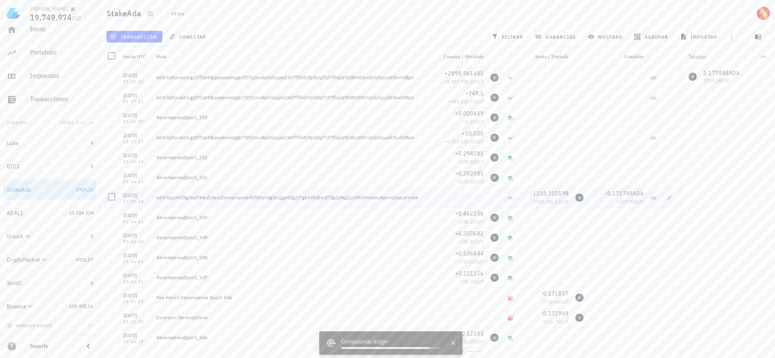
scroll to position [975, 0]
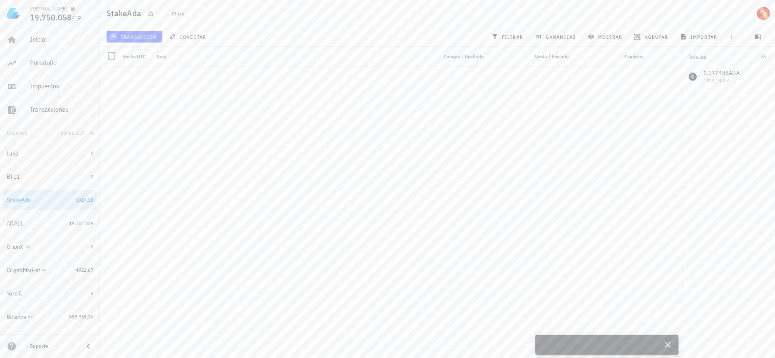
scroll to position [975, 0]
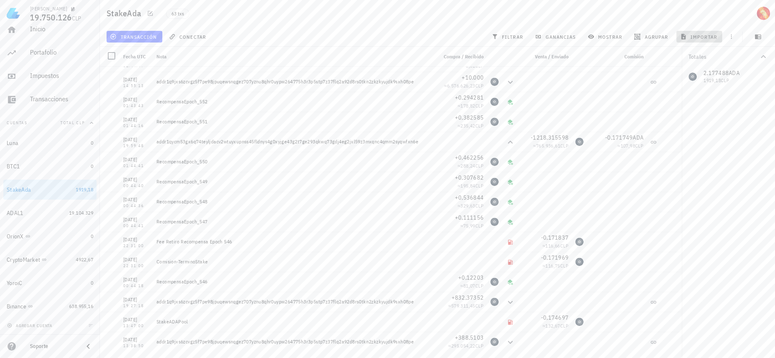
click at [708, 42] on button "importar" at bounding box center [700, 37] width 46 height 12
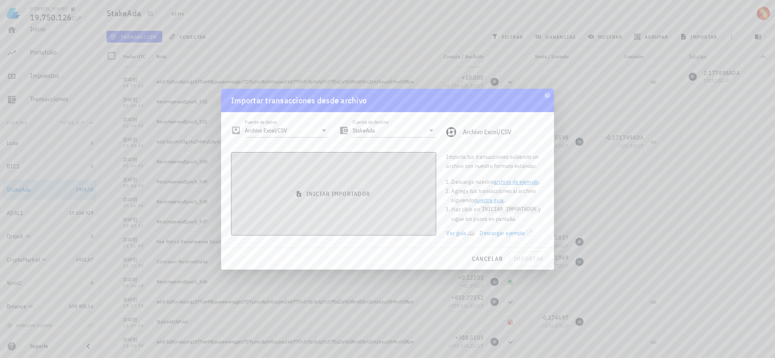
click at [400, 183] on button "iniciar importador" at bounding box center [333, 193] width 205 height 83
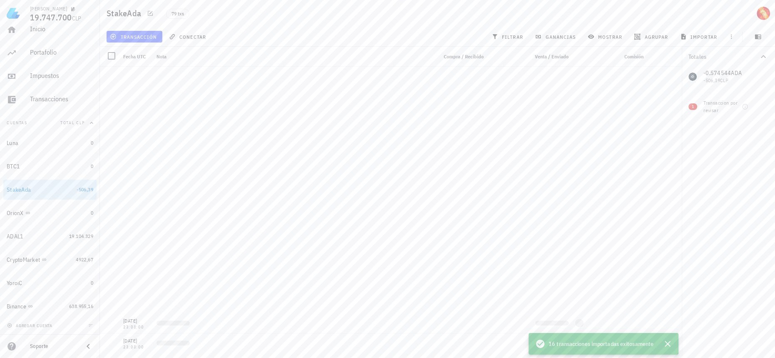
scroll to position [1294, 0]
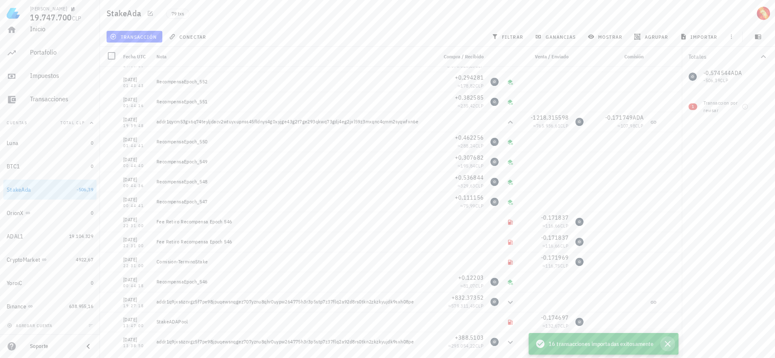
click at [671, 346] on icon "button" at bounding box center [668, 344] width 6 height 6
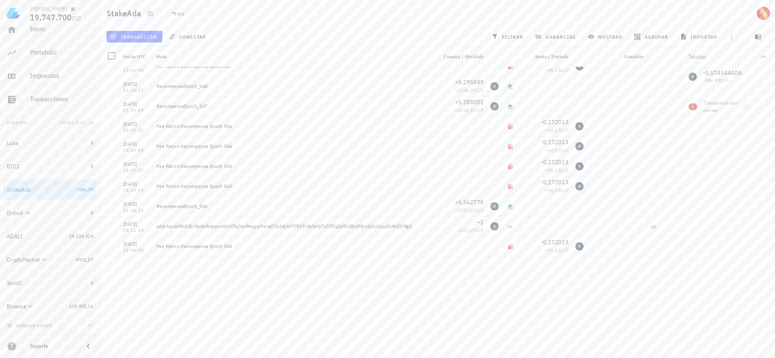
scroll to position [0, 0]
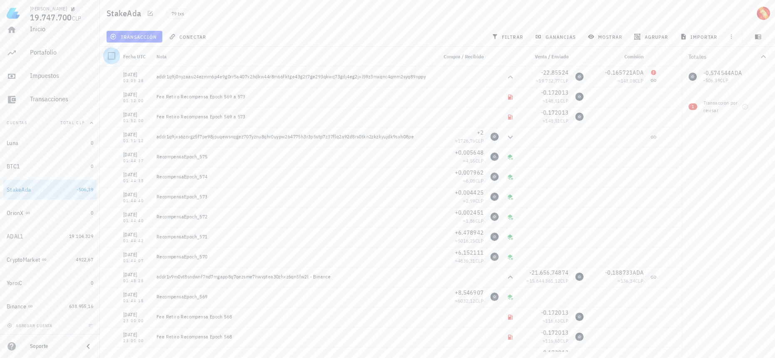
click at [112, 53] on div at bounding box center [112, 56] width 14 height 14
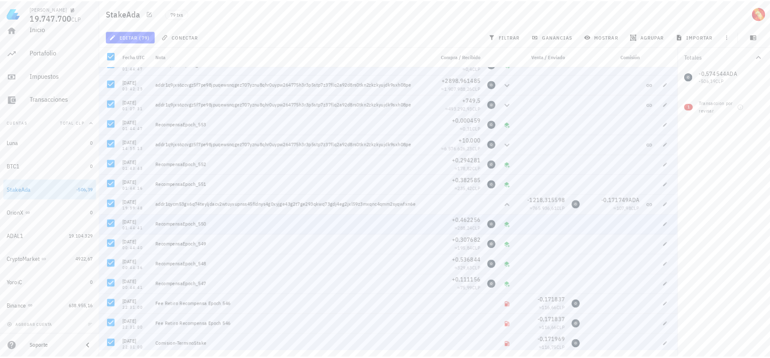
scroll to position [1294, 0]
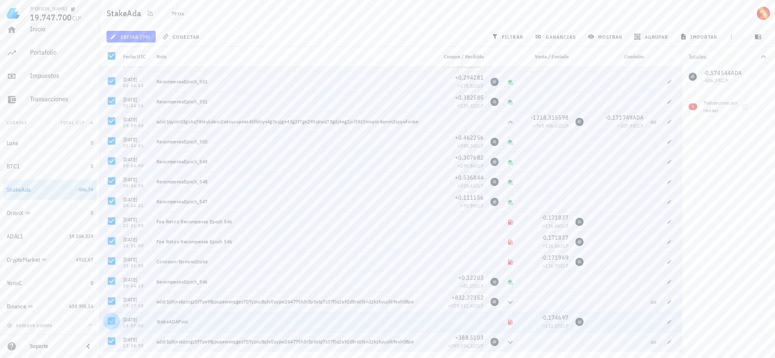
click at [115, 321] on div at bounding box center [112, 321] width 14 height 14
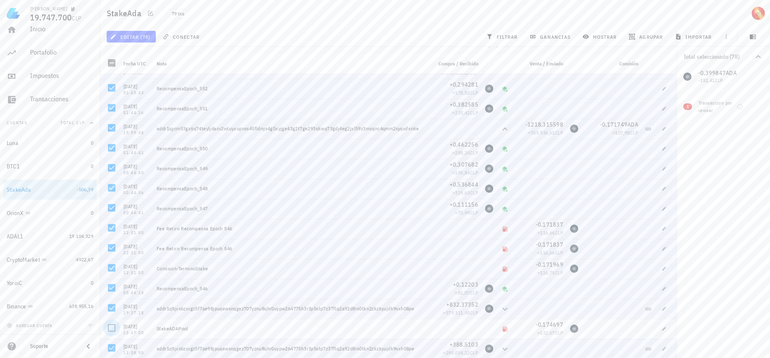
click at [115, 330] on div at bounding box center [112, 328] width 14 height 14
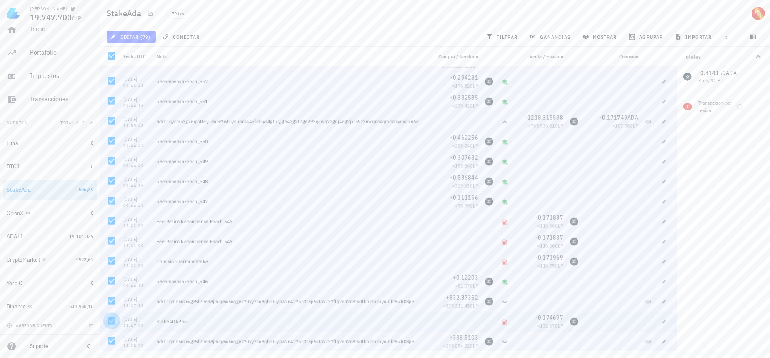
scroll to position [0, 0]
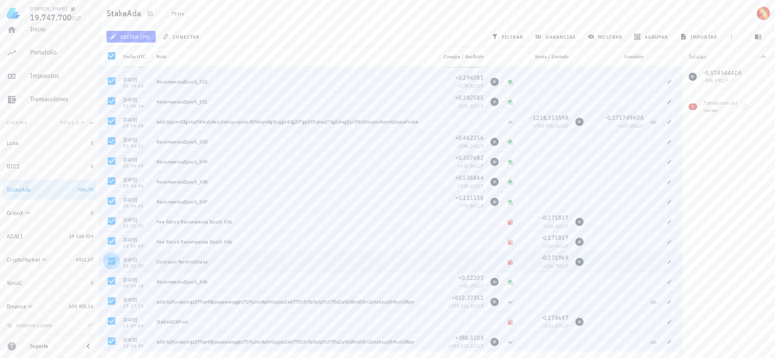
click at [110, 263] on div at bounding box center [112, 261] width 14 height 14
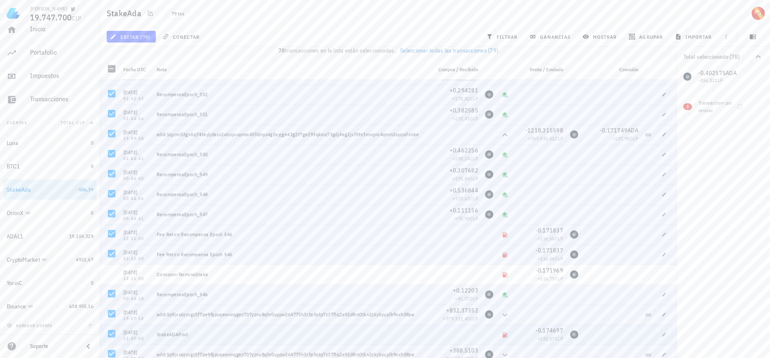
scroll to position [13, 0]
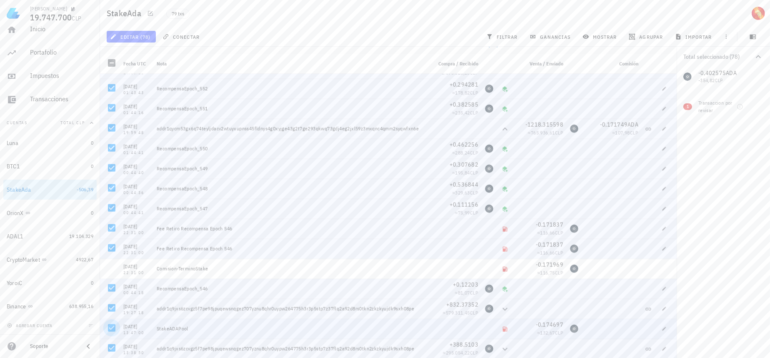
click at [112, 327] on div at bounding box center [112, 328] width 14 height 14
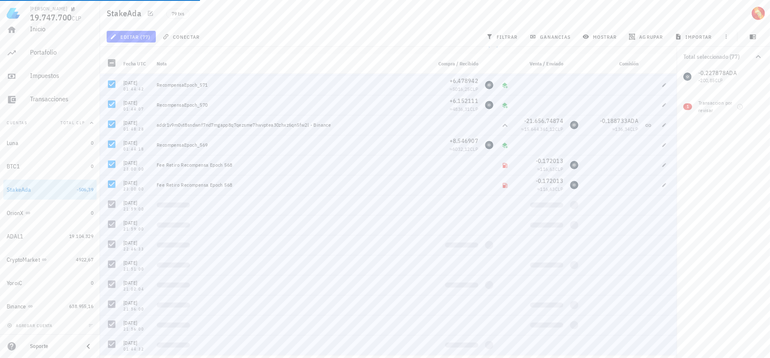
scroll to position [0, 0]
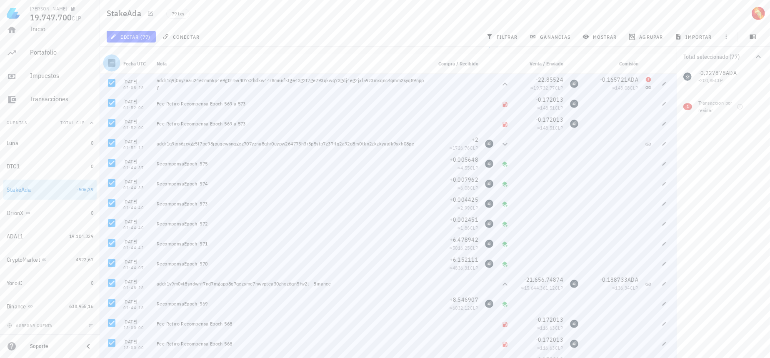
click at [114, 61] on div at bounding box center [112, 63] width 14 height 14
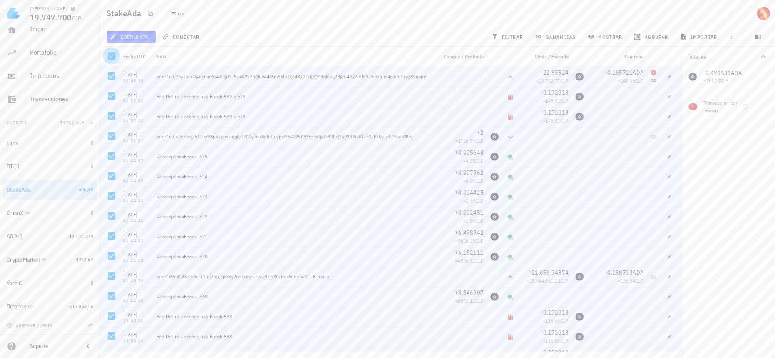
click at [114, 56] on div at bounding box center [112, 56] width 14 height 14
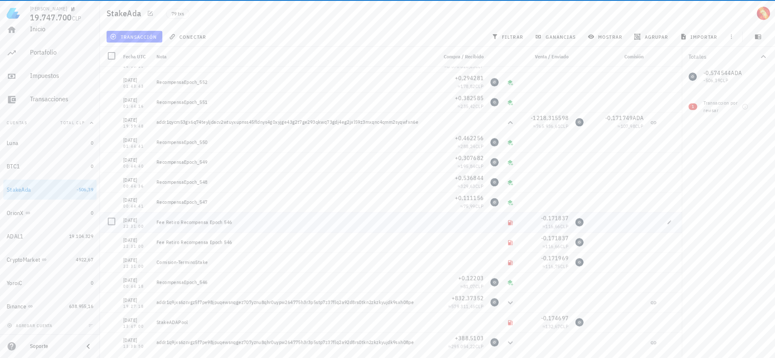
scroll to position [1294, 0]
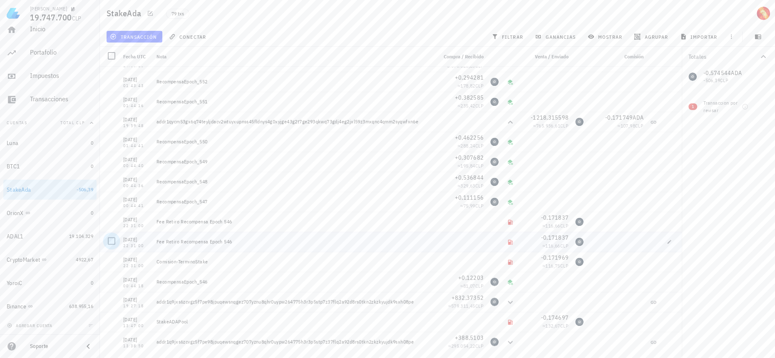
click at [111, 241] on div at bounding box center [112, 241] width 14 height 14
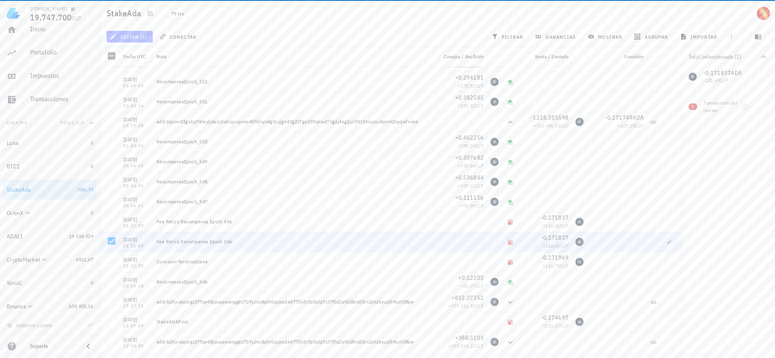
click at [145, 36] on span "editar (1)" at bounding box center [130, 36] width 36 height 7
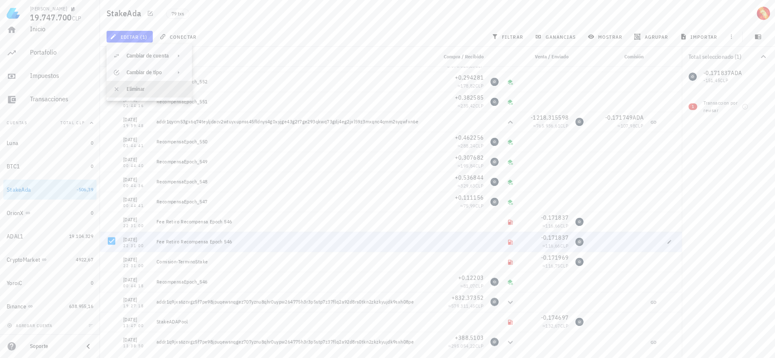
click at [162, 88] on div "Eliminar" at bounding box center [156, 89] width 59 height 7
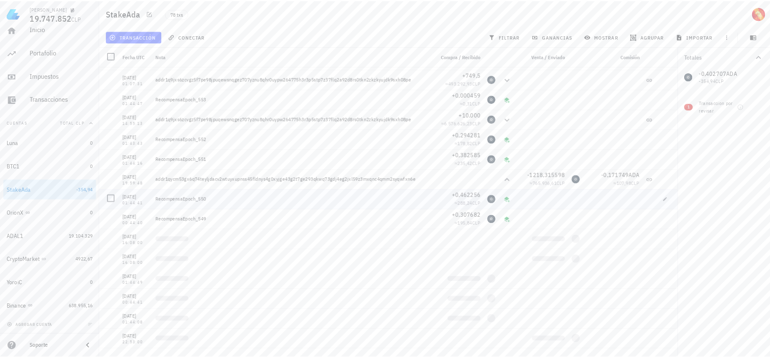
scroll to position [1274, 0]
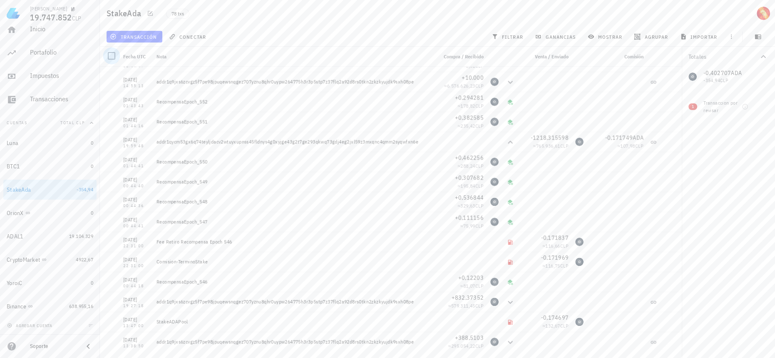
click at [115, 55] on div at bounding box center [112, 56] width 14 height 14
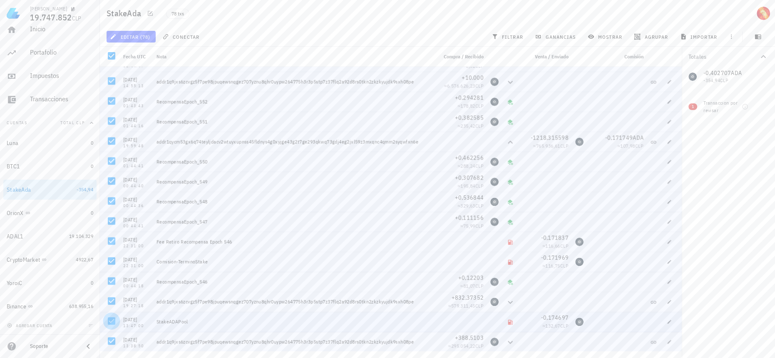
click at [110, 320] on div at bounding box center [112, 321] width 14 height 14
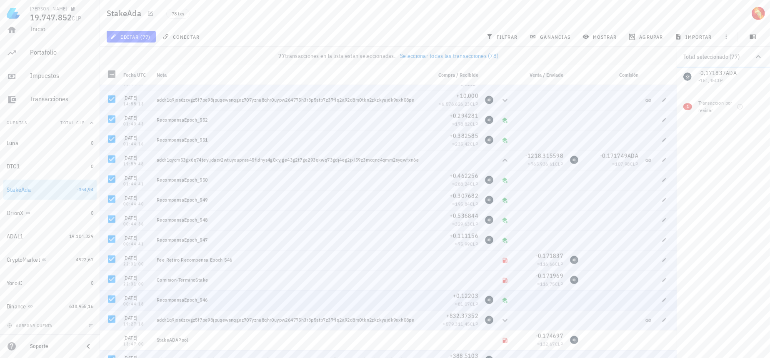
scroll to position [13, 0]
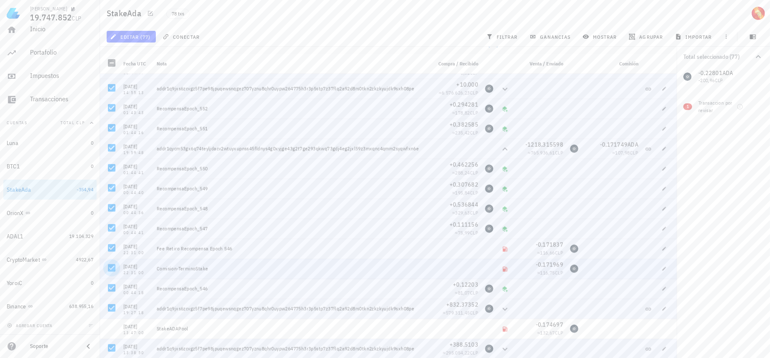
click at [115, 273] on div at bounding box center [112, 268] width 14 height 14
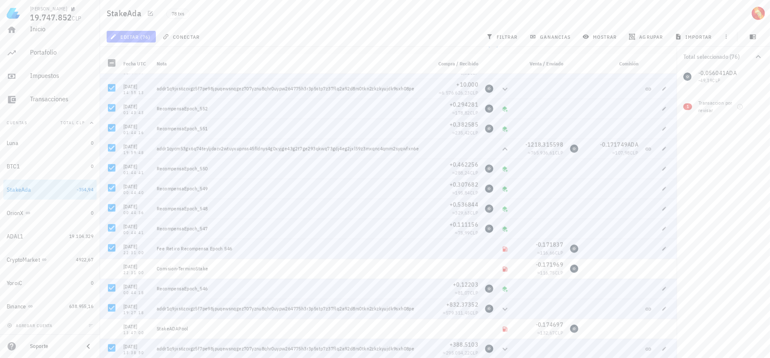
click at [141, 38] on span "editar (76)" at bounding box center [131, 36] width 39 height 7
click at [145, 90] on div "Eliminar" at bounding box center [156, 89] width 59 height 7
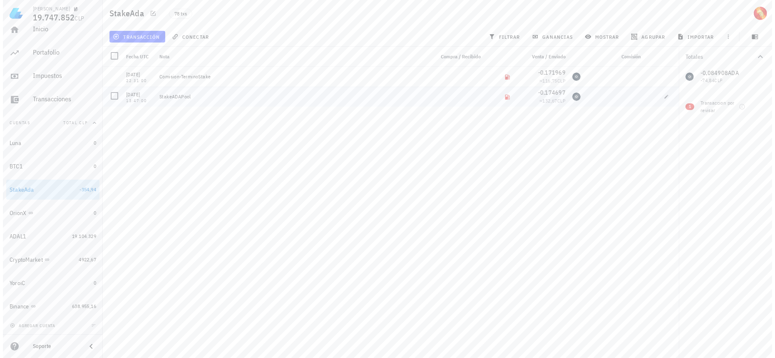
scroll to position [0, 0]
drag, startPoint x: 196, startPoint y: 96, endPoint x: 157, endPoint y: 96, distance: 39.1
click at [157, 96] on div "StakeADAPool" at bounding box center [294, 96] width 274 height 7
drag, startPoint x: 52, startPoint y: 158, endPoint x: 58, endPoint y: 173, distance: 16.2
click at [52, 158] on div "BTC1" at bounding box center [47, 166] width 81 height 18
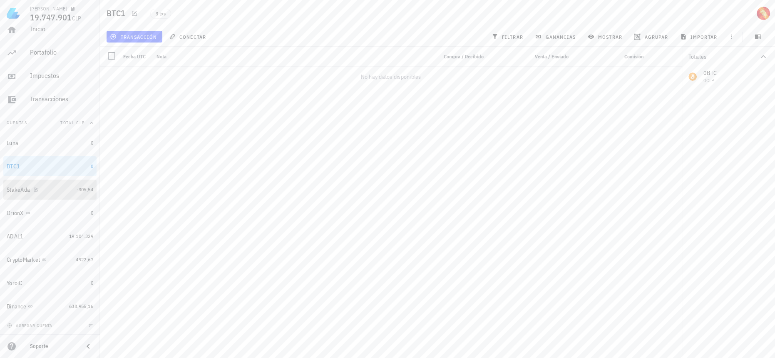
click at [66, 187] on div "StakeAda" at bounding box center [40, 190] width 67 height 8
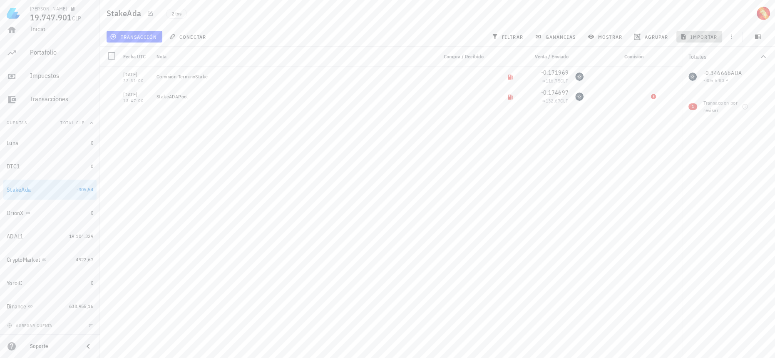
click at [703, 39] on span "importar" at bounding box center [699, 36] width 35 height 7
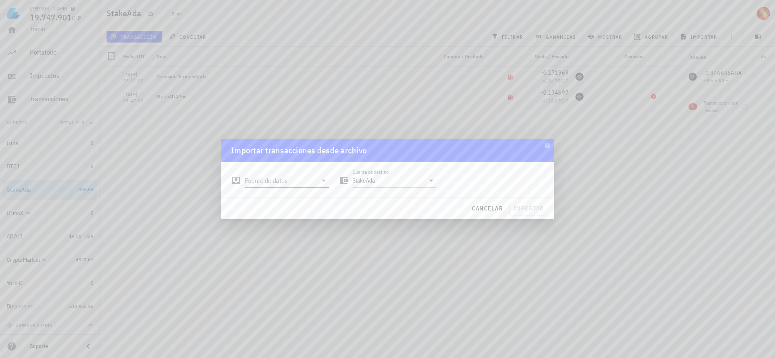
click at [310, 186] on input "Fuente de datos" at bounding box center [281, 180] width 72 height 13
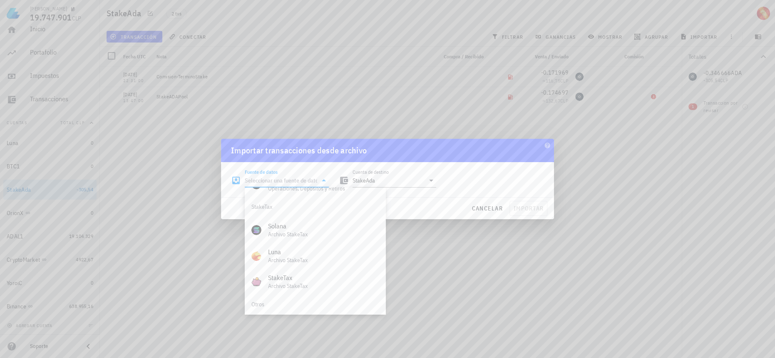
scroll to position [347, 0]
click at [496, 209] on span "cancelar" at bounding box center [487, 207] width 31 height 7
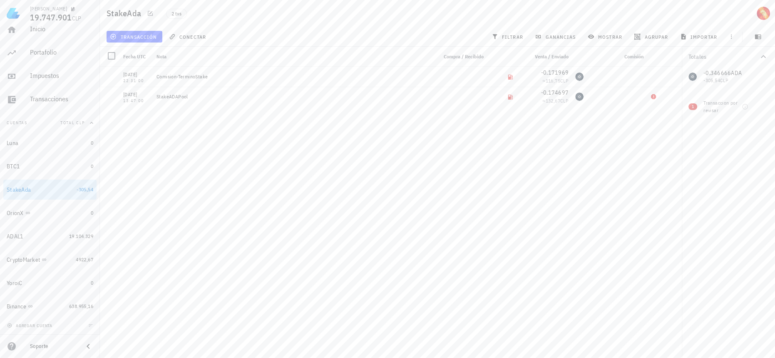
click at [593, 187] on div "25/03/2025 22:31:00 Comision-TerminoStake -0,171969 ≈ 116,75 CLP 08/03/2025 13:…" at bounding box center [391, 209] width 582 height 284
click at [61, 238] on link "ADAL1 19.104.329" at bounding box center [49, 236] width 93 height 20
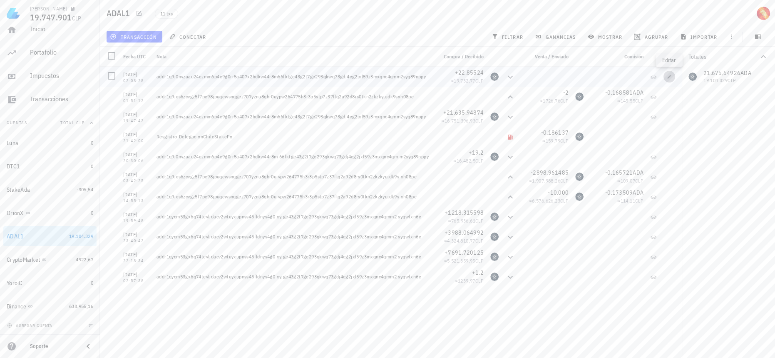
click at [672, 78] on icon "button" at bounding box center [669, 76] width 5 height 5
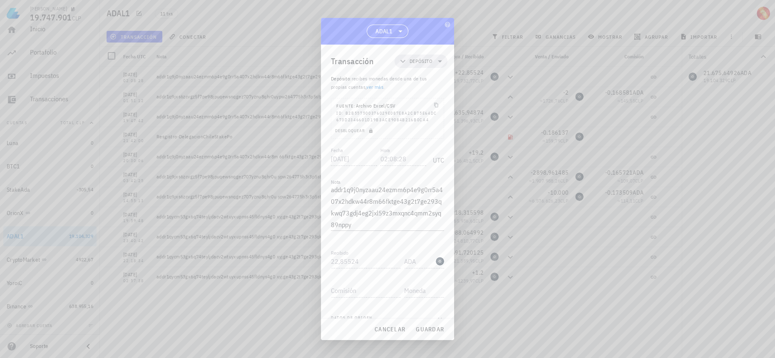
drag, startPoint x: 349, startPoint y: 113, endPoint x: 370, endPoint y: 127, distance: 25.9
click at [370, 123] on div "ID: b2b557500376029e087e8a2cb75e64dc673d2346601d19b3ace9084b216b0ca4" at bounding box center [387, 116] width 102 height 13
click at [390, 324] on button "cancelar" at bounding box center [390, 329] width 38 height 15
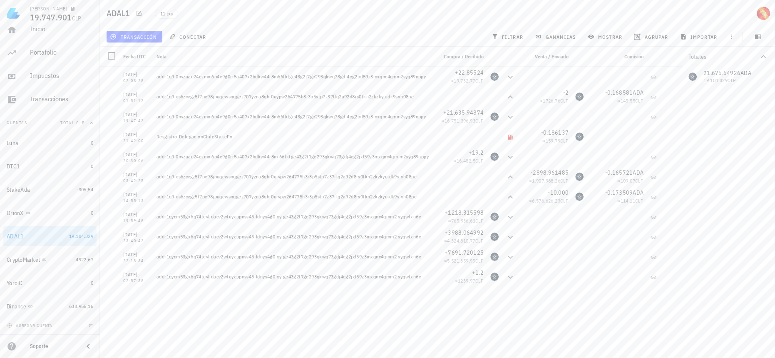
click at [224, 157] on div "addr1q9j0nyzaau24ezmm6p4e9g0rr5a407x2hdkw44r8m 66fktge43g2t7ge293qkwq73gdj4eg2j…" at bounding box center [294, 156] width 274 height 7
click at [671, 75] on icon "button" at bounding box center [670, 77] width 4 height 4
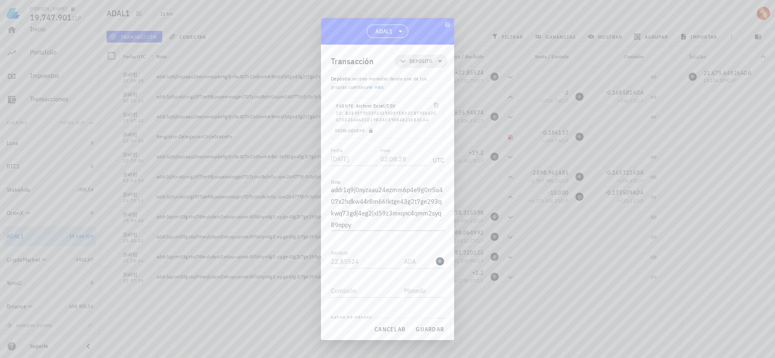
drag, startPoint x: 353, startPoint y: 127, endPoint x: 344, endPoint y: 114, distance: 16.3
click at [344, 114] on div "ID: b2b557500376029e087e8a2cb75e64dc673d2346601d19b3ace9084b216b0ca4" at bounding box center [387, 116] width 102 height 13
click at [376, 104] on div "Fuente: Archivo Excel/CSV" at bounding box center [365, 106] width 59 height 8
click at [389, 123] on div "ID: b2b557500376029e087e8a2cb75e64dc673d2346601d19b3ace9084b216b0ca4" at bounding box center [387, 116] width 102 height 13
click at [524, 204] on div at bounding box center [387, 179] width 775 height 358
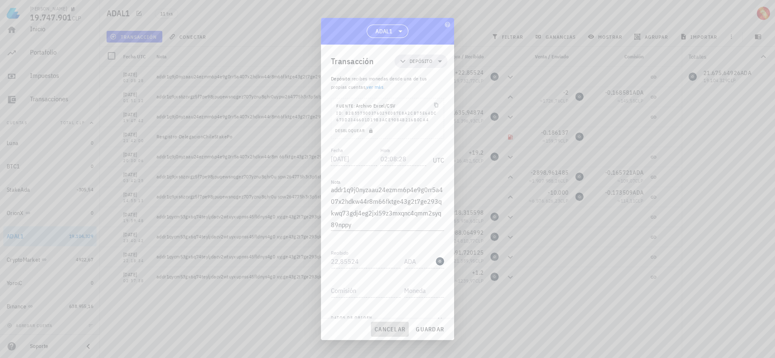
click at [386, 329] on span "cancelar" at bounding box center [389, 328] width 31 height 7
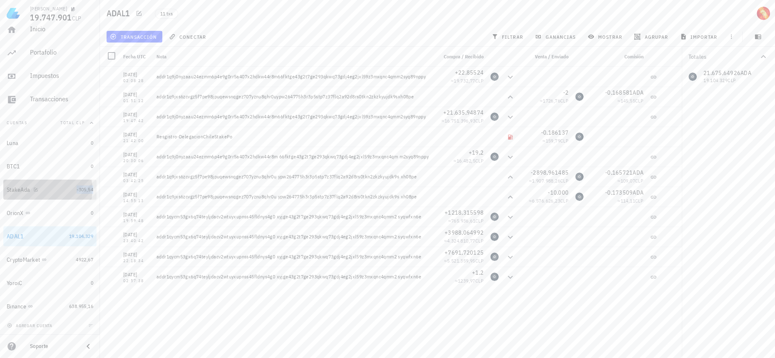
click at [77, 186] on span "-305,54" at bounding box center [85, 189] width 17 height 6
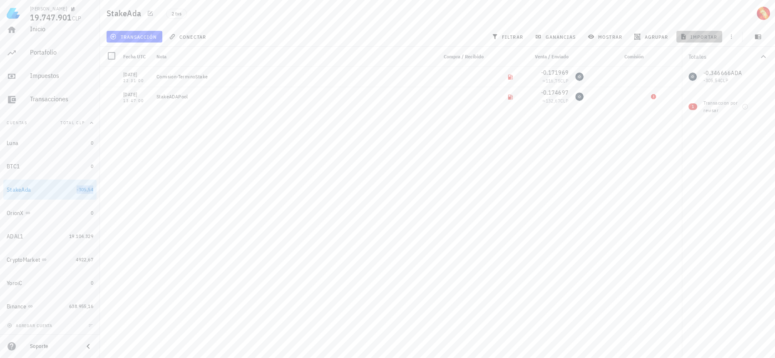
click at [694, 33] on span "importar" at bounding box center [699, 36] width 35 height 7
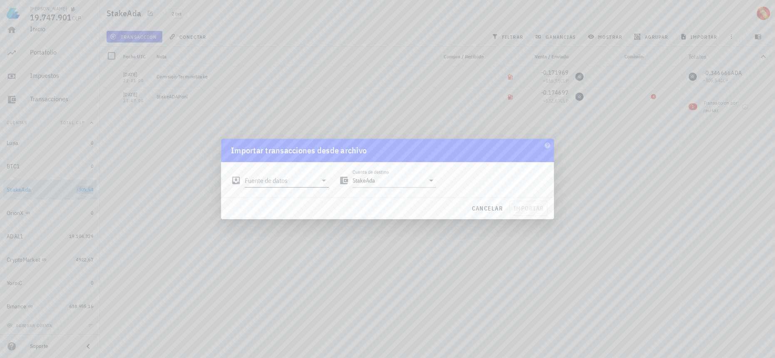
click at [299, 175] on input "Fuente de datos" at bounding box center [281, 180] width 72 height 13
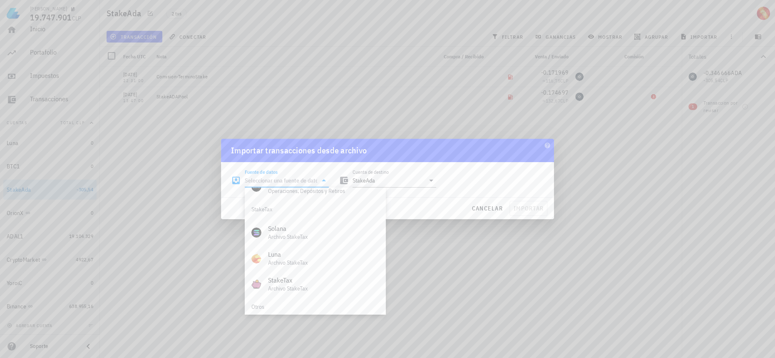
scroll to position [347, 0]
click at [322, 302] on div "Archivo Excel/CSV" at bounding box center [323, 301] width 111 height 8
type input "Archivo Excel/CSV"
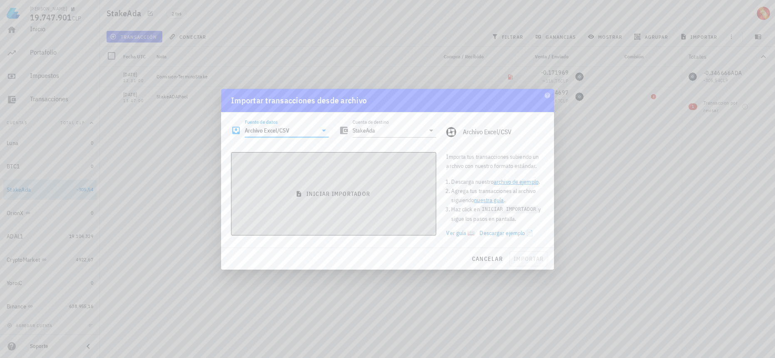
click at [371, 204] on button "iniciar importador" at bounding box center [333, 193] width 205 height 83
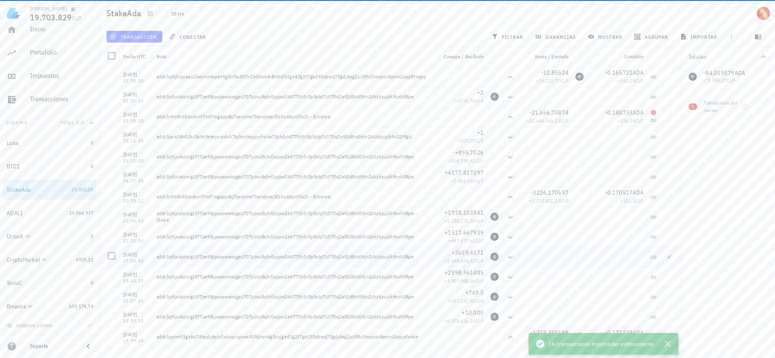
scroll to position [75, 0]
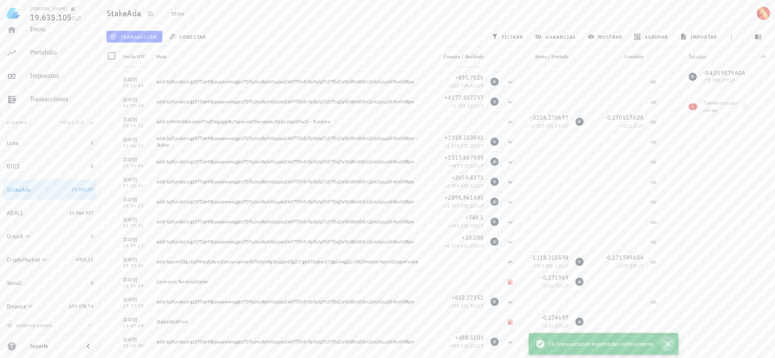
click at [671, 344] on icon "button" at bounding box center [668, 344] width 10 height 10
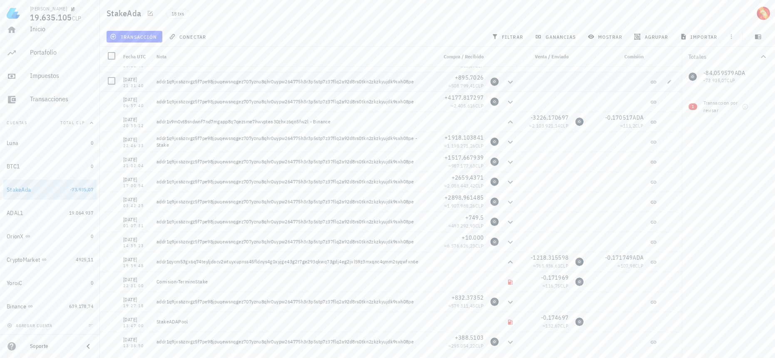
scroll to position [0, 0]
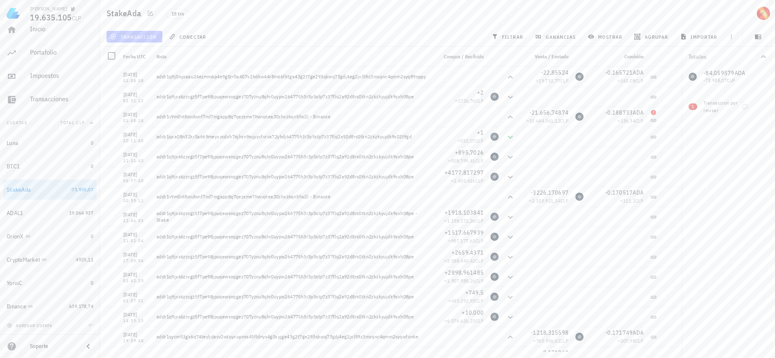
click at [139, 40] on button "transacción" at bounding box center [135, 37] width 56 height 12
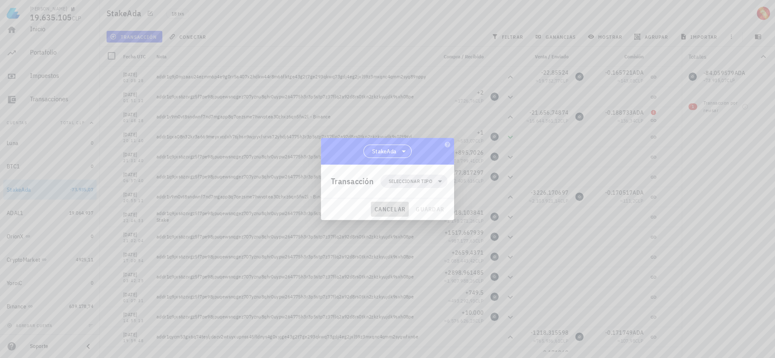
click at [384, 211] on span "cancelar" at bounding box center [389, 208] width 31 height 7
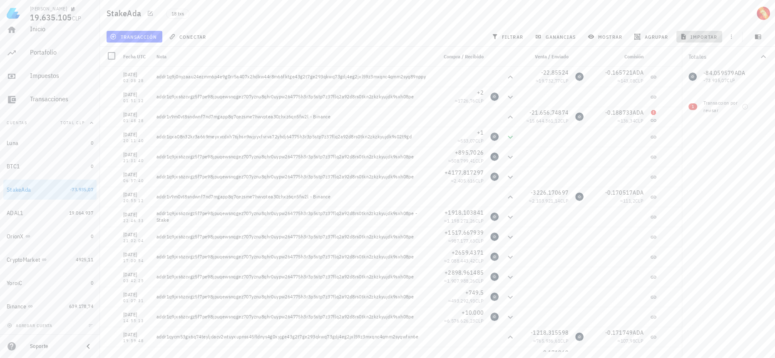
click at [694, 35] on span "importar" at bounding box center [699, 36] width 35 height 7
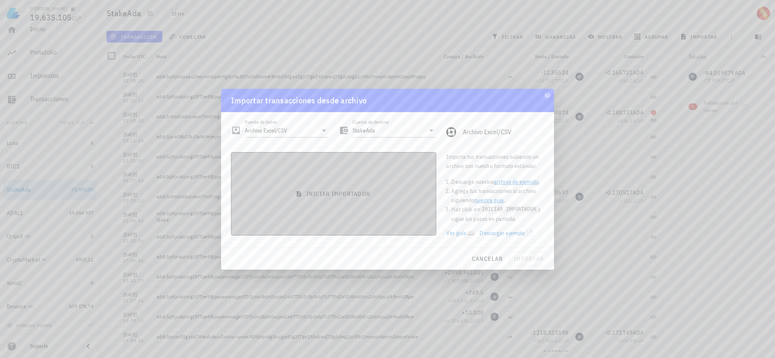
click at [387, 167] on button "iniciar importador" at bounding box center [333, 193] width 205 height 83
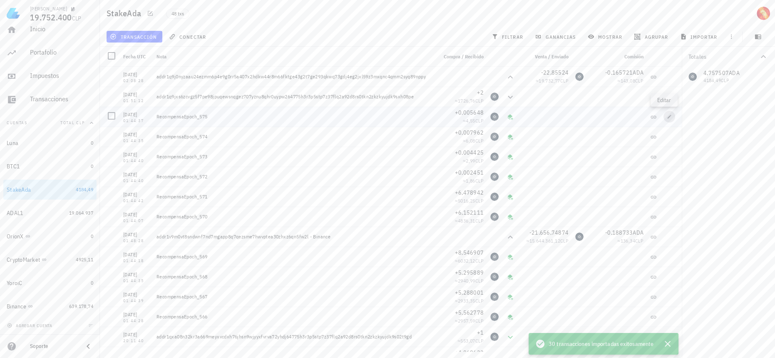
click at [668, 118] on icon "button" at bounding box center [670, 117] width 4 height 4
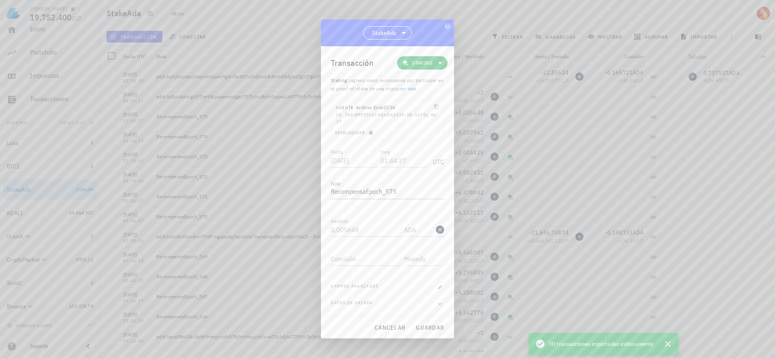
drag, startPoint x: 356, startPoint y: 115, endPoint x: 434, endPoint y: 121, distance: 77.7
click at [434, 121] on div "ID: INCOMESTAKINGADA2025-08-13T01:44:37" at bounding box center [387, 118] width 102 height 13
click at [391, 327] on span "cancelar" at bounding box center [389, 327] width 31 height 7
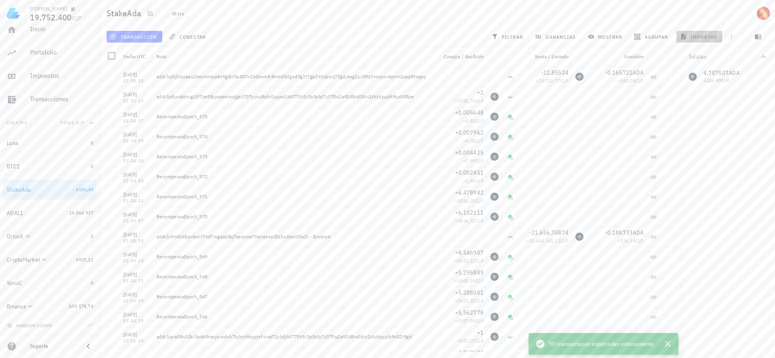
click at [688, 34] on span "importar" at bounding box center [699, 36] width 35 height 7
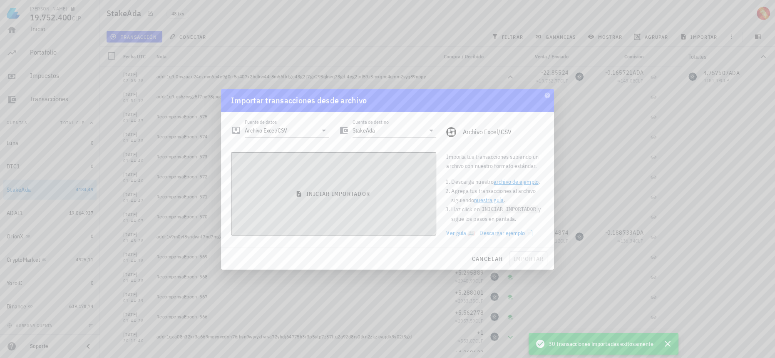
click at [356, 187] on button "iniciar importador" at bounding box center [333, 193] width 205 height 83
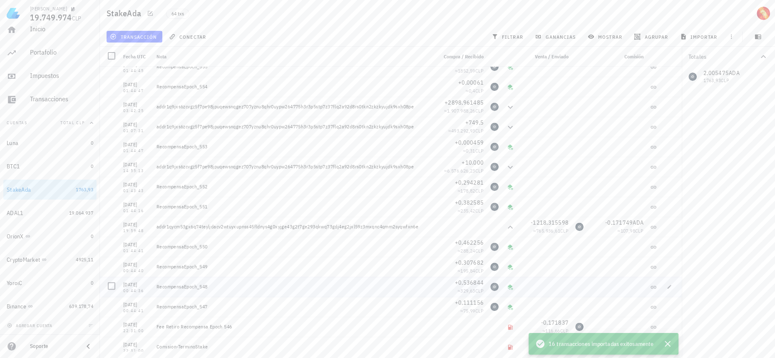
scroll to position [995, 0]
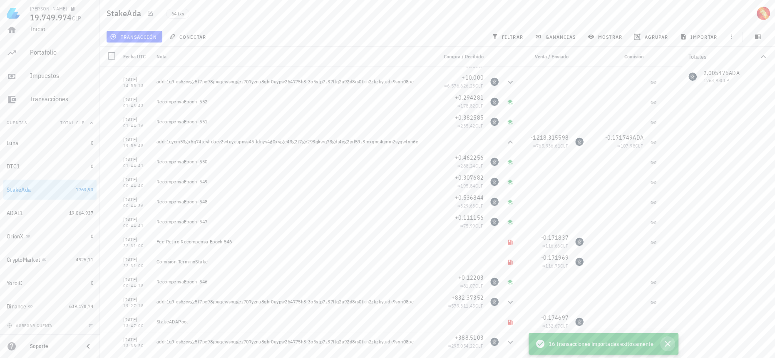
click at [668, 345] on icon "button" at bounding box center [668, 344] width 10 height 10
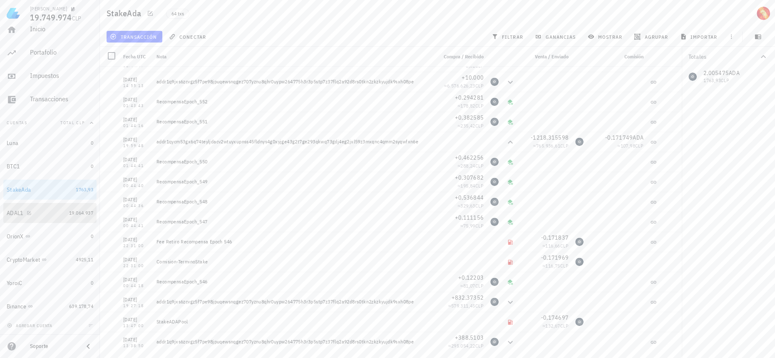
click at [70, 206] on link "ADAL1 19.064.937" at bounding box center [49, 213] width 93 height 20
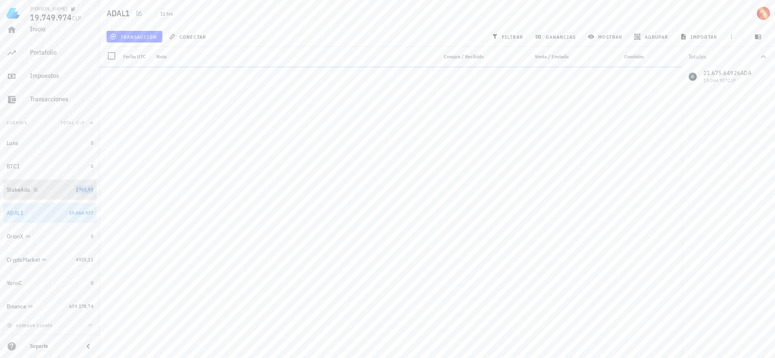
click at [76, 191] on span "1763,93" at bounding box center [84, 189] width 17 height 6
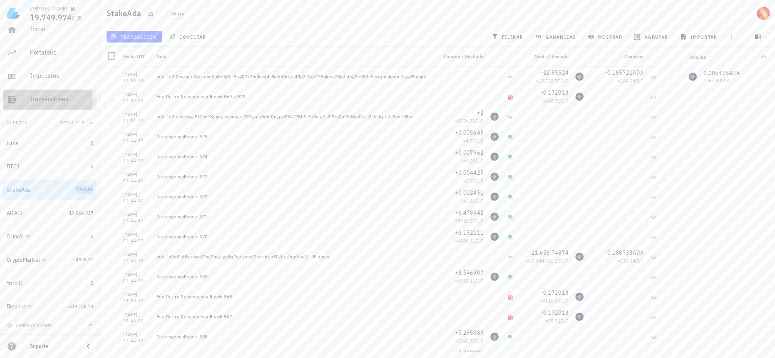
click at [58, 100] on div "Transacciones" at bounding box center [61, 99] width 63 height 8
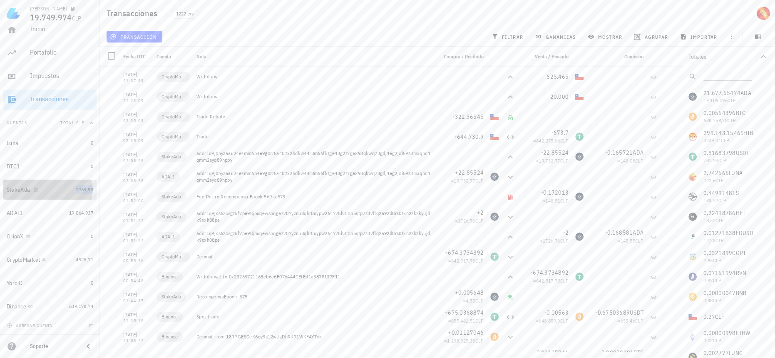
click at [76, 191] on span "1763,93" at bounding box center [84, 189] width 17 height 6
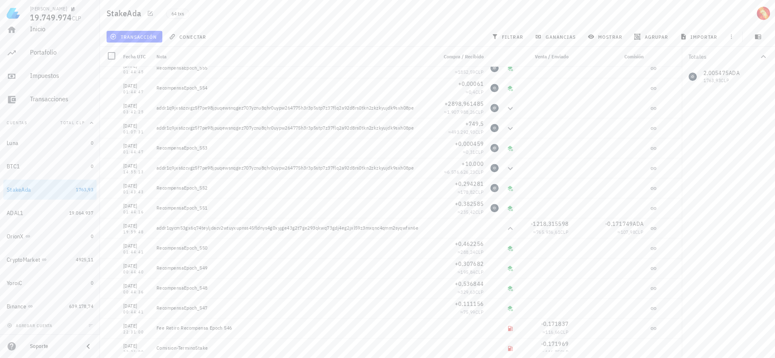
scroll to position [995, 0]
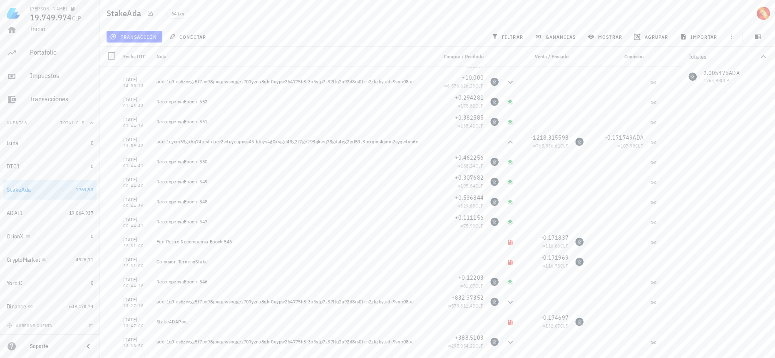
click at [714, 262] on div "Totales 2,005475 ADA 1763,93 CLP" at bounding box center [728, 202] width 93 height 311
click at [745, 324] on div "Totales 2,005475 ADA 1763,93 CLP" at bounding box center [728, 202] width 93 height 311
click at [734, 285] on div "Totales 2,005475 ADA 1763,93 CLP" at bounding box center [728, 202] width 93 height 311
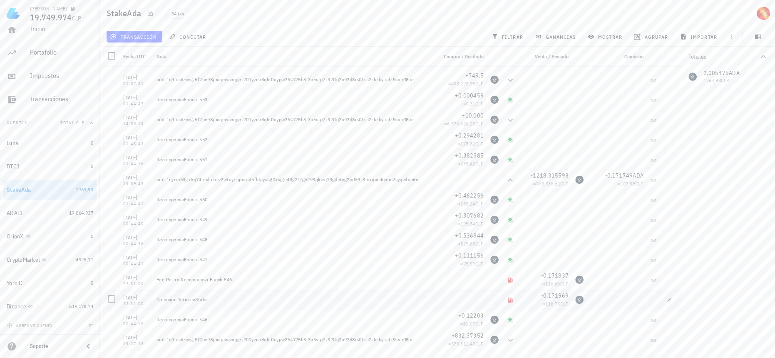
click at [661, 304] on div at bounding box center [672, 299] width 22 height 20
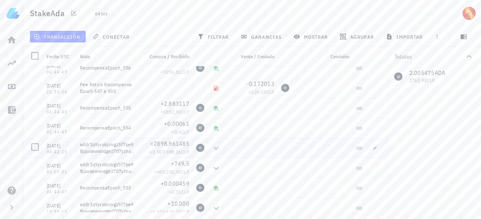
scroll to position [830, 0]
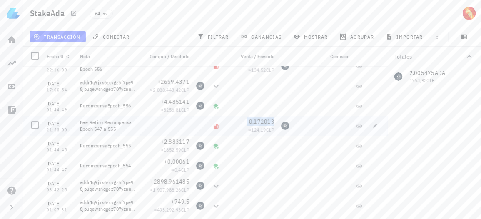
click at [260, 122] on span "-0,172013" at bounding box center [260, 121] width 27 height 7
click at [166, 100] on span "+4,485141" at bounding box center [175, 101] width 29 height 7
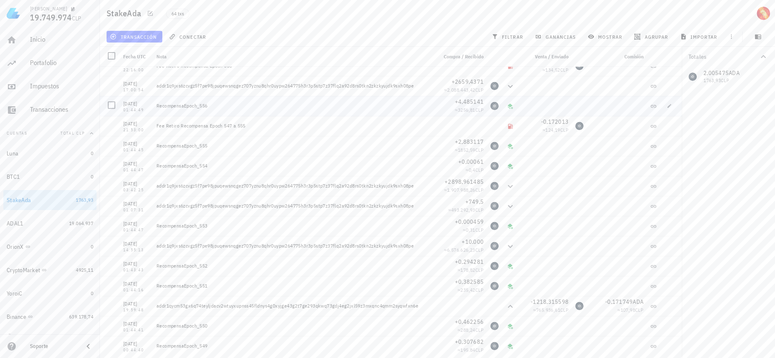
drag, startPoint x: 203, startPoint y: 107, endPoint x: 222, endPoint y: 110, distance: 18.6
click at [222, 110] on div "RecompensaEpoch_556" at bounding box center [293, 106] width 281 height 20
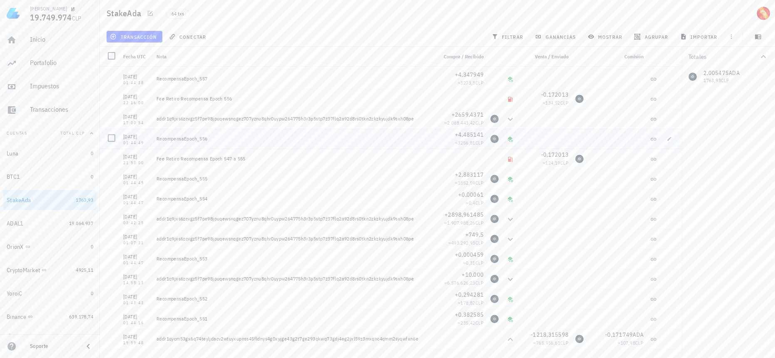
scroll to position [755, 0]
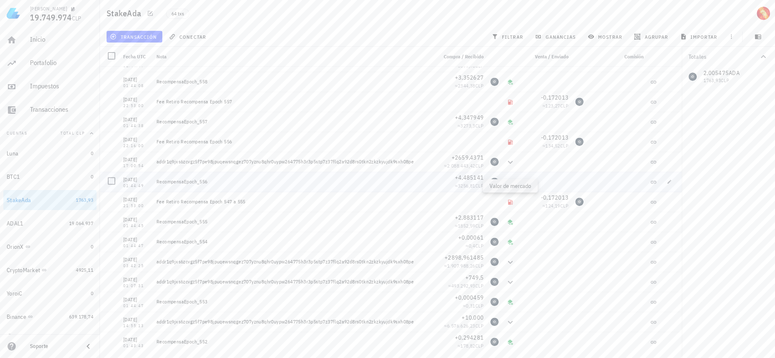
click at [466, 182] on div "≈ 3256,81 CLP" at bounding box center [460, 186] width 47 height 8
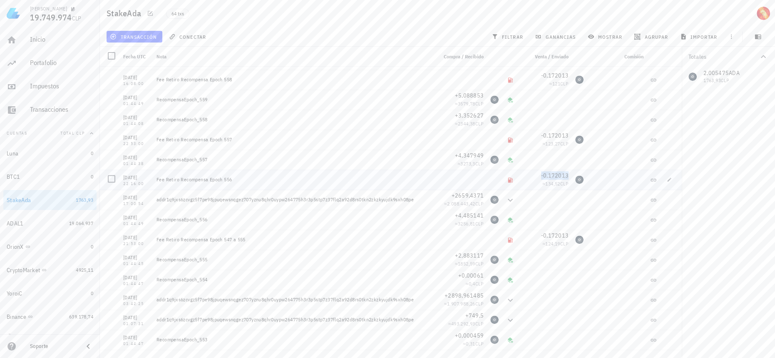
click at [548, 174] on span "-0,172013" at bounding box center [554, 175] width 27 height 7
click at [472, 154] on span "+4,347949" at bounding box center [469, 155] width 29 height 7
click at [455, 214] on span "+4,485141" at bounding box center [469, 215] width 29 height 7
click at [471, 156] on span "+4,347949" at bounding box center [469, 155] width 29 height 7
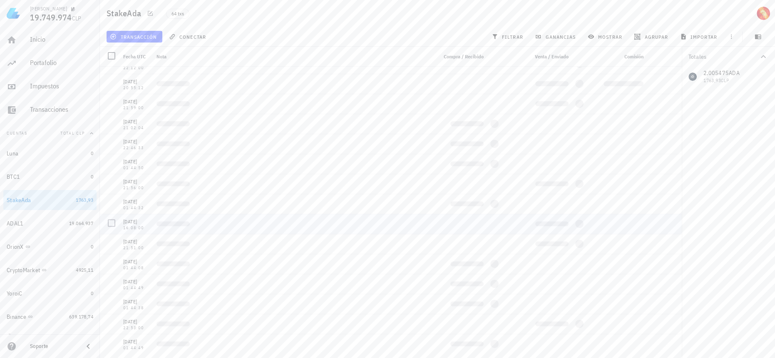
scroll to position [0, 0]
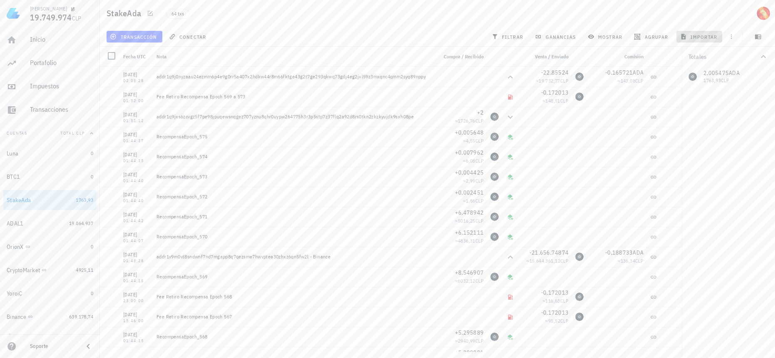
click at [702, 37] on span "importar" at bounding box center [699, 36] width 35 height 7
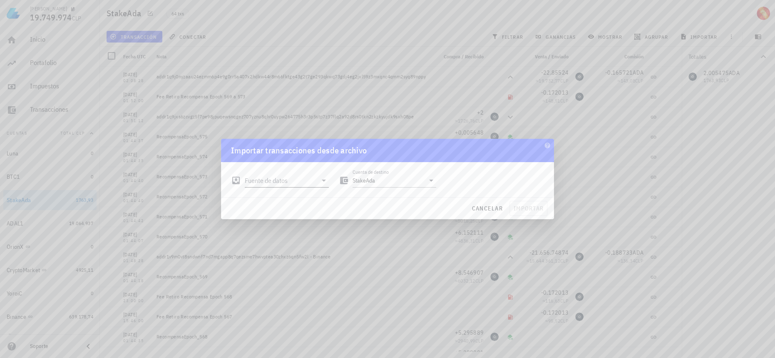
click at [318, 174] on div "Fuente de datos" at bounding box center [287, 180] width 84 height 13
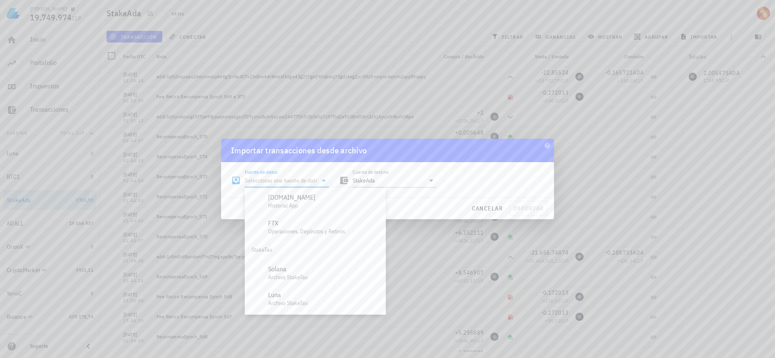
scroll to position [347, 0]
click at [306, 298] on div "Archivo Excel/CSV" at bounding box center [323, 301] width 111 height 8
type input "Archivo Excel/CSV"
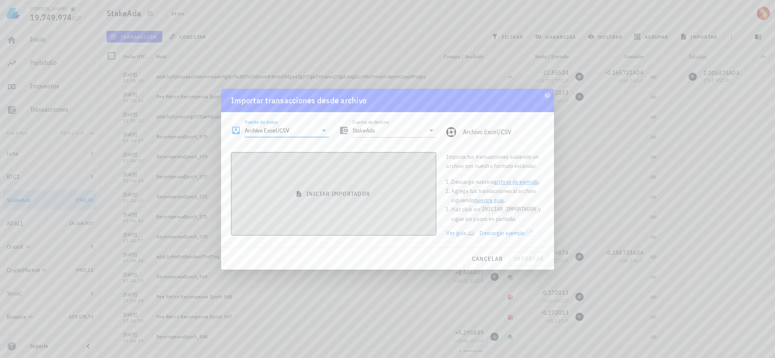
click at [369, 190] on span "iniciar importador" at bounding box center [333, 193] width 191 height 7
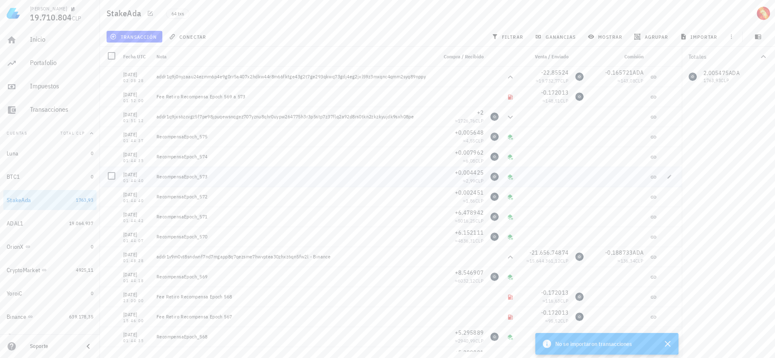
drag, startPoint x: 223, startPoint y: 180, endPoint x: 200, endPoint y: 177, distance: 23.1
click at [200, 177] on div "RecompensaEpoch_573" at bounding box center [293, 177] width 281 height 20
click at [307, 13] on div "64 txs" at bounding box center [319, 13] width 316 height 21
drag, startPoint x: 253, startPoint y: 97, endPoint x: 237, endPoint y: 97, distance: 15.4
click at [237, 97] on div "Fee Retiro Recompensa Epoch 569 a 573" at bounding box center [294, 96] width 274 height 7
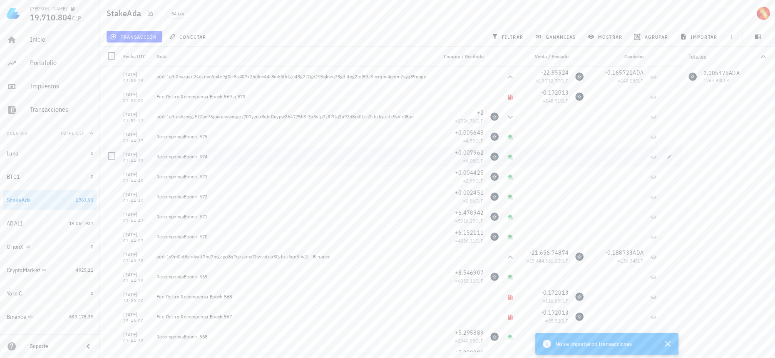
drag, startPoint x: 219, startPoint y: 155, endPoint x: 199, endPoint y: 156, distance: 20.4
click at [199, 156] on div "RecompensaEpoch_574" at bounding box center [294, 156] width 274 height 7
drag, startPoint x: 718, startPoint y: 72, endPoint x: 730, endPoint y: 73, distance: 12.1
click at [730, 73] on div "2,005475 ADA 1763,93 CLP" at bounding box center [728, 77] width 93 height 20
click at [727, 75] on div "2,005475 ADA 1763,93 CLP" at bounding box center [728, 77] width 93 height 20
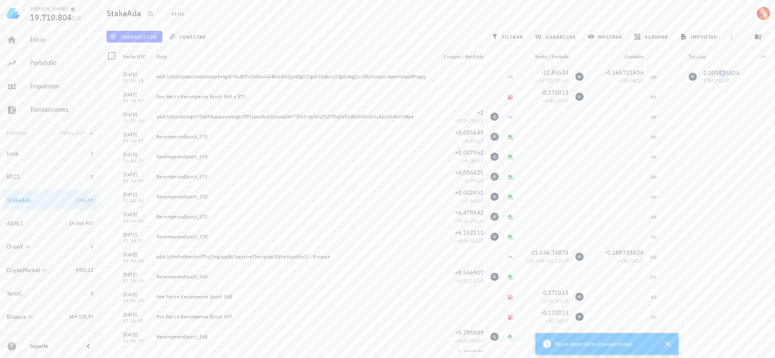
drag, startPoint x: 717, startPoint y: 72, endPoint x: 725, endPoint y: 73, distance: 8.8
click at [725, 73] on div "2,005475 ADA 1763,93 CLP" at bounding box center [728, 77] width 93 height 20
drag, startPoint x: 251, startPoint y: 95, endPoint x: 224, endPoint y: 91, distance: 27.5
click at [224, 91] on div "Fee Retiro Recompensa Epoch 569 a 573" at bounding box center [293, 97] width 281 height 20
drag, startPoint x: 718, startPoint y: 75, endPoint x: 728, endPoint y: 74, distance: 10.8
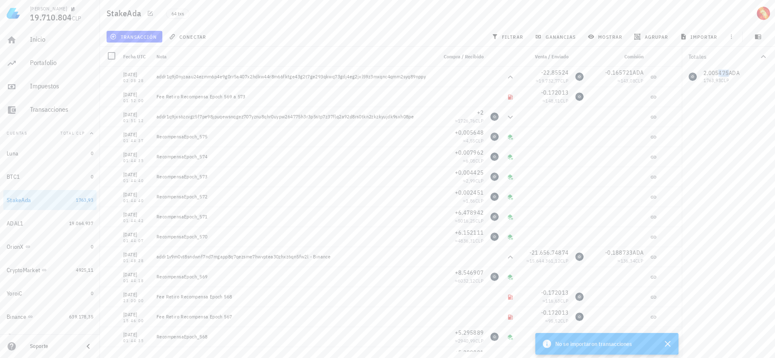
click at [728, 74] on div "2,005475 ADA 1763,93 CLP" at bounding box center [728, 77] width 93 height 20
drag, startPoint x: 212, startPoint y: 157, endPoint x: 195, endPoint y: 154, distance: 16.8
click at [195, 154] on div "RecompensaEpoch_574" at bounding box center [294, 156] width 274 height 7
drag, startPoint x: 257, startPoint y: 95, endPoint x: 239, endPoint y: 93, distance: 18.1
click at [239, 93] on div "Fee Retiro Recompensa Epoch 569 a 573" at bounding box center [294, 96] width 274 height 7
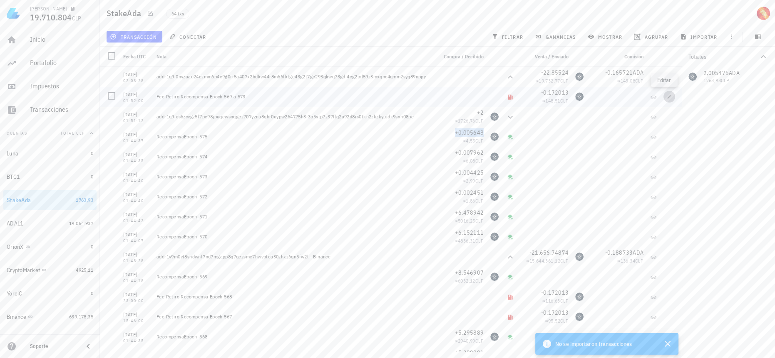
click at [667, 98] on icon "button" at bounding box center [669, 96] width 5 height 5
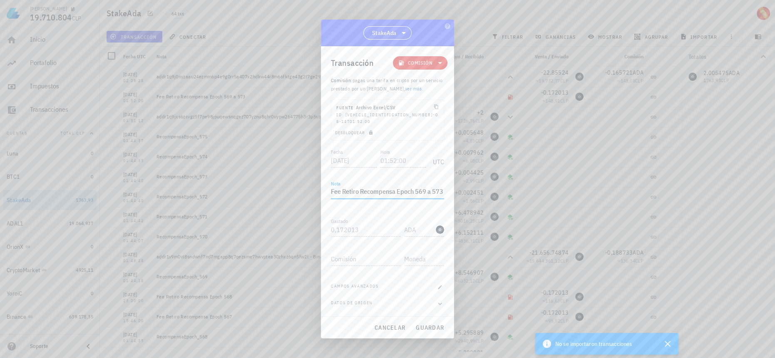
click at [442, 189] on textarea "Fee Retiro Recompensa Epoch 569 a 573" at bounding box center [387, 191] width 113 height 13
click at [429, 326] on span "guardar" at bounding box center [430, 327] width 29 height 7
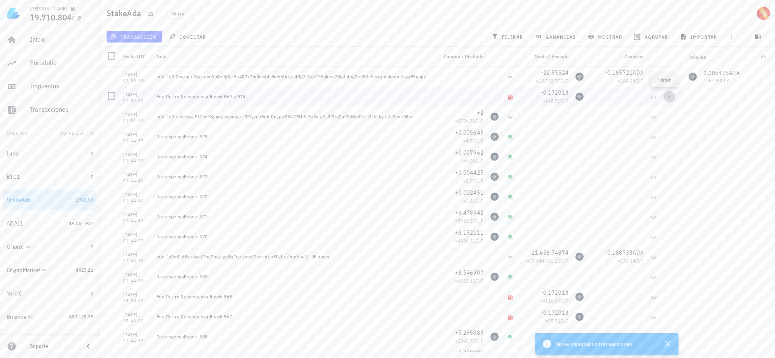
click at [667, 95] on icon "button" at bounding box center [669, 96] width 5 height 5
type textarea "Fee Retiro Recompensa Epoch 569 a 574"
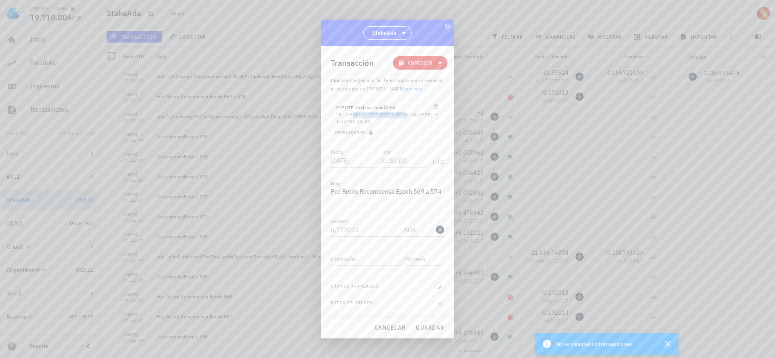
drag, startPoint x: 394, startPoint y: 119, endPoint x: 344, endPoint y: 119, distance: 50.4
click at [342, 119] on div "ID: EXPENSEFEEADA2025-08-14T01:52:00" at bounding box center [387, 118] width 102 height 13
click at [363, 118] on div "ID: EXPENSEFEEADA2025-08-14T01:52:00" at bounding box center [387, 118] width 102 height 13
click at [568, 137] on div at bounding box center [387, 179] width 775 height 358
click at [391, 324] on span "cancelar" at bounding box center [389, 327] width 31 height 7
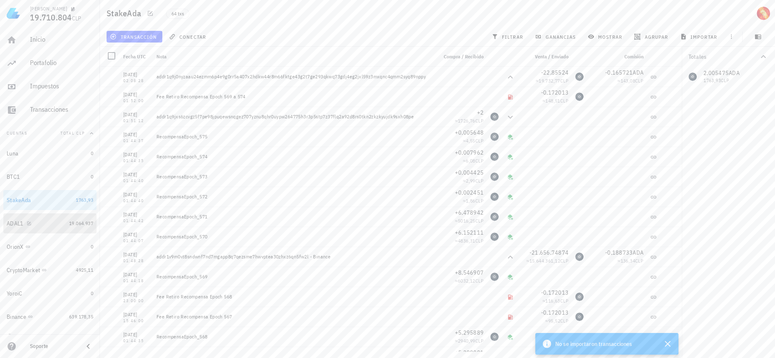
click at [60, 225] on link "ADAL1 19.064.937" at bounding box center [49, 223] width 93 height 20
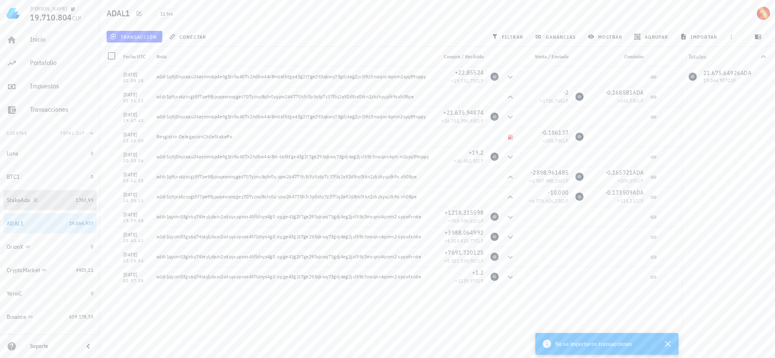
click at [65, 195] on div "StakeAda" at bounding box center [40, 200] width 66 height 18
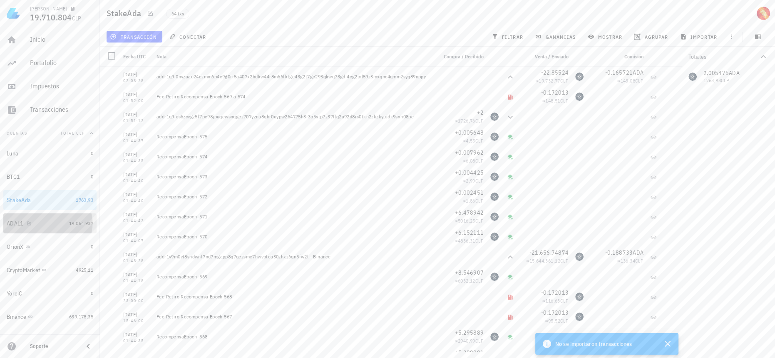
click at [64, 230] on link "ADAL1 19.064.937" at bounding box center [49, 223] width 93 height 20
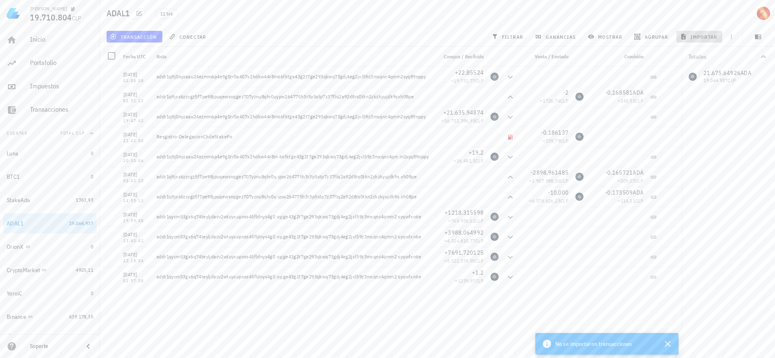
click at [699, 34] on span "importar" at bounding box center [699, 36] width 35 height 7
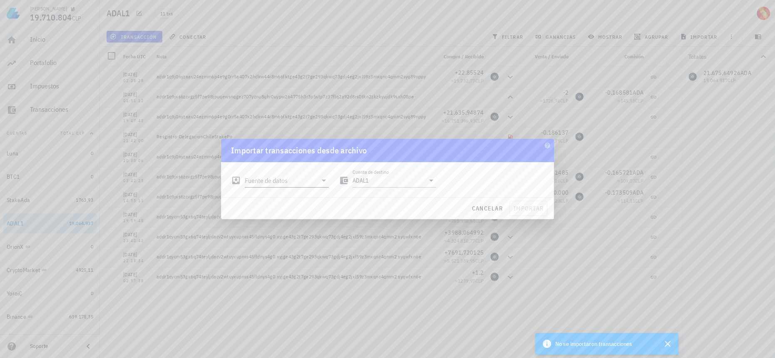
click at [283, 176] on input "Fuente de datos" at bounding box center [281, 180] width 72 height 13
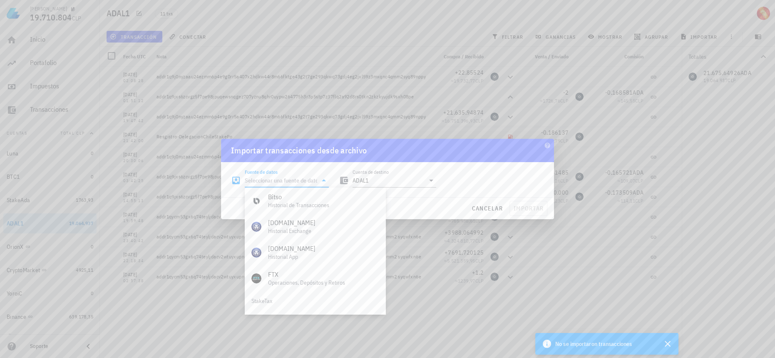
scroll to position [347, 0]
click at [320, 304] on div "Archivo Excel/CSV" at bounding box center [323, 301] width 111 height 18
type input "Archivo Excel/CSV"
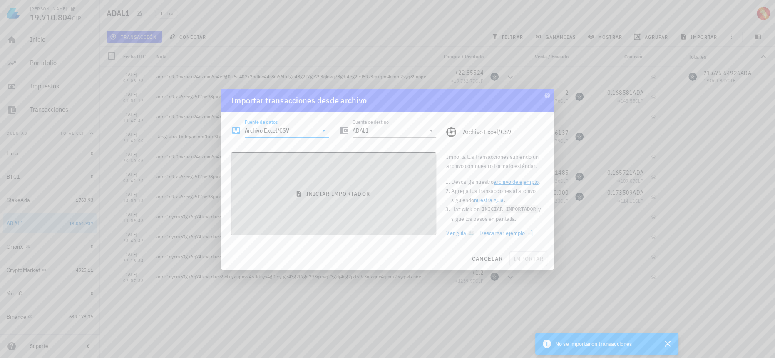
click at [361, 216] on button "iniciar importador" at bounding box center [333, 193] width 205 height 83
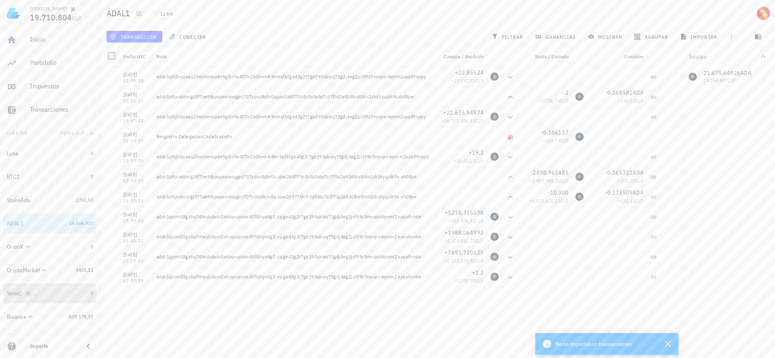
click at [71, 297] on div "YoroiC" at bounding box center [47, 293] width 81 height 8
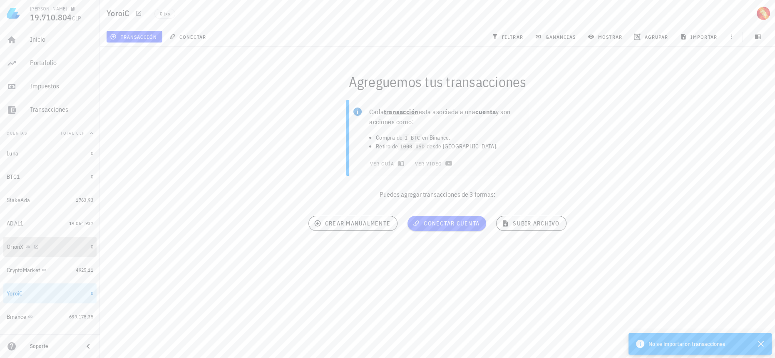
click at [77, 243] on div "OrionX" at bounding box center [47, 247] width 81 height 8
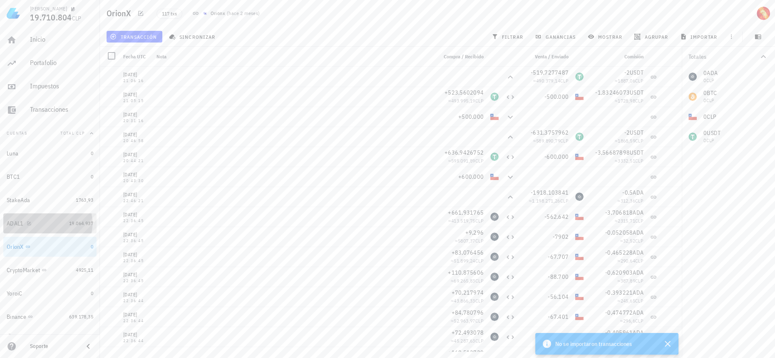
click at [80, 219] on div "19.064.937" at bounding box center [81, 223] width 24 height 8
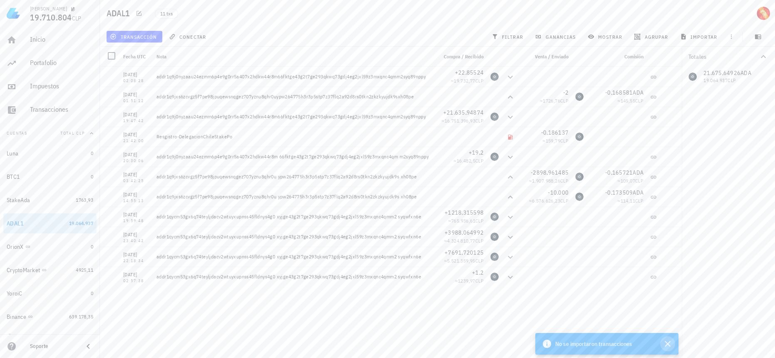
click at [667, 345] on icon "button" at bounding box center [668, 344] width 6 height 6
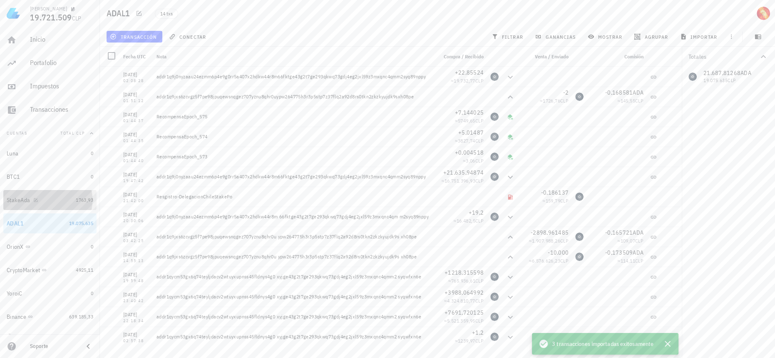
click at [76, 203] on div "1763,93" at bounding box center [84, 200] width 17 height 8
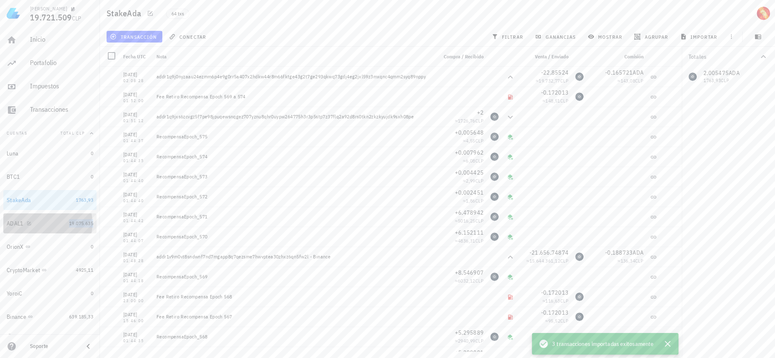
click at [74, 225] on span "19.075.635" at bounding box center [81, 223] width 24 height 6
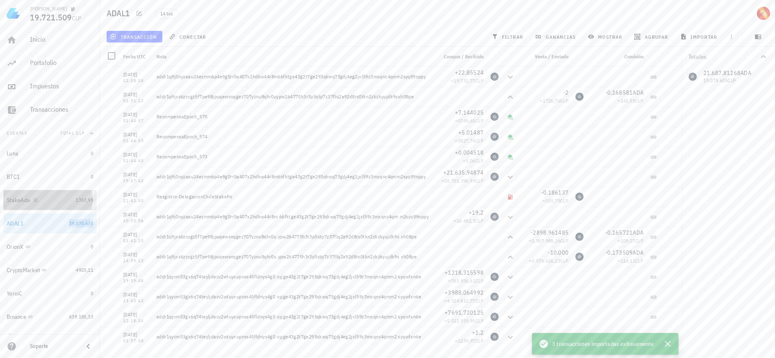
click at [83, 204] on link "StakeAda 1763,93" at bounding box center [49, 200] width 93 height 20
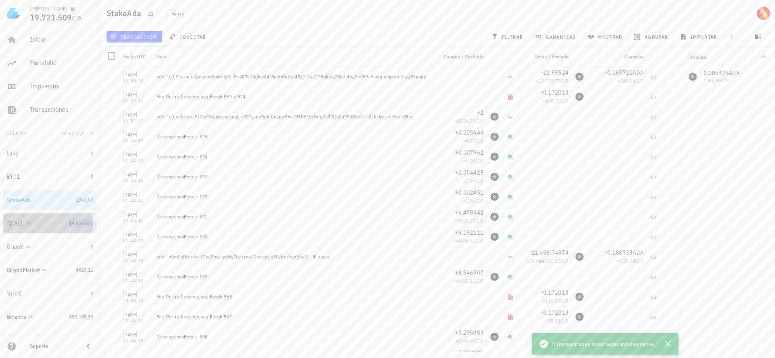
click at [69, 223] on span "19.075.635" at bounding box center [81, 223] width 24 height 6
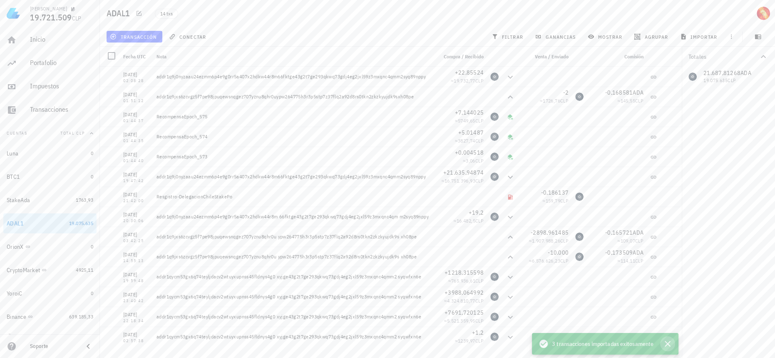
click at [671, 343] on icon "button" at bounding box center [668, 344] width 10 height 10
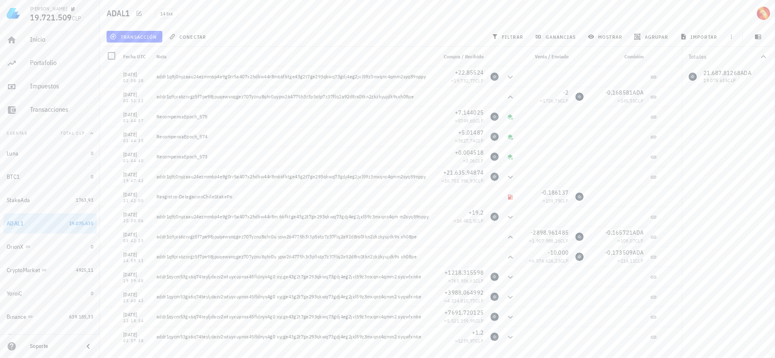
click at [733, 74] on div "21.687,81268 ADA 19.075.635 CLP" at bounding box center [728, 77] width 93 height 20
click at [78, 227] on div "19.075.635" at bounding box center [81, 223] width 24 height 8
click at [710, 74] on div "21.687,81268 ADA 19.075.635 CLP" at bounding box center [728, 77] width 93 height 20
click at [72, 290] on div "YoroiC" at bounding box center [47, 293] width 81 height 8
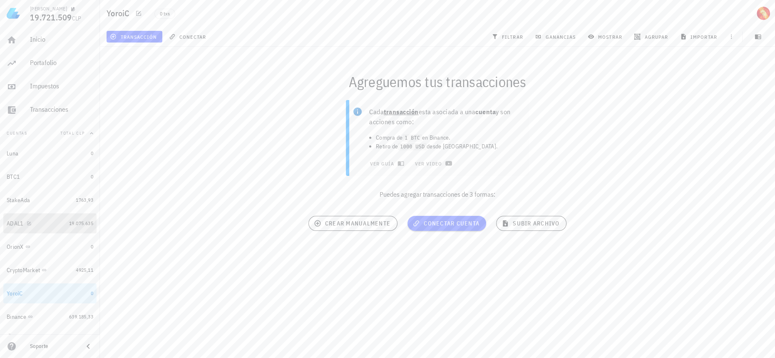
click at [77, 227] on div "19.075.635" at bounding box center [81, 223] width 24 height 8
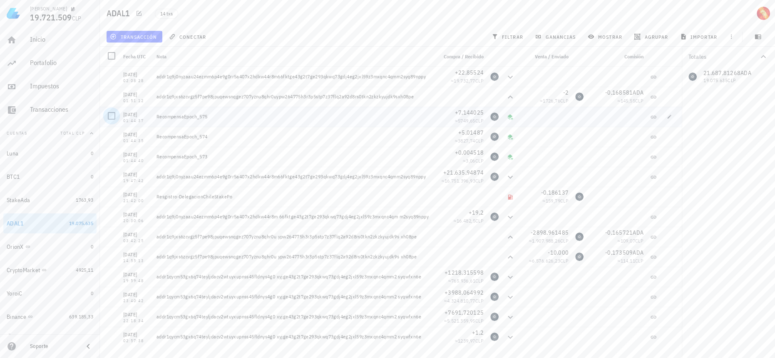
click at [117, 114] on div at bounding box center [112, 116] width 14 height 14
click at [115, 131] on div at bounding box center [112, 136] width 14 height 14
click at [116, 155] on div at bounding box center [112, 156] width 14 height 14
click at [115, 55] on div at bounding box center [112, 56] width 14 height 14
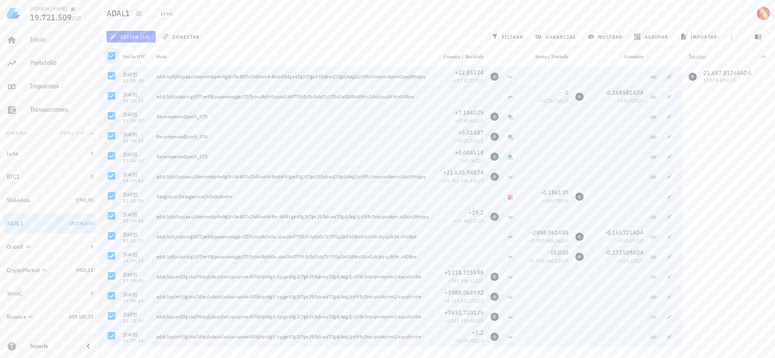
click at [112, 57] on div at bounding box center [112, 56] width 14 height 14
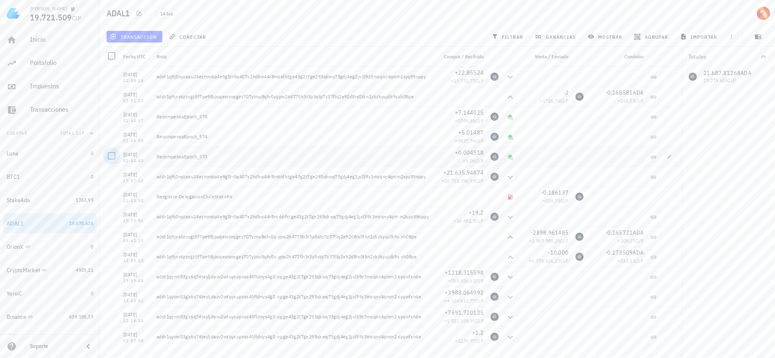
click at [108, 154] on div at bounding box center [112, 156] width 14 height 14
click at [110, 137] on div at bounding box center [112, 136] width 14 height 14
click at [110, 124] on div at bounding box center [110, 117] width 20 height 20
click at [110, 120] on div at bounding box center [112, 116] width 14 height 14
click at [141, 36] on span "editar (3)" at bounding box center [130, 36] width 36 height 7
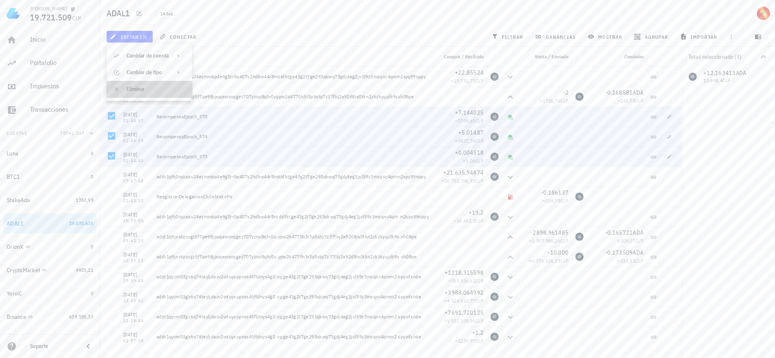
click at [143, 93] on div "Eliminar" at bounding box center [156, 88] width 59 height 13
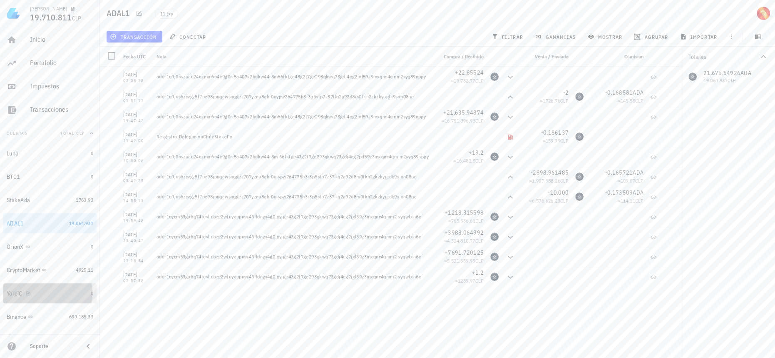
click at [71, 293] on div "YoroiC" at bounding box center [47, 293] width 81 height 8
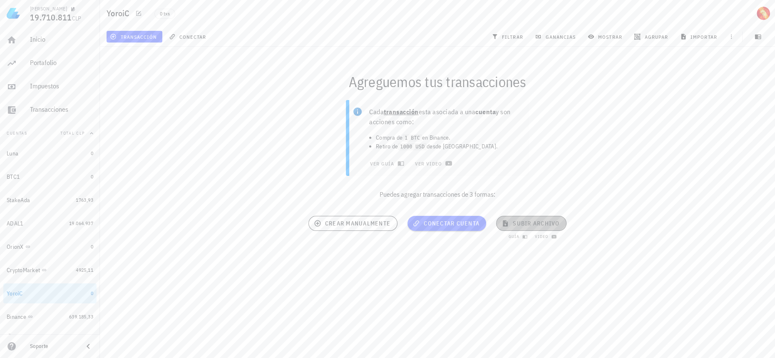
click at [523, 220] on span "subir archivo" at bounding box center [531, 222] width 56 height 7
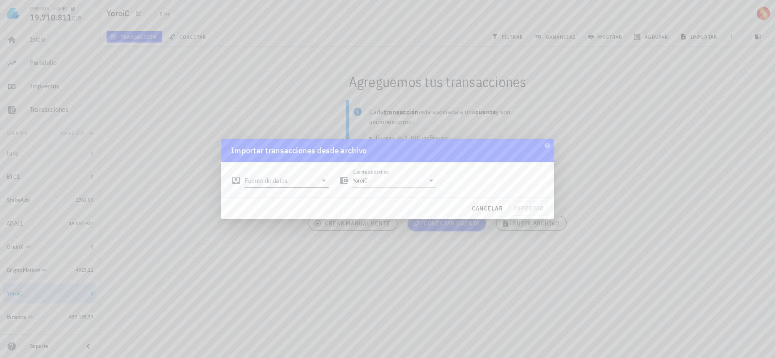
click at [294, 179] on input "Fuente de datos" at bounding box center [281, 180] width 72 height 13
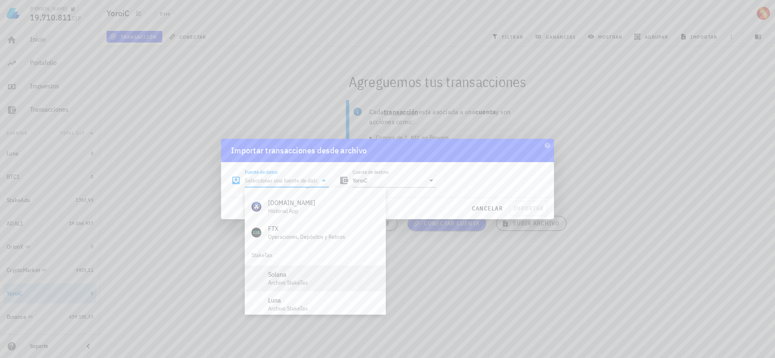
scroll to position [347, 0]
click at [304, 298] on div "Archivo Excel/CSV" at bounding box center [323, 301] width 111 height 8
type input "Archivo Excel/CSV"
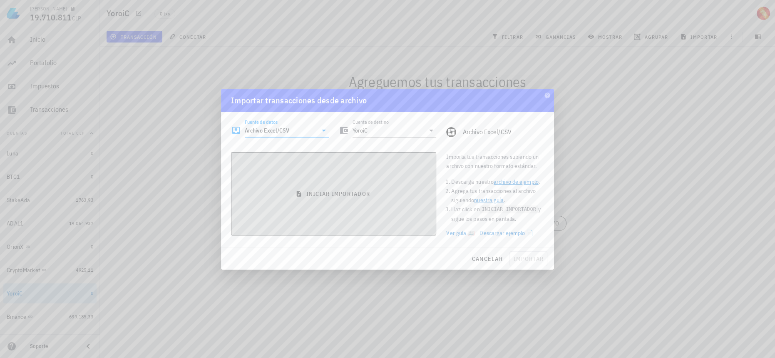
click at [356, 197] on button "iniciar importador" at bounding box center [333, 193] width 205 height 83
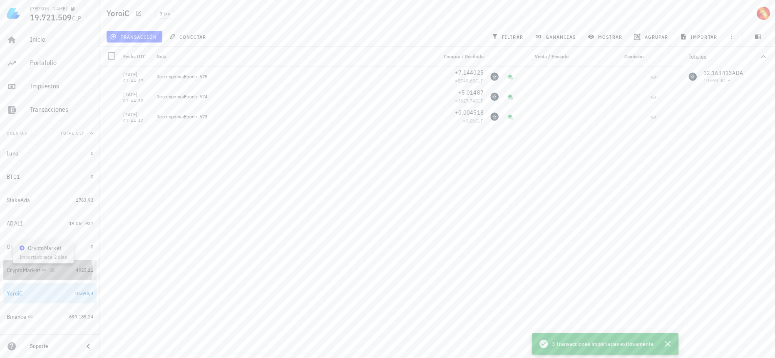
click at [46, 270] on icon at bounding box center [44, 269] width 5 height 5
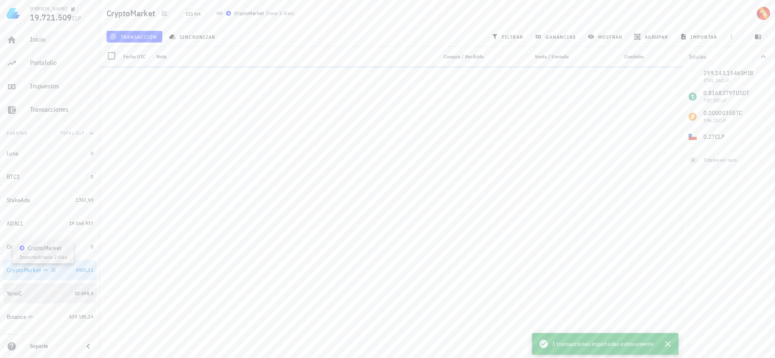
click at [0, 0] on icon "button" at bounding box center [0, 0] width 0 height 0
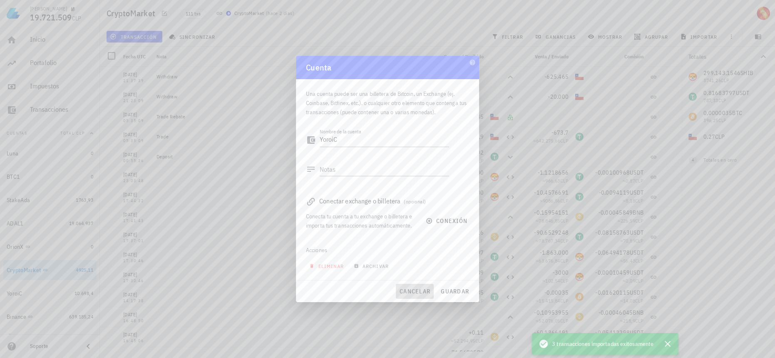
click at [414, 288] on span "cancelar" at bounding box center [414, 290] width 31 height 7
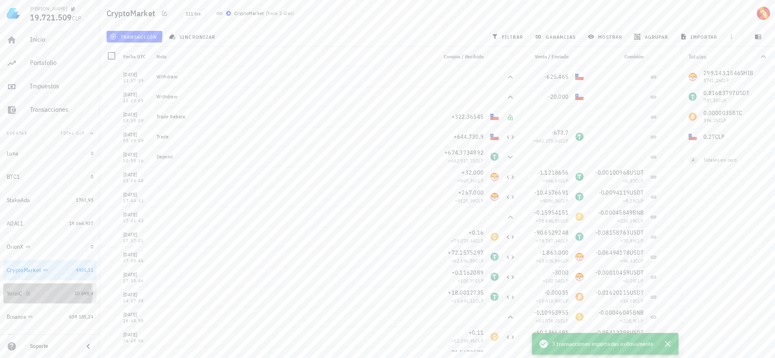
click at [57, 291] on div "YoroiC" at bounding box center [39, 293] width 65 height 8
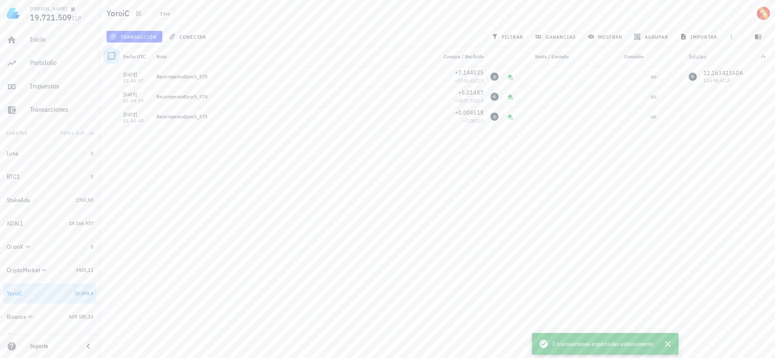
click at [109, 53] on div at bounding box center [112, 56] width 14 height 14
click at [144, 37] on span "editar (3)" at bounding box center [130, 36] width 36 height 7
click at [137, 58] on div "Eliminar" at bounding box center [137, 55] width 20 height 7
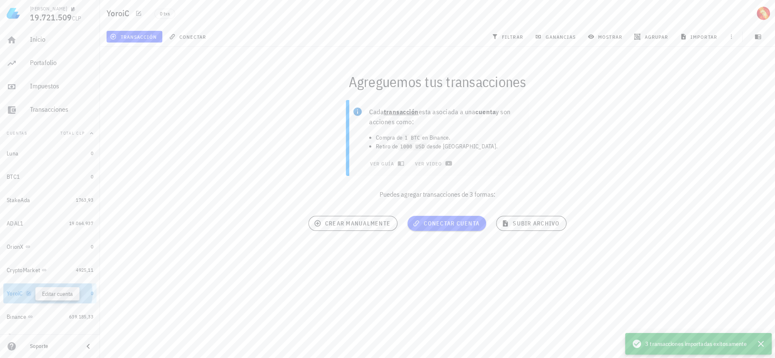
click at [30, 294] on icon "button" at bounding box center [29, 293] width 4 height 4
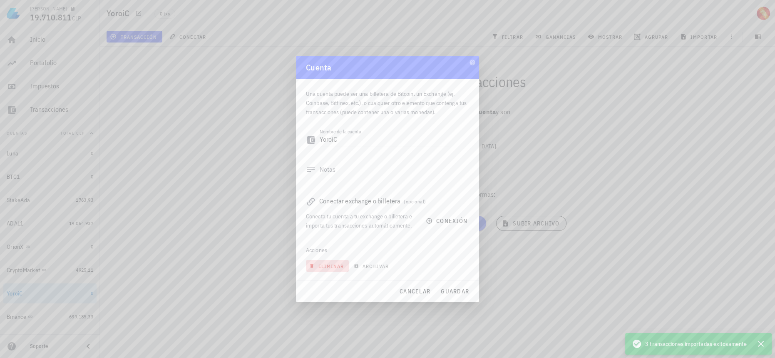
click at [333, 267] on span "eliminar" at bounding box center [327, 266] width 33 height 6
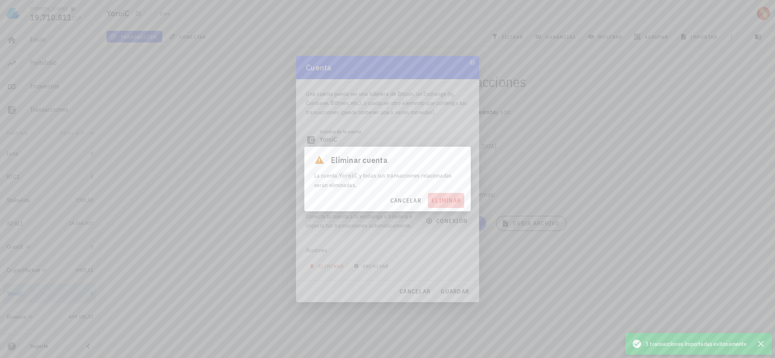
click at [443, 201] on span "eliminar" at bounding box center [446, 200] width 30 height 7
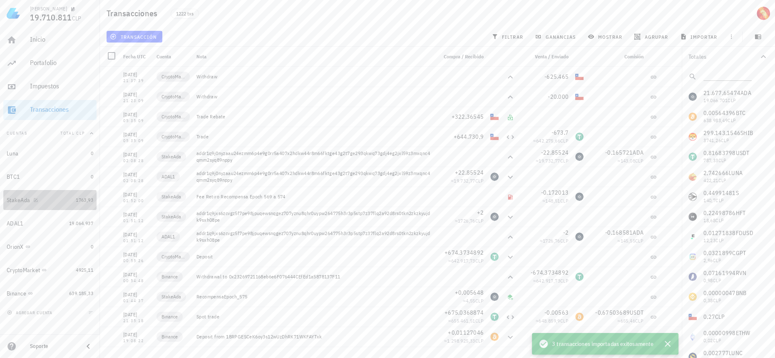
click at [68, 197] on div "StakeAda" at bounding box center [40, 200] width 66 height 8
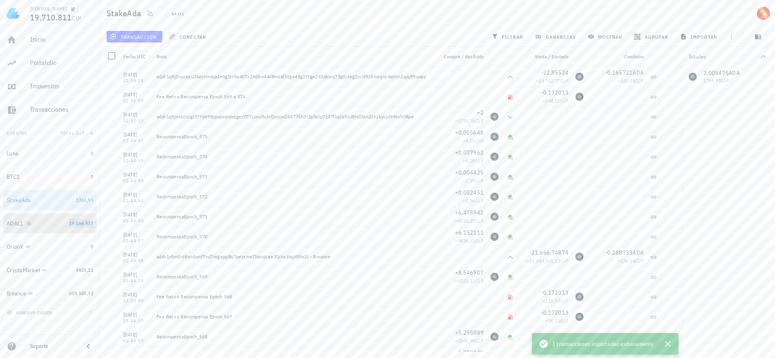
click at [85, 225] on span "19.064.937" at bounding box center [81, 223] width 24 height 6
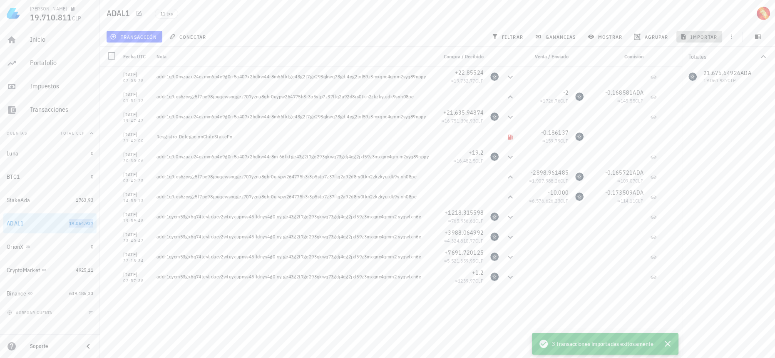
click at [707, 39] on span "importar" at bounding box center [699, 36] width 35 height 7
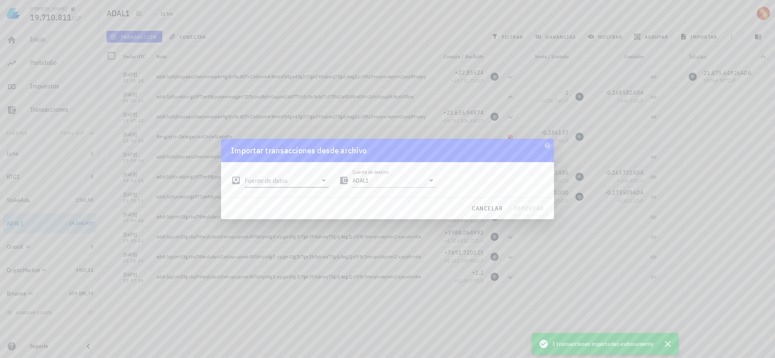
click at [299, 182] on input "Fuente de datos" at bounding box center [281, 180] width 72 height 13
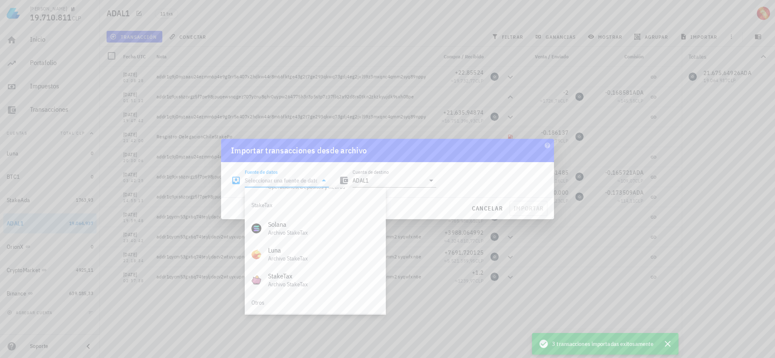
scroll to position [347, 0]
click at [304, 298] on div "Archivo Excel/CSV" at bounding box center [323, 301] width 111 height 8
type input "Archivo Excel/CSV"
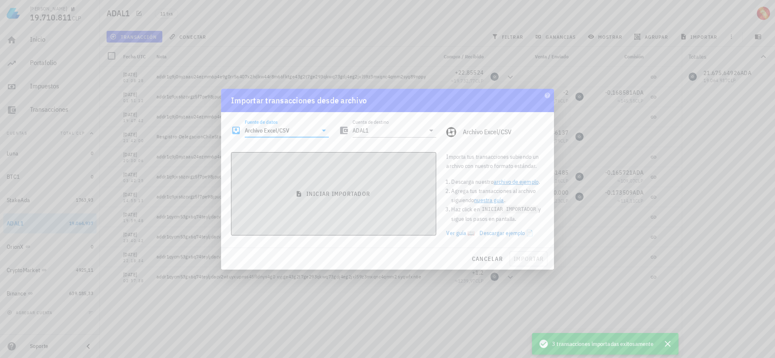
click at [413, 199] on button "iniciar importador" at bounding box center [333, 193] width 205 height 83
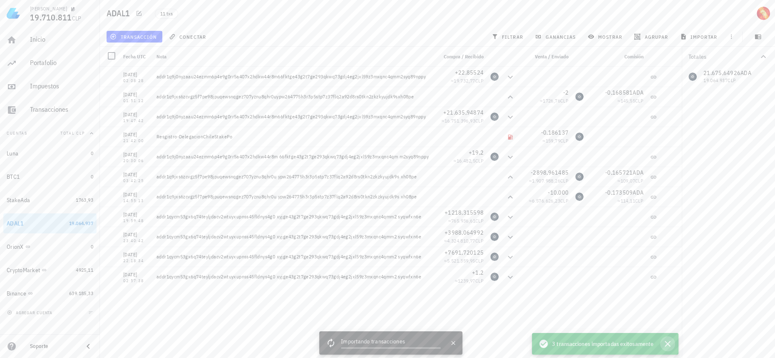
click at [670, 345] on icon "button" at bounding box center [668, 344] width 10 height 10
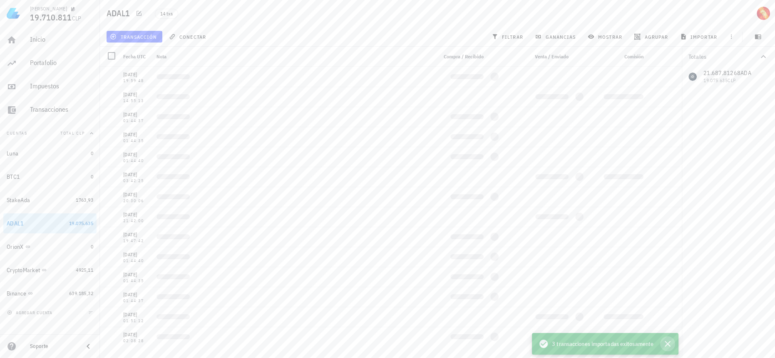
click at [669, 342] on icon "button" at bounding box center [668, 344] width 6 height 6
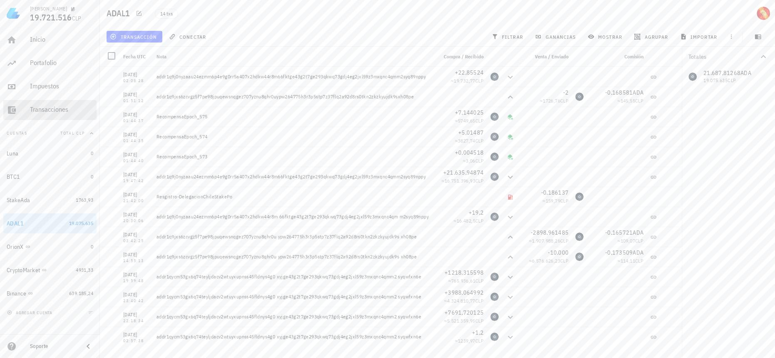
click at [71, 110] on div "Transacciones" at bounding box center [61, 109] width 63 height 8
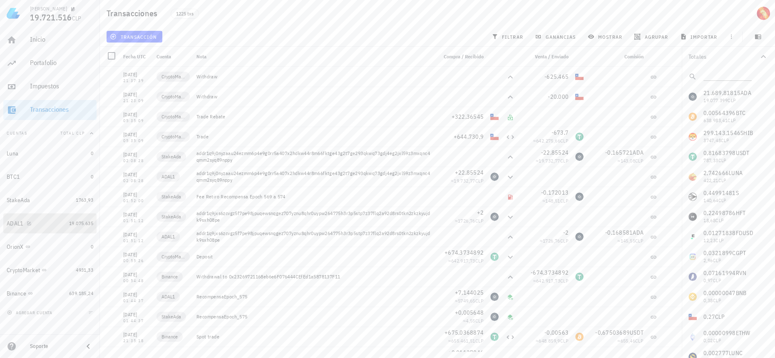
click at [63, 214] on div "ADAL1" at bounding box center [36, 223] width 59 height 18
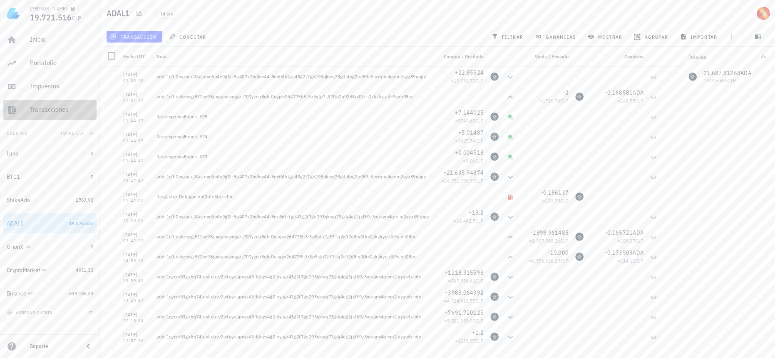
click at [60, 106] on div "Transacciones" at bounding box center [61, 109] width 63 height 8
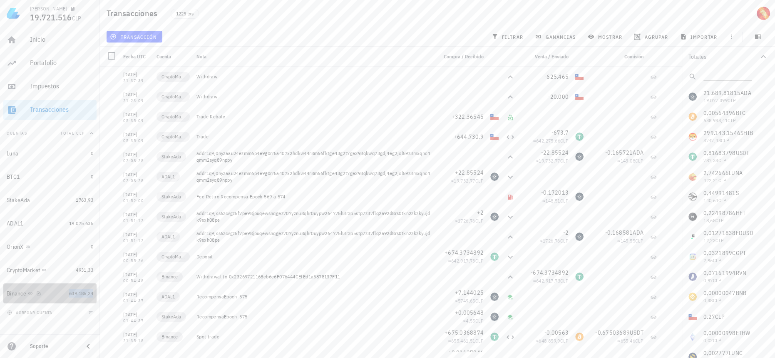
click at [88, 292] on span "639.185,24" at bounding box center [81, 293] width 24 height 6
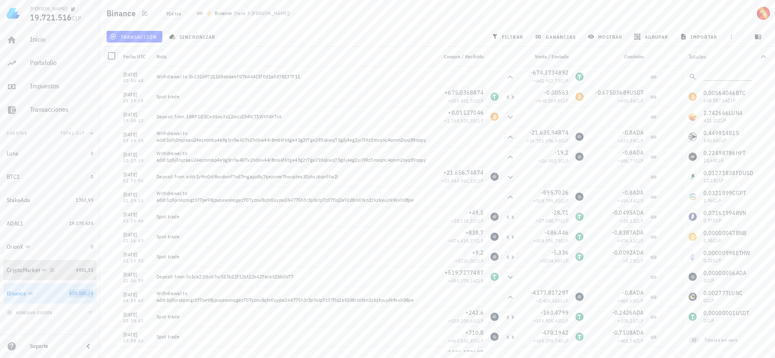
click at [85, 273] on div "4931,33" at bounding box center [84, 270] width 17 height 8
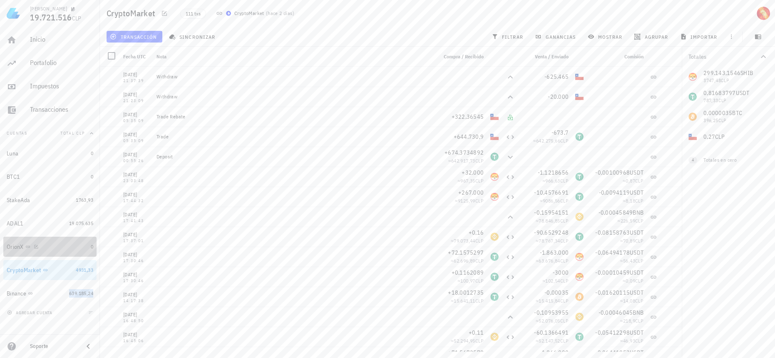
click at [84, 251] on div "OrionX" at bounding box center [47, 247] width 81 height 18
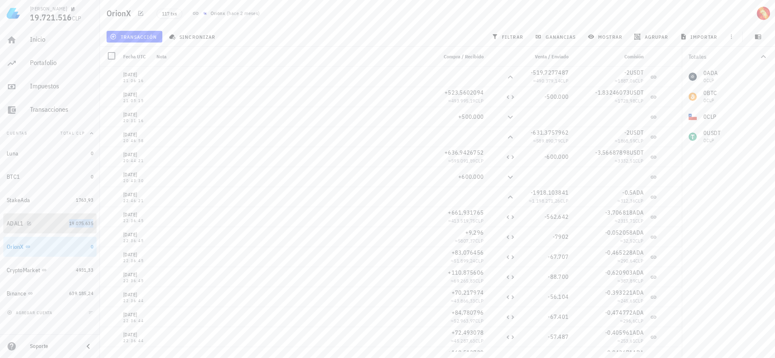
click at [87, 221] on span "19.075.635" at bounding box center [81, 223] width 24 height 6
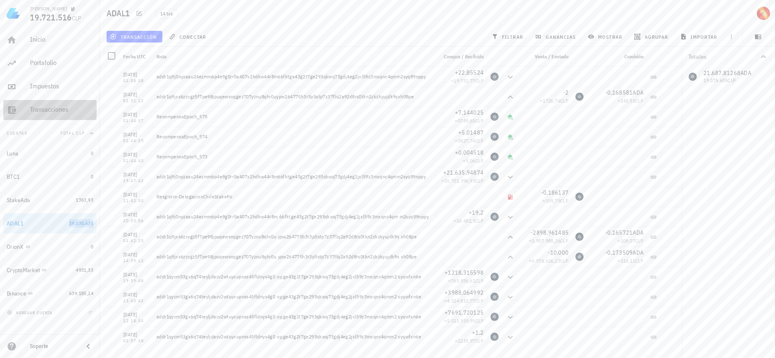
click at [73, 113] on div "Transacciones" at bounding box center [61, 109] width 63 height 8
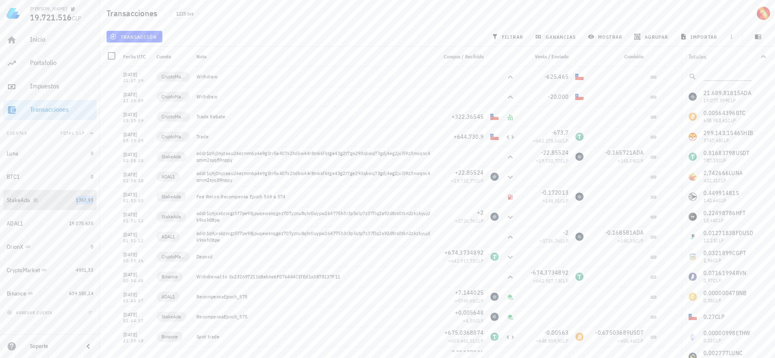
click at [76, 197] on span "1763,93" at bounding box center [84, 200] width 17 height 6
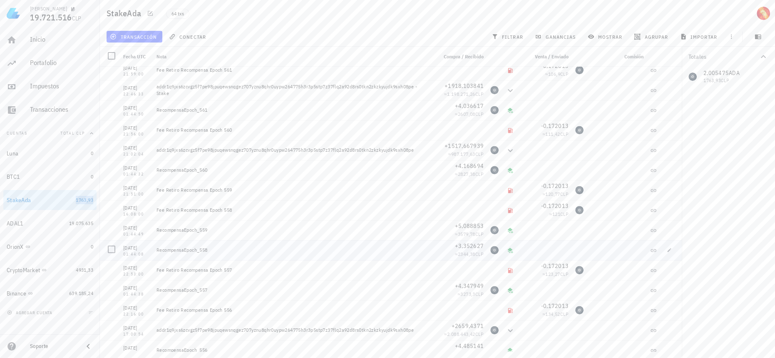
scroll to position [606, 0]
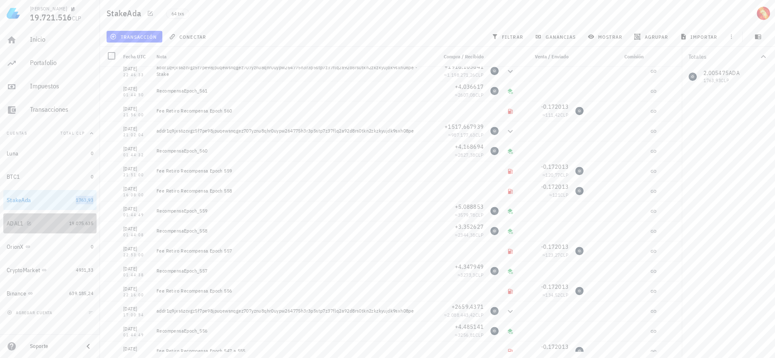
click at [83, 219] on div "19.075.635" at bounding box center [81, 223] width 24 height 8
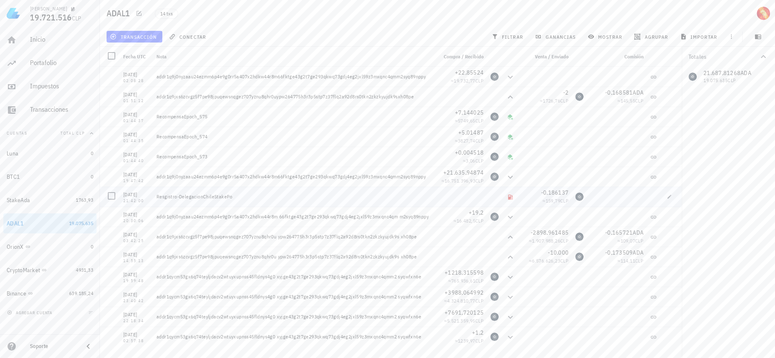
click at [399, 199] on div "Resgistro-DelegacionChileStakePo" at bounding box center [293, 197] width 281 height 20
click at [546, 192] on span "-0,186137" at bounding box center [554, 192] width 27 height 7
click at [76, 201] on span "1763,93" at bounding box center [84, 200] width 17 height 6
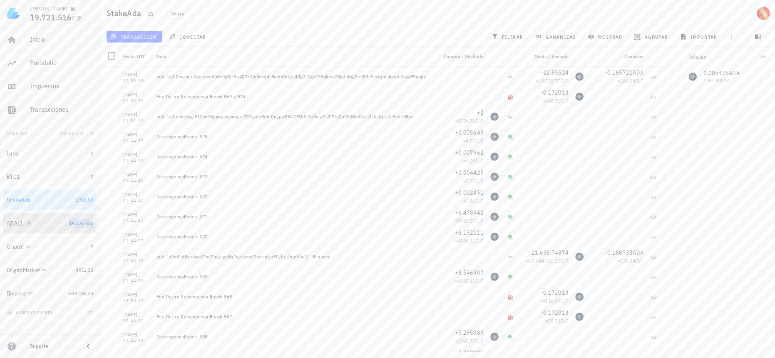
click at [78, 224] on span "19.075.635" at bounding box center [81, 223] width 24 height 6
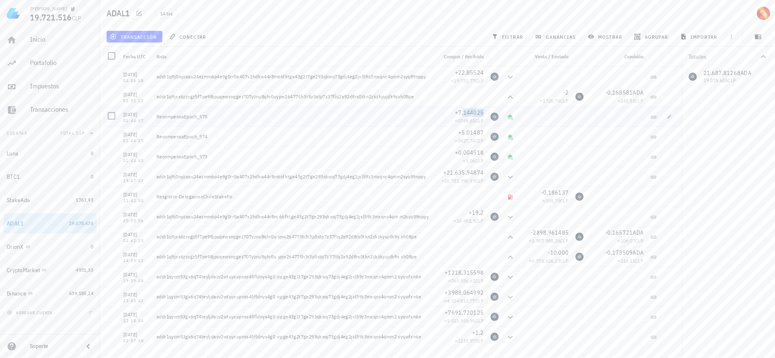
drag, startPoint x: 485, startPoint y: 112, endPoint x: 464, endPoint y: 112, distance: 20.8
click at [464, 112] on div "+7,144025 ≈ 5749,65 CLP" at bounding box center [460, 117] width 53 height 20
click at [461, 114] on span "+7,144025" at bounding box center [469, 112] width 29 height 7
click at [459, 113] on span "+7,144025" at bounding box center [469, 112] width 29 height 7
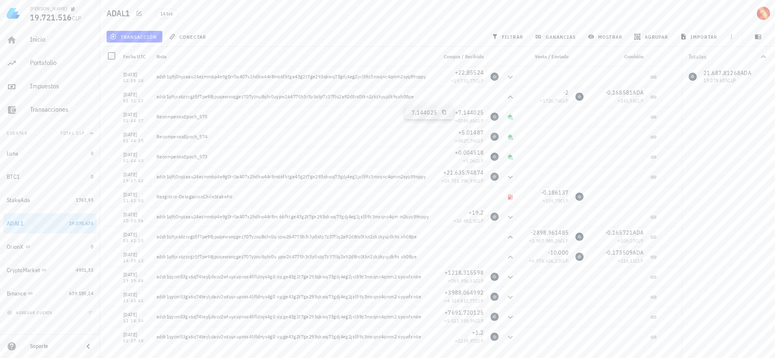
click at [439, 114] on span "7,144025" at bounding box center [429, 112] width 35 height 7
click at [445, 111] on div "Miguel 19.721.516 CLP Inicio Portafolio Impuestos Transacciones Cuentas Total C…" at bounding box center [387, 179] width 775 height 358
click at [456, 112] on div "+7,144025" at bounding box center [460, 112] width 47 height 8
copy span "+7,144025"
click at [461, 134] on span "+5,01487" at bounding box center [471, 132] width 25 height 7
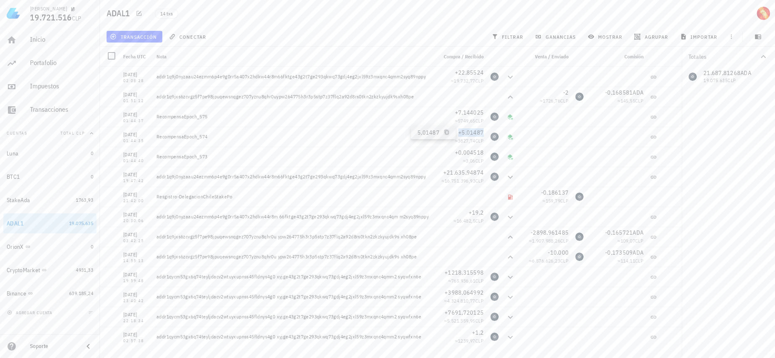
click at [445, 132] on icon "button" at bounding box center [446, 132] width 5 height 5
click at [49, 111] on div "Transacciones" at bounding box center [61, 109] width 63 height 8
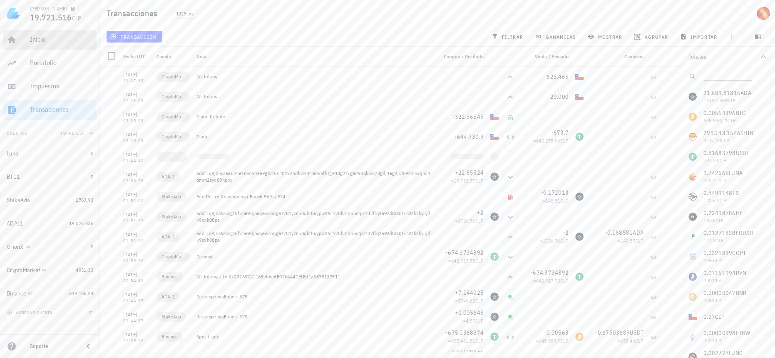
click at [75, 35] on div "Inicio" at bounding box center [61, 39] width 63 height 8
